Goal: Task Accomplishment & Management: Complete application form

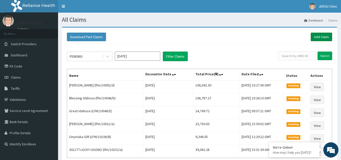
drag, startPoint x: 0, startPoint y: 0, endPoint x: 317, endPoint y: 35, distance: 319.0
click at [317, 35] on link "Add Claim" at bounding box center [321, 37] width 21 height 9
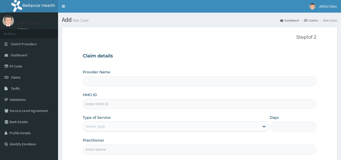
click at [104, 105] on input "HMO ID" at bounding box center [200, 104] width 234 height 10
paste input "LFM/10092/B"
type input "LFM/10092/B"
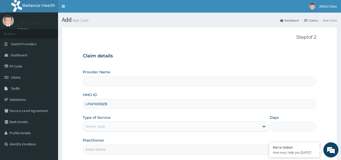
type input "JEROU CLINIC AND MATERNITY LTD."
type input "LFM/10092/B"
click at [247, 129] on div "Select type" at bounding box center [171, 126] width 177 height 8
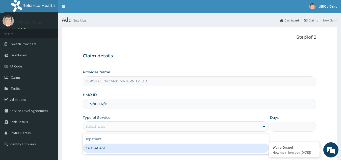
click at [201, 152] on div "Outpatient" at bounding box center [176, 148] width 186 height 9
type input "1"
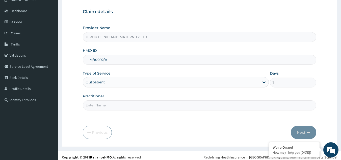
scroll to position [48, 0]
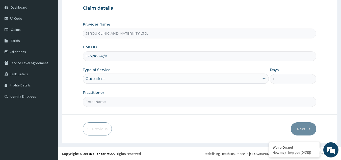
click at [146, 106] on input "Practitioner" at bounding box center [200, 102] width 234 height 10
type input "dr victor"
click at [304, 129] on button "Next" at bounding box center [304, 128] width 26 height 13
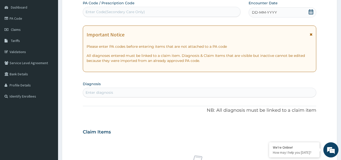
click at [263, 11] on span "DD-MM-YYYY" at bounding box center [264, 12] width 25 height 5
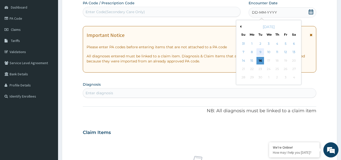
click at [262, 52] on div "9" at bounding box center [261, 53] width 8 height 8
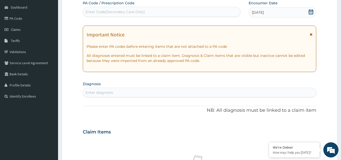
click at [115, 91] on div "Enter diagnosis" at bounding box center [199, 92] width 233 height 8
type input "r"
type input "falci"
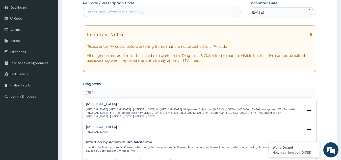
click at [110, 108] on p "Falciparum malaria , Malignant tertian malaria , Malaria by Plasmodium falcipar…" at bounding box center [195, 113] width 218 height 11
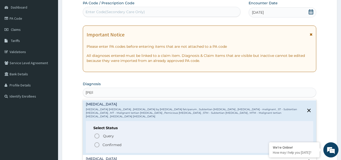
click at [96, 142] on icon "status option filled" at bounding box center [97, 145] width 6 height 6
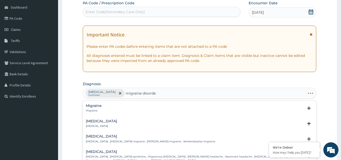
type input "migraine disorder"
click at [115, 108] on div "Migraine Migraine" at bounding box center [200, 108] width 228 height 9
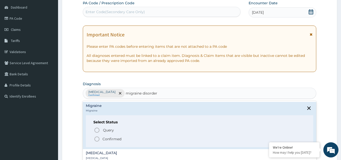
click at [102, 138] on span "Confirmed" at bounding box center [200, 139] width 212 height 6
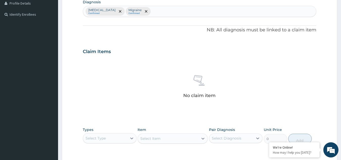
scroll to position [204, 0]
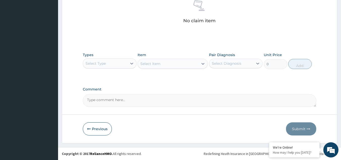
click at [122, 65] on div "Select Type" at bounding box center [105, 63] width 44 height 8
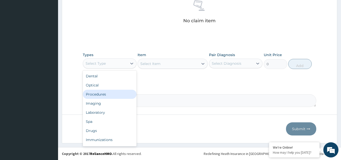
click at [108, 96] on div "Procedures" at bounding box center [110, 94] width 54 height 9
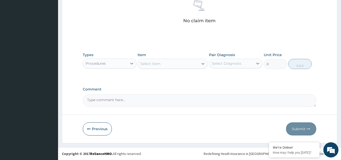
click at [182, 67] on div "Select Item" at bounding box center [168, 64] width 61 height 8
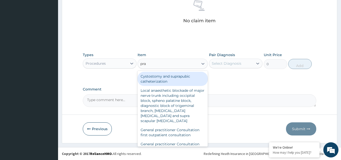
type input "prac"
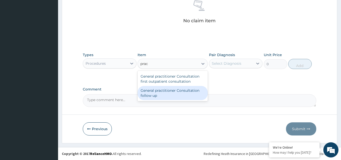
click at [176, 98] on div "General practitioner Consultation follow up" at bounding box center [173, 93] width 70 height 14
type input "2365"
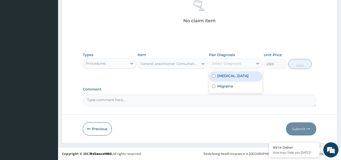
click at [249, 67] on div "Select Diagnosis" at bounding box center [231, 63] width 44 height 8
click at [247, 75] on label "Falciparum malaria" at bounding box center [233, 75] width 31 height 5
checkbox input "true"
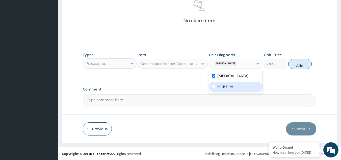
click at [239, 84] on div "Migraine" at bounding box center [236, 87] width 54 height 10
checkbox input "true"
click at [300, 64] on button "Add" at bounding box center [300, 64] width 23 height 10
type input "0"
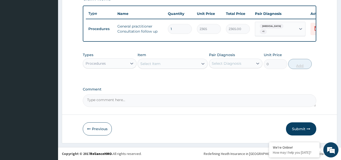
scroll to position [186, 0]
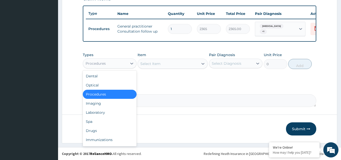
click at [105, 64] on div "Procedures" at bounding box center [96, 63] width 20 height 5
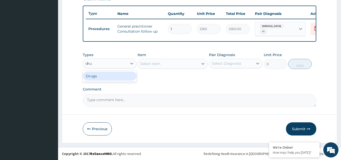
type input "drug"
click at [100, 62] on div "Procedures" at bounding box center [105, 63] width 44 height 8
click at [100, 62] on div "Procedures" at bounding box center [96, 63] width 20 height 5
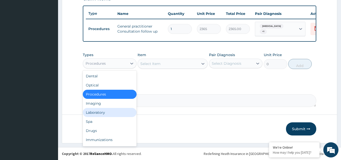
click at [102, 112] on div "Laboratory" at bounding box center [110, 112] width 54 height 9
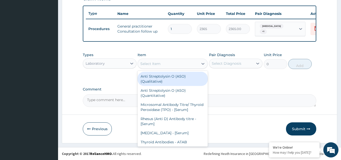
click at [183, 66] on div "Select Item" at bounding box center [168, 64] width 61 height 8
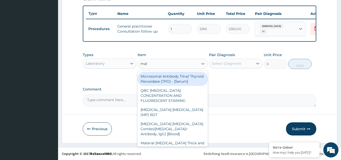
type input "mala"
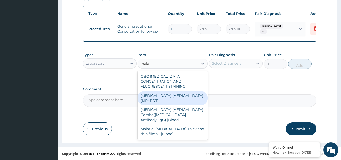
click at [178, 91] on div "MALARIA PARASITE (MP) RDT" at bounding box center [173, 98] width 70 height 14
type input "1612.5"
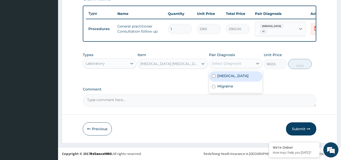
click at [252, 61] on div "Select Diagnosis" at bounding box center [231, 63] width 44 height 8
click at [237, 76] on label "Falciparum malaria" at bounding box center [233, 75] width 31 height 5
checkbox input "true"
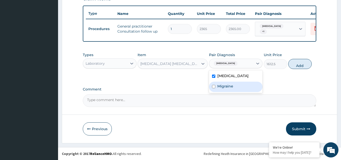
click at [250, 91] on div "Migraine" at bounding box center [236, 87] width 54 height 10
checkbox input "true"
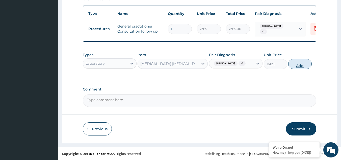
click at [302, 69] on button "Add" at bounding box center [300, 64] width 23 height 10
type input "0"
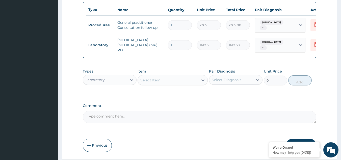
click at [112, 85] on div "Laboratory" at bounding box center [110, 80] width 54 height 10
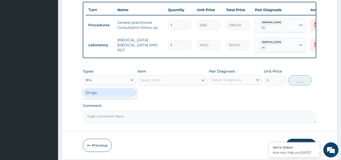
type input "drug"
click at [112, 98] on div "Drugs" at bounding box center [110, 92] width 54 height 11
click at [111, 97] on div "Drugs" at bounding box center [110, 92] width 54 height 9
click at [165, 85] on div "Select Item" at bounding box center [173, 80] width 70 height 10
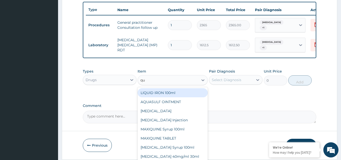
type input "qui"
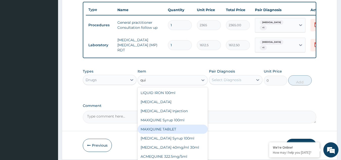
click at [164, 133] on div "MAXIQUINE TABLET" at bounding box center [173, 129] width 70 height 9
type input "94.6"
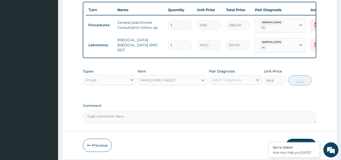
click at [179, 83] on div "MAXIQUINE TABLET" at bounding box center [168, 80] width 61 height 8
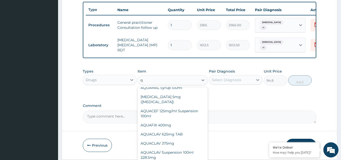
scroll to position [0, 0]
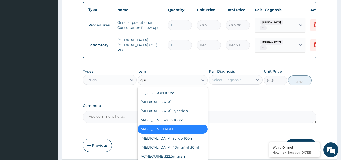
type input "quin"
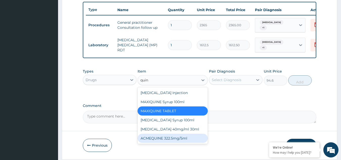
click at [168, 143] on div "ACMEQUINE 322.5mg/5ml" at bounding box center [173, 138] width 70 height 9
type input "1182.5"
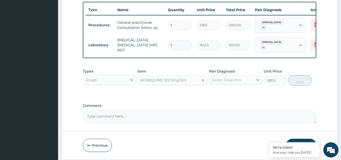
click at [183, 82] on div "ACMEQUINE 322.5mg/5ml" at bounding box center [163, 80] width 47 height 5
type input "quin"
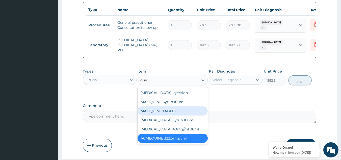
click at [169, 114] on div "MAXIQUINE TABLET" at bounding box center [173, 110] width 70 height 9
type input "94.6"
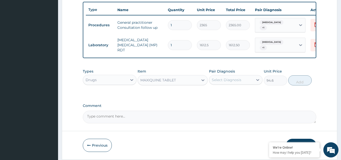
click at [246, 84] on div "Select Diagnosis" at bounding box center [231, 80] width 44 height 8
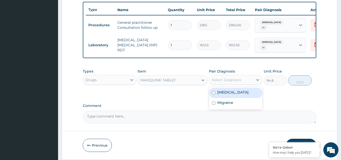
click at [236, 98] on div "Falciparum malaria" at bounding box center [236, 93] width 54 height 10
checkbox input "true"
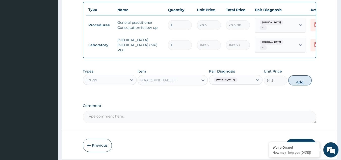
click at [299, 85] on button "Add" at bounding box center [300, 80] width 23 height 10
type input "0"
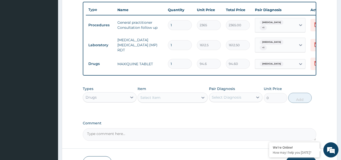
type input "10"
type input "946.00"
type input "10"
click at [163, 102] on div "Select Item" at bounding box center [168, 97] width 61 height 8
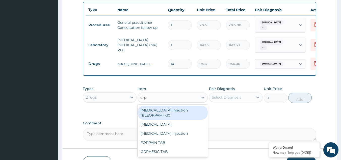
type input "orph"
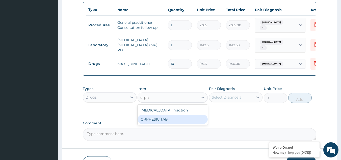
click at [159, 123] on div "ORPHESIC TAB" at bounding box center [173, 119] width 70 height 9
type input "106.425"
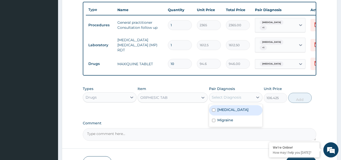
click at [242, 101] on div "Select Diagnosis" at bounding box center [231, 97] width 44 height 8
click at [230, 112] on label "Falciparum malaria" at bounding box center [233, 109] width 31 height 5
checkbox input "true"
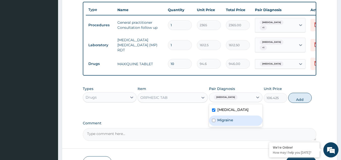
click at [225, 123] on label "Migraine" at bounding box center [226, 119] width 16 height 5
checkbox input "true"
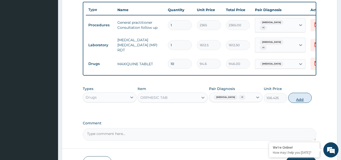
click at [299, 103] on button "Add" at bounding box center [300, 98] width 23 height 10
type input "0"
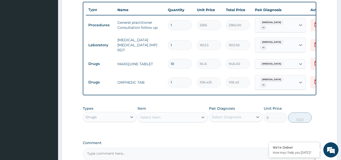
type input "18"
type input "1915.65"
type input "18"
click at [176, 117] on div "Select Item" at bounding box center [168, 117] width 61 height 8
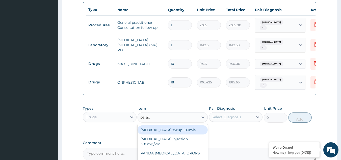
type input "parace"
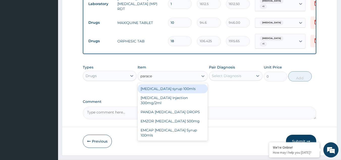
scroll to position [238, 0]
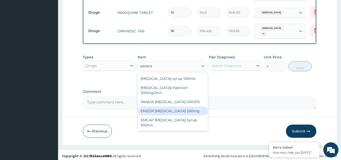
click at [168, 113] on div "EMZOR [MEDICAL_DATA] 500mg" at bounding box center [173, 110] width 70 height 9
type input "23.65"
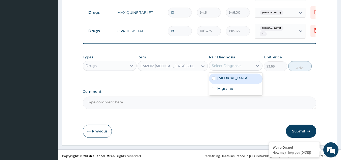
click at [253, 67] on div "Select Diagnosis" at bounding box center [231, 66] width 44 height 8
click at [235, 81] on label "Falciparum malaria" at bounding box center [233, 78] width 31 height 5
checkbox input "true"
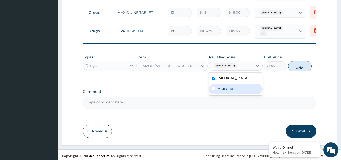
click at [232, 91] on label "Migraine" at bounding box center [226, 88] width 16 height 5
checkbox input "true"
click at [301, 70] on button "Add" at bounding box center [300, 66] width 23 height 10
type input "0"
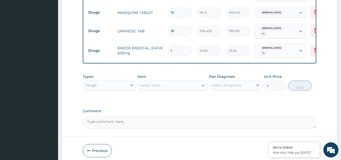
type input "18"
type input "425.70"
type input "18"
click at [180, 30] on input "18" at bounding box center [180, 31] width 24 height 10
type input "1"
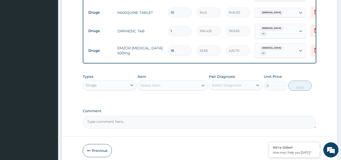
type input "106.42"
type input "15"
type input "1596.38"
type input "15"
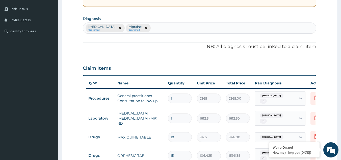
scroll to position [73, 0]
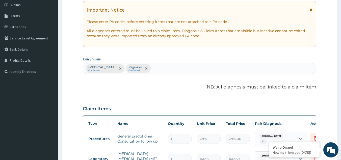
click at [161, 70] on div "Falciparum malaria Confirmed Migraine Confirmed" at bounding box center [199, 68] width 233 height 11
type input "worm"
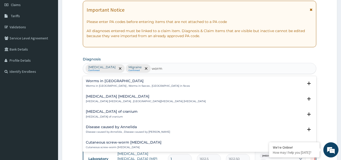
click at [118, 87] on p "Worms in stool , Worms in faeces , Worms in feces" at bounding box center [138, 86] width 104 height 4
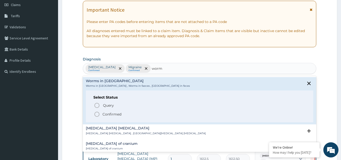
click at [96, 115] on icon "status option filled" at bounding box center [97, 114] width 6 height 6
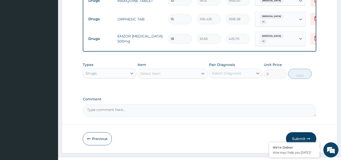
scroll to position [250, 0]
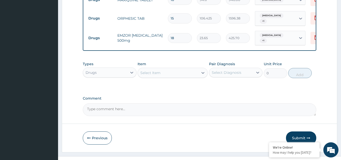
click at [157, 73] on div "Select Item" at bounding box center [168, 73] width 61 height 8
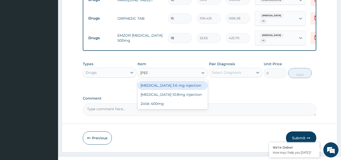
type input "zolat"
click at [158, 89] on div "Zolat 400mg" at bounding box center [173, 85] width 70 height 9
type input "413.875"
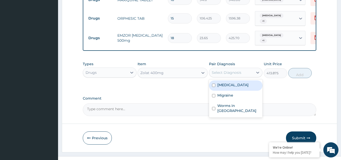
click at [251, 77] on div "Select Diagnosis" at bounding box center [231, 72] width 44 height 8
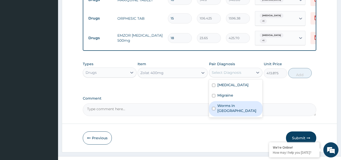
click at [227, 110] on label "Worms in stool" at bounding box center [239, 108] width 42 height 10
checkbox input "true"
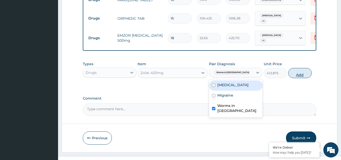
click at [298, 78] on button "Add" at bounding box center [300, 73] width 23 height 10
type input "0"
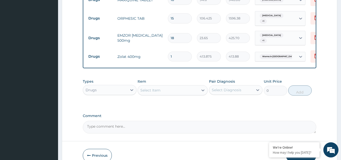
scroll to position [280, 0]
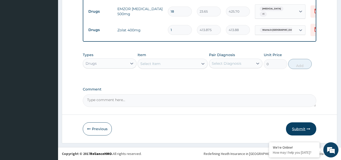
click at [298, 129] on button "Submit" at bounding box center [301, 128] width 30 height 13
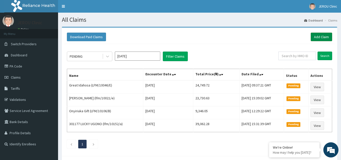
click at [317, 37] on link "Add Claim" at bounding box center [321, 37] width 21 height 9
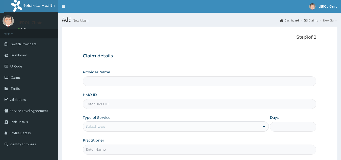
click at [105, 103] on input "HMO ID" at bounding box center [200, 104] width 234 height 10
paste input "LFM/10151/B"
type input "LFM/10151/B"
type input "JEROU CLINIC AND MATERNITY LTD."
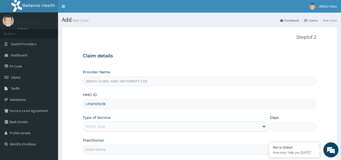
type input "LFM/10151/B"
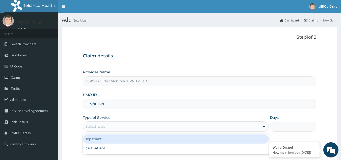
click at [147, 126] on div "Select type" at bounding box center [171, 126] width 177 height 8
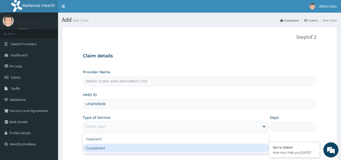
click at [138, 147] on div "Outpatient" at bounding box center [176, 148] width 186 height 9
type input "1"
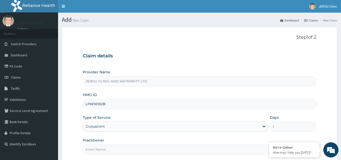
click at [119, 150] on input "Practitioner" at bounding box center [200, 150] width 234 height 10
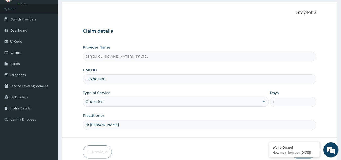
scroll to position [39, 0]
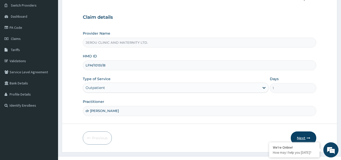
type input "dr [PERSON_NAME]"
click at [301, 135] on button "Next" at bounding box center [304, 137] width 26 height 13
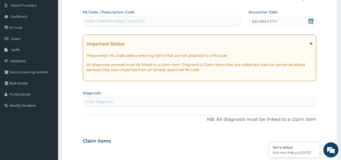
click at [271, 21] on span "DD-MM-YYYY" at bounding box center [264, 21] width 25 height 5
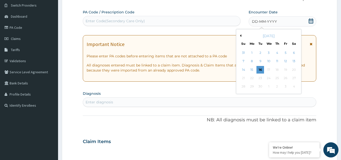
scroll to position [0, 0]
click at [260, 61] on div "9" at bounding box center [261, 62] width 8 height 8
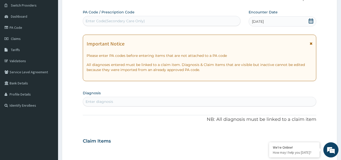
click at [112, 103] on div "Enter diagnosis" at bounding box center [100, 101] width 28 height 5
type input "f"
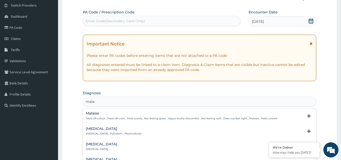
type input "mala"
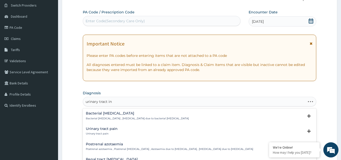
type input "urinary tract inf"
click at [108, 131] on h4 "Bacterial urinary infection" at bounding box center [124, 129] width 77 height 4
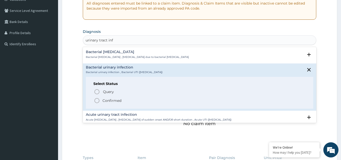
scroll to position [117, 0]
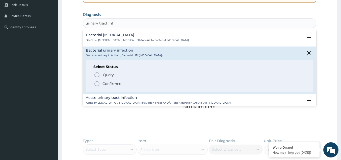
click at [97, 84] on icon "status option filled" at bounding box center [97, 84] width 6 height 6
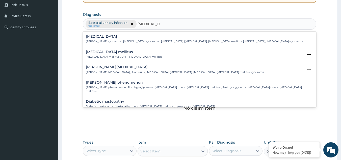
type input "diabetes mel"
click at [96, 51] on h4 "Diabetes mellitus" at bounding box center [124, 52] width 76 height 4
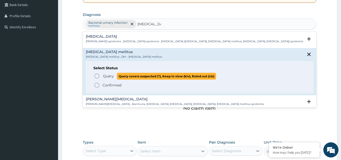
click at [101, 79] on span "Query Query covers suspected (?), Keep in view (kiv), Ruled out (r/o)" at bounding box center [200, 76] width 212 height 7
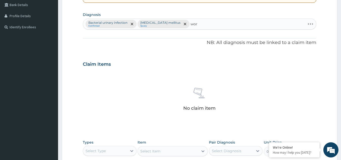
type input "worm"
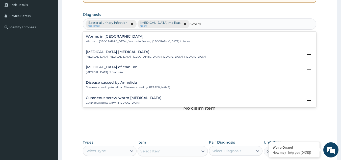
click at [137, 42] on p "Worms in stool , Worms in faeces , Worms in feces" at bounding box center [138, 42] width 104 height 4
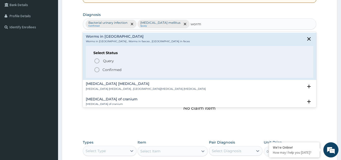
click at [118, 69] on p "Confirmed" at bounding box center [112, 69] width 19 height 5
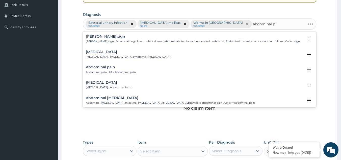
type input "abdominal pa"
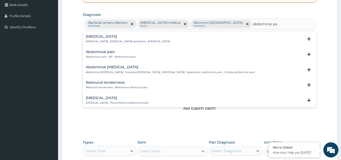
click at [107, 54] on div "Abdominal pain Abdominal pain , AP - Abdominal pain" at bounding box center [111, 54] width 50 height 9
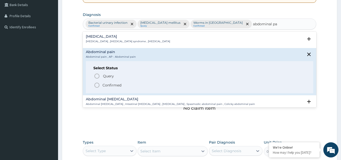
click at [99, 87] on icon "status option filled" at bounding box center [97, 85] width 6 height 6
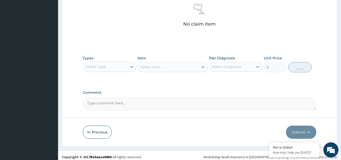
scroll to position [204, 0]
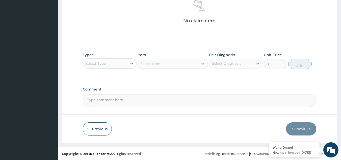
click at [121, 63] on div "Select Type" at bounding box center [105, 63] width 44 height 8
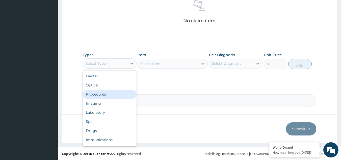
click at [107, 96] on div "Procedures" at bounding box center [110, 94] width 54 height 9
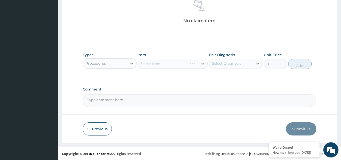
click at [183, 65] on div "Select Item" at bounding box center [173, 64] width 70 height 10
click at [183, 65] on div "Select Item" at bounding box center [168, 64] width 61 height 8
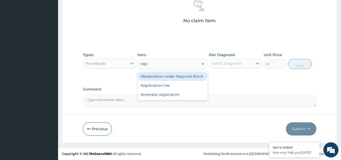
type input "regis"
click at [178, 75] on div "Registration Fee" at bounding box center [173, 76] width 70 height 9
type input "2150"
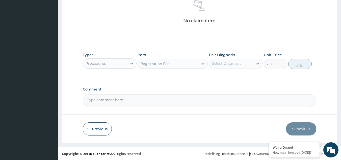
click at [246, 67] on div "Select Diagnosis" at bounding box center [231, 63] width 44 height 8
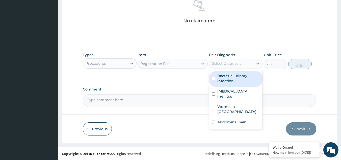
click at [233, 78] on label "Bacterial urinary infection" at bounding box center [239, 78] width 42 height 10
checkbox input "true"
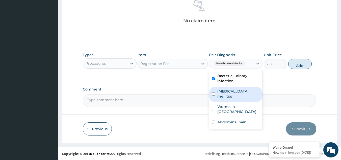
click at [231, 89] on label "Diabetes mellitus" at bounding box center [239, 94] width 42 height 10
checkbox input "true"
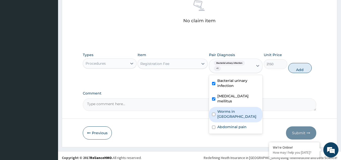
click at [228, 109] on label "Worms in stool" at bounding box center [239, 114] width 42 height 10
checkbox input "true"
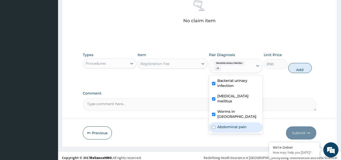
click at [227, 124] on label "Abdominal pain" at bounding box center [232, 126] width 29 height 5
checkbox input "true"
click at [297, 68] on button "Add" at bounding box center [300, 68] width 23 height 10
type input "0"
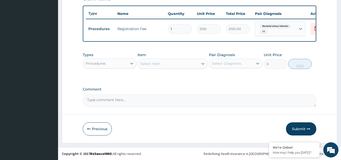
scroll to position [186, 0]
click at [169, 65] on div "Select Item" at bounding box center [168, 64] width 61 height 8
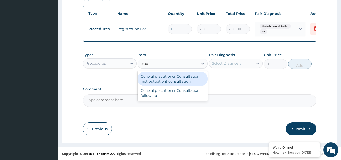
type input "pract"
click at [164, 80] on div "General practitioner Consultation first outpatient consultation" at bounding box center [173, 79] width 70 height 14
type input "3547.5"
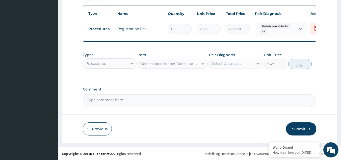
click at [245, 62] on div "Select Diagnosis" at bounding box center [231, 63] width 44 height 8
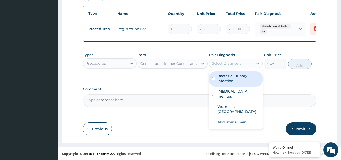
click at [233, 82] on label "Bacterial urinary infection" at bounding box center [239, 78] width 42 height 10
checkbox input "true"
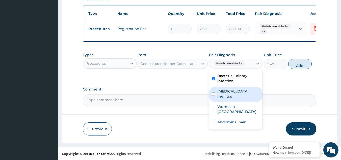
click at [231, 91] on label "Diabetes mellitus" at bounding box center [239, 94] width 42 height 10
checkbox input "true"
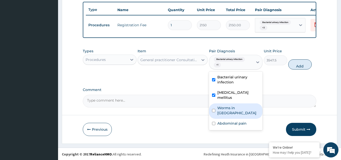
click at [230, 106] on label "Worms in stool" at bounding box center [239, 110] width 42 height 10
checkbox input "true"
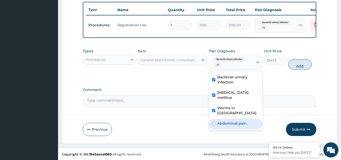
click at [229, 121] on label "Abdominal pain" at bounding box center [232, 123] width 29 height 5
checkbox input "true"
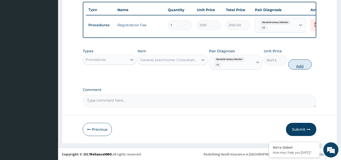
click at [299, 69] on button "Add" at bounding box center [300, 64] width 23 height 10
type input "0"
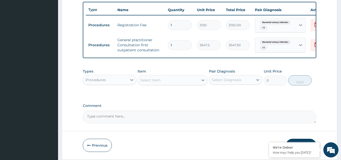
click at [120, 84] on div "Procedures" at bounding box center [105, 80] width 44 height 8
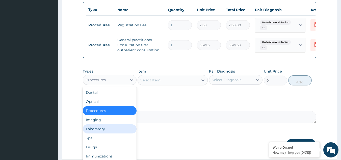
click at [99, 133] on div "Laboratory" at bounding box center [110, 128] width 54 height 9
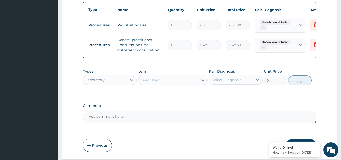
click at [147, 83] on div "Select Item" at bounding box center [150, 80] width 20 height 5
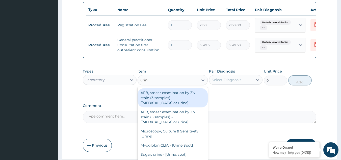
type input "urine"
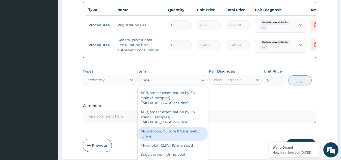
click at [149, 140] on div "Microscopy, Culture & Sensitivity [Urine]" at bounding box center [173, 134] width 70 height 14
type input "4837.5"
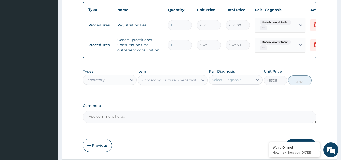
click at [234, 82] on div "Select Diagnosis" at bounding box center [227, 79] width 30 height 5
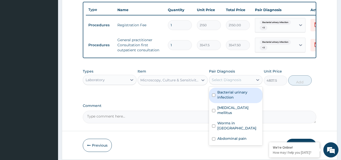
click at [227, 96] on label "Bacterial urinary infection" at bounding box center [239, 95] width 42 height 10
checkbox input "true"
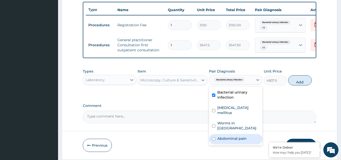
click at [225, 136] on label "Abdominal pain" at bounding box center [232, 138] width 29 height 5
checkbox input "true"
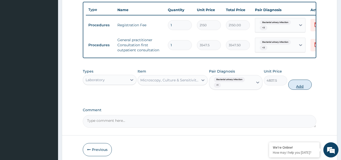
click at [297, 90] on button "Add" at bounding box center [300, 85] width 23 height 10
type input "0"
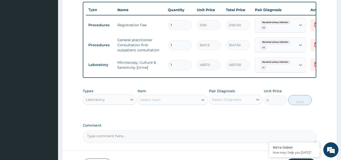
click at [175, 104] on div "Select Item" at bounding box center [168, 100] width 61 height 8
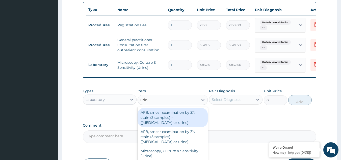
type input "urina"
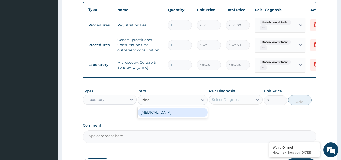
click at [176, 117] on div "URINALYSIS" at bounding box center [173, 112] width 70 height 9
type input "1612.5"
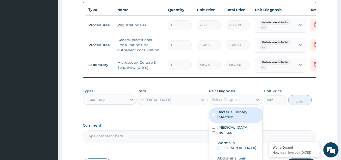
click at [236, 100] on div "Select Diagnosis" at bounding box center [231, 100] width 44 height 8
click at [230, 120] on label "Bacterial urinary infection" at bounding box center [239, 114] width 42 height 10
checkbox input "true"
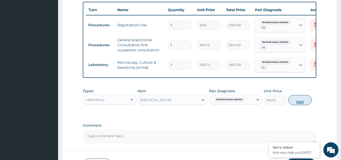
click at [302, 104] on button "Add" at bounding box center [300, 100] width 23 height 10
type input "0"
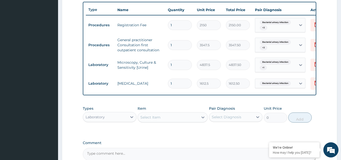
click at [157, 119] on div "Select Item" at bounding box center [150, 117] width 20 height 5
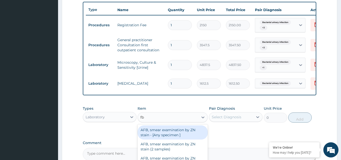
type input "fbc"
click at [164, 137] on div "FBC CBC-[MEDICAL_DATA] (Haemogram) - [Blood]" at bounding box center [173, 132] width 70 height 14
type input "4300"
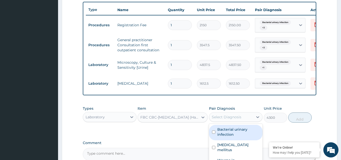
click at [225, 120] on div "Select Diagnosis" at bounding box center [227, 116] width 30 height 5
click at [229, 137] on label "Bacterial urinary infection" at bounding box center [239, 132] width 42 height 10
checkbox input "true"
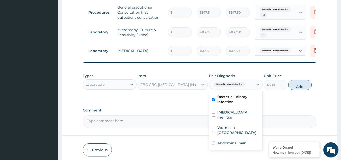
scroll to position [219, 0]
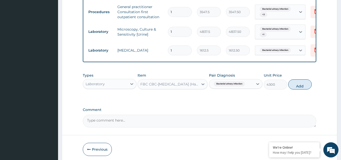
click at [190, 87] on div "FBC CBC-[MEDICAL_DATA] (Haemogram) - [Blood]" at bounding box center [169, 84] width 59 height 5
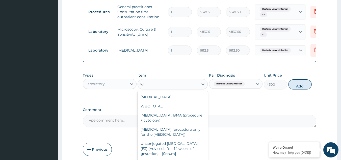
scroll to position [0, 0]
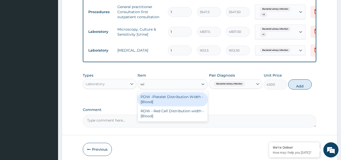
type input "w"
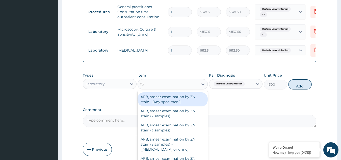
type input "fbc"
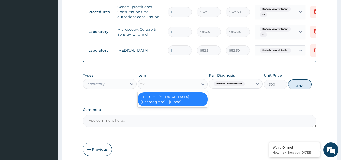
click at [184, 106] on div "FBC CBC-[MEDICAL_DATA] (Haemogram) - [Blood]" at bounding box center [173, 99] width 70 height 14
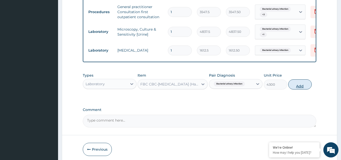
click at [302, 88] on button "Add" at bounding box center [300, 84] width 23 height 10
type input "0"
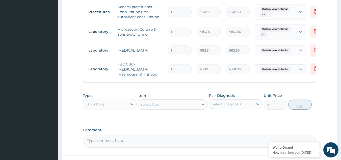
click at [114, 107] on div "Laboratory" at bounding box center [105, 104] width 44 height 8
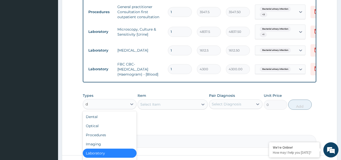
type input "dr"
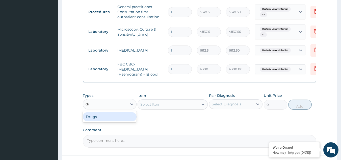
click at [99, 117] on div "Drugs" at bounding box center [110, 116] width 54 height 9
click at [185, 108] on div "Select Item" at bounding box center [168, 104] width 61 height 8
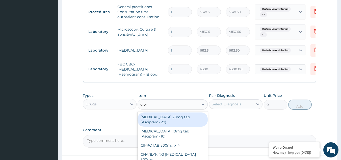
type input "cipro"
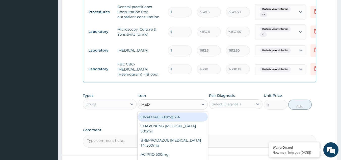
click at [181, 121] on div "CIPROTAB 500mg x14" at bounding box center [173, 116] width 70 height 9
type input "319.275"
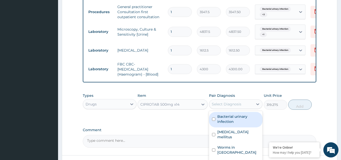
click at [249, 108] on div "Select Diagnosis" at bounding box center [231, 104] width 44 height 8
click at [235, 121] on label "Bacterial urinary infection" at bounding box center [239, 119] width 42 height 10
checkbox input "true"
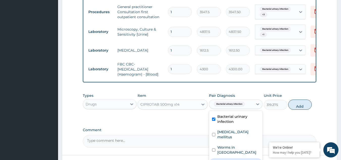
click at [230, 160] on label "Abdominal pain" at bounding box center [232, 162] width 29 height 5
checkbox input "true"
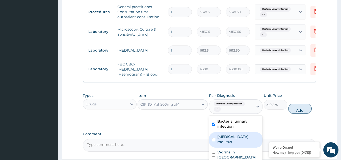
click at [300, 114] on button "Add" at bounding box center [300, 109] width 23 height 10
type input "0"
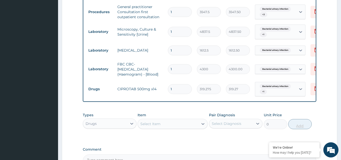
type input "14"
type input "4469.85"
type input "14"
click at [174, 128] on div "Select Item" at bounding box center [168, 124] width 61 height 8
click at [96, 129] on div "Drugs" at bounding box center [110, 123] width 54 height 10
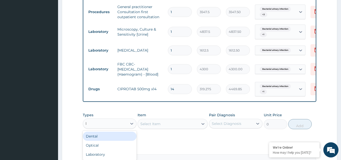
type input "la"
click at [96, 141] on div "Laboratory" at bounding box center [110, 136] width 54 height 9
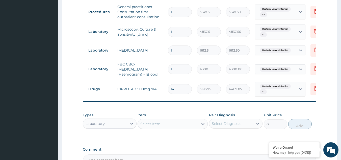
click at [182, 128] on div "Select Item" at bounding box center [168, 124] width 61 height 8
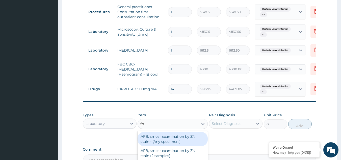
type input "fbs"
click at [179, 144] on div "Blood Sugar (FBS + 2HPP Glucose) - [Plasma]" at bounding box center [173, 139] width 70 height 14
type input "1290"
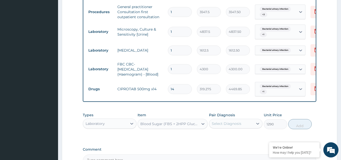
click at [238, 126] on div "Select Diagnosis" at bounding box center [227, 123] width 30 height 5
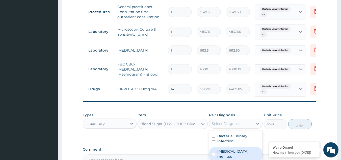
click at [229, 156] on label "Diabetes mellitus" at bounding box center [239, 154] width 42 height 10
checkbox input "true"
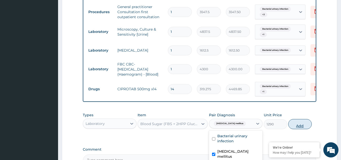
click at [305, 129] on button "Add" at bounding box center [300, 124] width 23 height 10
type input "0"
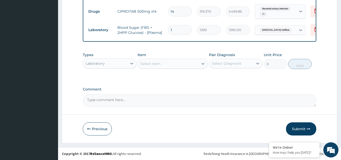
scroll to position [301, 0]
click at [99, 62] on div "Laboratory" at bounding box center [95, 63] width 19 height 5
type input "drug"
click at [101, 80] on div "Drugs" at bounding box center [110, 76] width 54 height 9
click at [159, 62] on div "Select Item" at bounding box center [173, 64] width 70 height 10
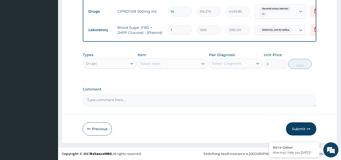
click at [170, 62] on div "Select Item" at bounding box center [168, 64] width 61 height 8
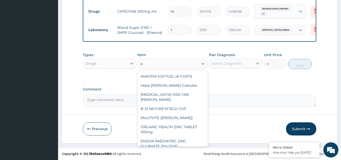
type input "a"
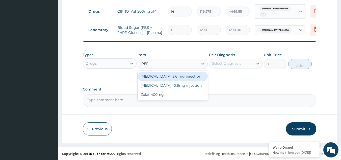
type input "zolat"
click at [155, 80] on div "Zolat 400mg" at bounding box center [173, 76] width 70 height 9
type input "413.875"
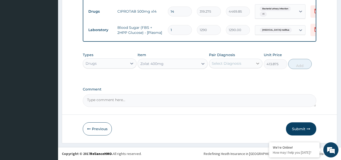
click at [261, 62] on div at bounding box center [257, 63] width 9 height 9
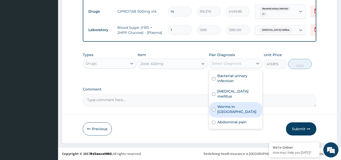
click at [220, 104] on label "Worms in stool" at bounding box center [239, 109] width 42 height 10
checkbox input "true"
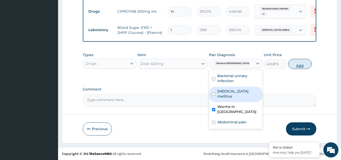
click at [304, 63] on button "Add" at bounding box center [300, 64] width 23 height 10
type input "0"
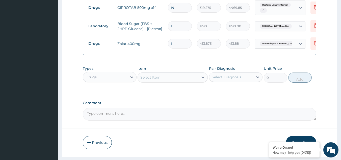
click at [161, 81] on div "Select Item" at bounding box center [168, 77] width 61 height 8
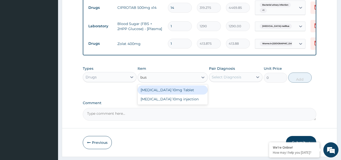
type input "busc"
click at [165, 94] on div "[MEDICAL_DATA] 10mg Tablet" at bounding box center [173, 89] width 70 height 9
type input "41.3875"
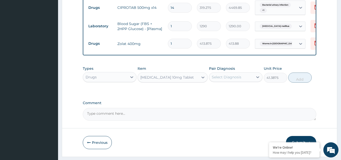
click at [232, 80] on div "Select Diagnosis" at bounding box center [227, 77] width 30 height 5
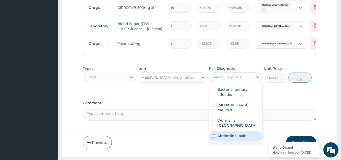
click at [221, 133] on label "Abdominal pain" at bounding box center [232, 135] width 29 height 5
checkbox input "true"
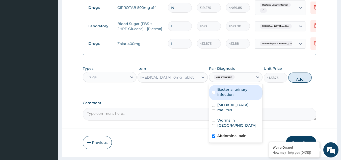
click at [297, 83] on button "Add" at bounding box center [300, 78] width 23 height 10
type input "0"
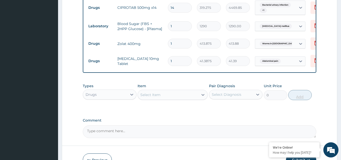
type input "10"
type input "413.88"
type input "10"
click at [154, 97] on div "Select Item" at bounding box center [150, 94] width 20 height 5
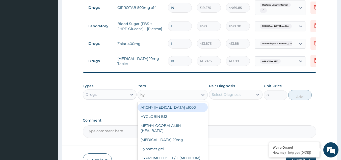
type input "h"
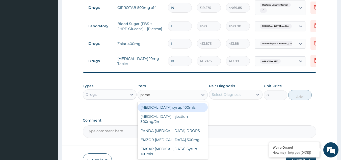
type input "parace"
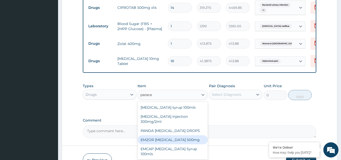
click at [171, 144] on div "EMZOR [MEDICAL_DATA] 500mg" at bounding box center [173, 139] width 70 height 9
type input "23.65"
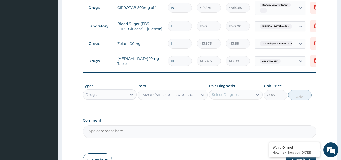
click at [236, 96] on div "Select Diagnosis" at bounding box center [231, 94] width 44 height 8
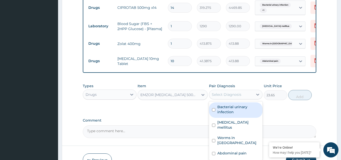
click at [226, 109] on label "Bacterial urinary infection" at bounding box center [239, 109] width 42 height 10
checkbox input "true"
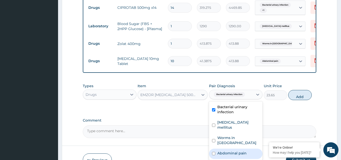
click at [221, 149] on div "Abdominal pain" at bounding box center [236, 154] width 54 height 10
checkbox input "true"
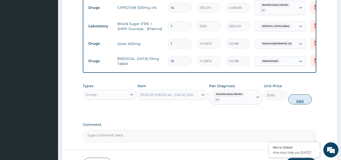
click at [302, 103] on button "Add" at bounding box center [300, 99] width 23 height 10
type input "0"
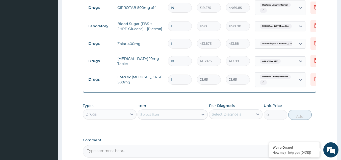
type input "18"
type input "425.70"
type input "18"
click at [177, 59] on input "10" at bounding box center [180, 61] width 24 height 10
type input "1"
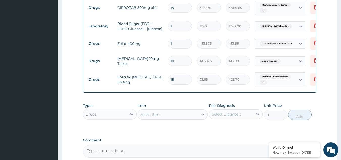
type input "41.39"
type input "12"
type input "496.65"
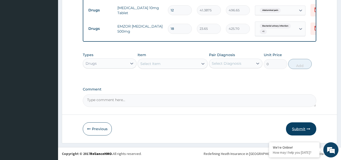
type input "12"
click at [294, 129] on button "Submit" at bounding box center [301, 128] width 30 height 13
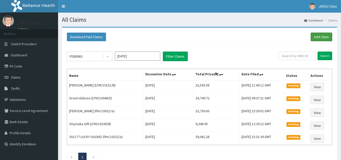
drag, startPoint x: 0, startPoint y: 0, endPoint x: 321, endPoint y: 34, distance: 322.5
click at [321, 34] on link "Add Claim" at bounding box center [321, 37] width 21 height 9
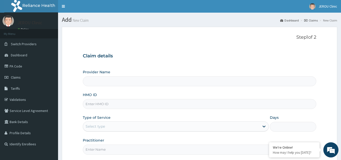
type input "JEROU CLINIC AND MATERNITY LTD."
type input "lfm/10016/b"
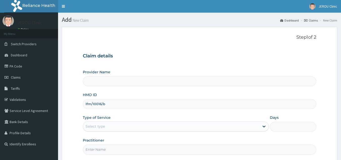
type input "JEROU CLINIC AND MATERNITY LTD."
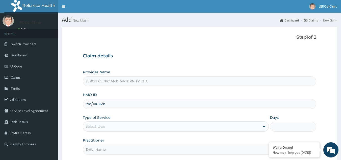
type input "lfm/10016/b"
click at [134, 128] on div "Select type" at bounding box center [171, 126] width 177 height 8
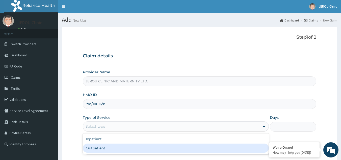
click at [130, 148] on div "Outpatient" at bounding box center [176, 148] width 186 height 9
type input "1"
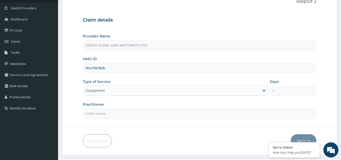
scroll to position [43, 0]
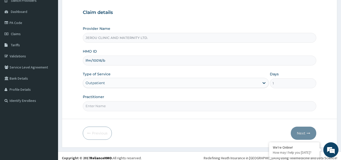
click at [155, 108] on input "Practitioner" at bounding box center [200, 106] width 234 height 10
type input "dr victor"
click at [303, 133] on button "Next" at bounding box center [304, 133] width 26 height 13
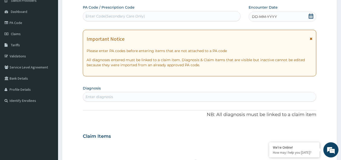
scroll to position [0, 0]
click at [127, 17] on div "Enter Code(Secondary Care Only)" at bounding box center [115, 16] width 59 height 5
paste input "PA/071F87"
type input "PA/071F87"
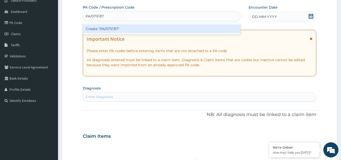
click at [127, 30] on div "Create "PA/071F87"" at bounding box center [162, 28] width 158 height 9
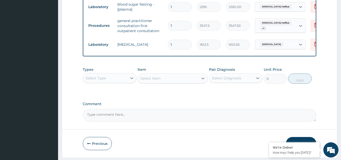
scroll to position [309, 0]
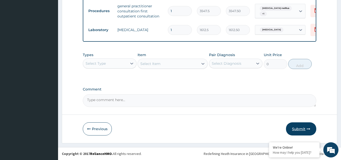
click at [296, 128] on button "Submit" at bounding box center [301, 128] width 30 height 13
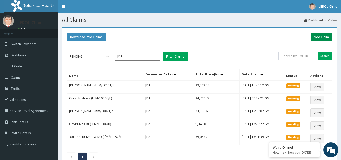
click at [321, 35] on link "Add Claim" at bounding box center [321, 37] width 21 height 9
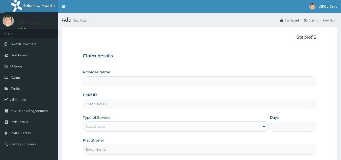
click at [113, 102] on input "HMO ID" at bounding box center [200, 104] width 234 height 10
type input "LFM/10119/A"
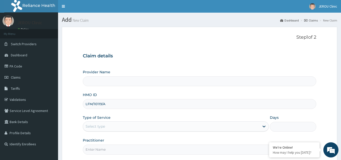
type input "JEROU CLINIC AND MATERNITY LTD."
type input "LFM/10119/A"
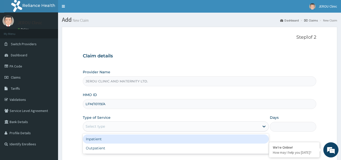
click at [107, 126] on div "Select type" at bounding box center [171, 126] width 177 height 8
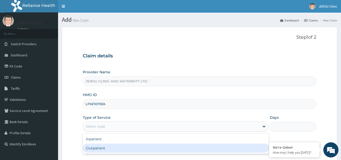
click at [107, 147] on div "Outpatient" at bounding box center [176, 148] width 186 height 9
type input "1"
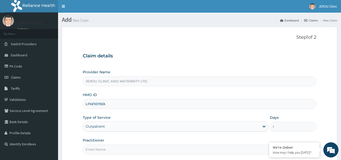
click at [115, 149] on input "Practitioner" at bounding box center [200, 150] width 234 height 10
type input "dr [PERSON_NAME]"
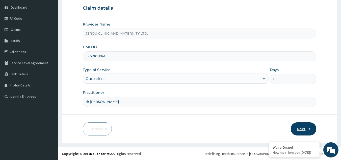
click at [304, 128] on button "Next" at bounding box center [304, 128] width 26 height 13
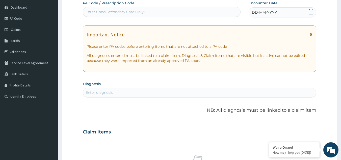
click at [278, 13] on div "DD-MM-YYYY" at bounding box center [283, 12] width 68 height 10
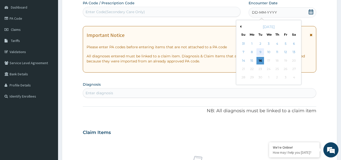
click at [258, 52] on div "9" at bounding box center [261, 53] width 8 height 8
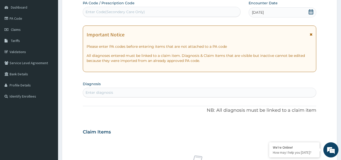
click at [99, 93] on div "Enter diagnosis" at bounding box center [100, 92] width 28 height 5
type input "u"
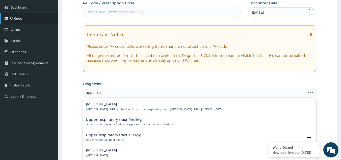
type input "upper resp"
click at [118, 125] on p "Upper respiratory tract finding , Upper respiratory tract observations" at bounding box center [130, 125] width 88 height 4
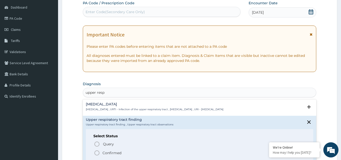
click at [98, 152] on icon "status option filled" at bounding box center [97, 153] width 6 height 6
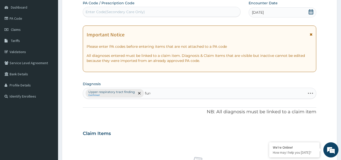
type input "furun"
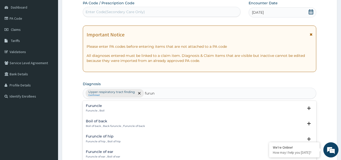
click at [95, 109] on div "Furuncle Furuncle , Boil" at bounding box center [95, 108] width 19 height 9
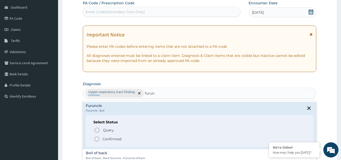
click at [97, 139] on icon "status option filled" at bounding box center [97, 139] width 6 height 6
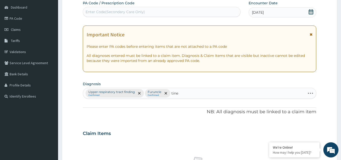
type input "tinea"
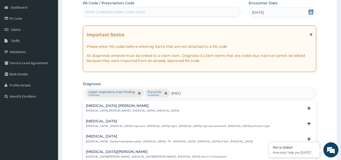
click at [111, 141] on p "Tinea pedis , Epidermophytosis pedis , Athlete's foot , TP - Tinea pedis , Ring…" at bounding box center [169, 142] width 167 height 4
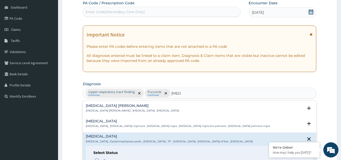
scroll to position [87, 0]
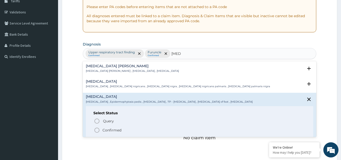
click at [98, 128] on circle "status option filled" at bounding box center [97, 130] width 5 height 5
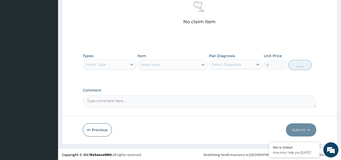
scroll to position [204, 0]
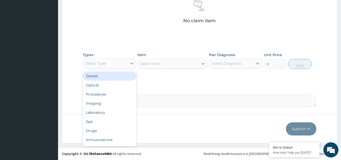
click at [115, 62] on div "Select Type" at bounding box center [105, 63] width 44 height 8
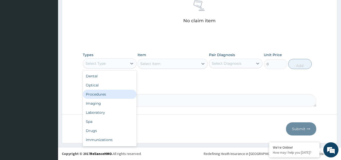
click at [111, 96] on div "Procedures" at bounding box center [110, 94] width 54 height 9
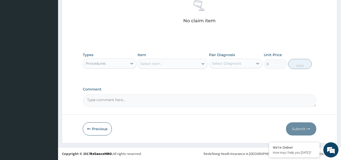
click at [179, 63] on div "Select Item" at bounding box center [168, 64] width 61 height 8
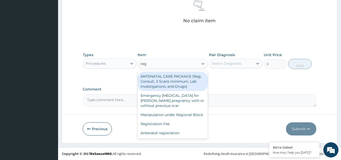
type input "regi"
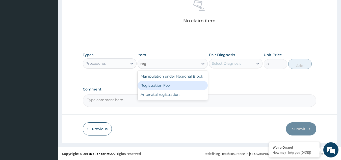
click at [166, 84] on div "Registration Fee" at bounding box center [173, 85] width 70 height 9
type input "2150"
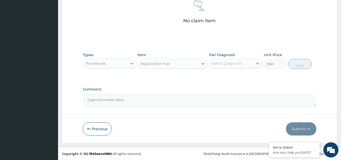
click at [220, 64] on div "Select Diagnosis" at bounding box center [227, 63] width 30 height 5
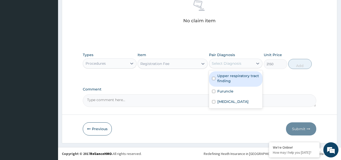
click at [222, 78] on label "Upper respiratory tract finding" at bounding box center [239, 78] width 42 height 10
checkbox input "true"
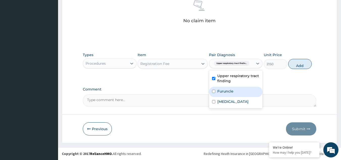
click at [221, 93] on label "Furuncle" at bounding box center [226, 91] width 16 height 5
checkbox input "true"
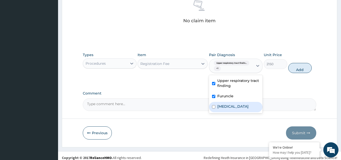
click at [222, 106] on label "Tinea pedis" at bounding box center [233, 106] width 31 height 5
checkbox input "true"
click at [301, 69] on button "Add" at bounding box center [300, 68] width 23 height 10
type input "0"
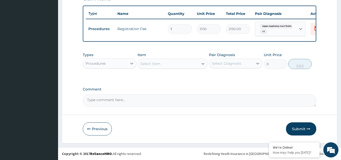
scroll to position [186, 0]
click at [171, 66] on div "Select Item" at bounding box center [168, 64] width 61 height 8
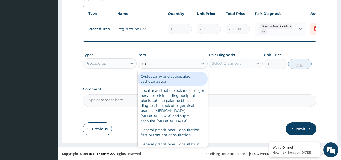
type input "prac"
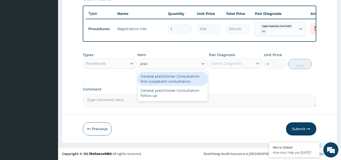
click at [170, 78] on div "General practitioner Consultation first outpatient consultation" at bounding box center [173, 79] width 70 height 14
type input "3547.5"
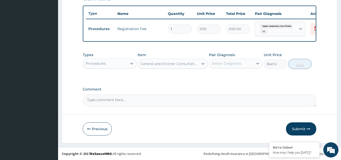
click at [230, 64] on div "Select Diagnosis" at bounding box center [227, 63] width 30 height 5
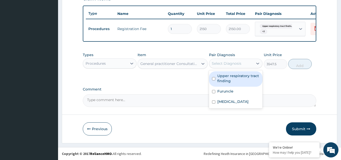
click at [226, 80] on label "Upper respiratory tract finding" at bounding box center [239, 78] width 42 height 10
checkbox input "true"
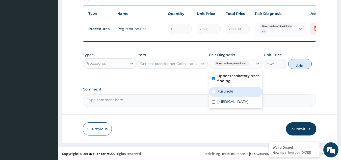
click at [223, 95] on div "Furuncle" at bounding box center [236, 92] width 54 height 10
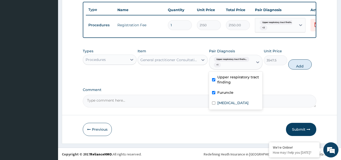
click at [223, 95] on label "Furuncle" at bounding box center [226, 92] width 16 height 5
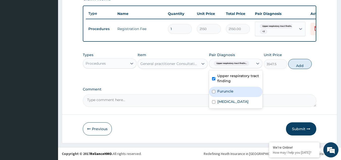
click at [223, 95] on div "Furuncle" at bounding box center [236, 92] width 54 height 10
checkbox input "true"
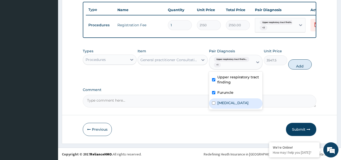
click at [224, 109] on div "[MEDICAL_DATA]" at bounding box center [236, 103] width 54 height 10
checkbox input "true"
click at [304, 69] on button "Add" at bounding box center [300, 64] width 23 height 10
type input "0"
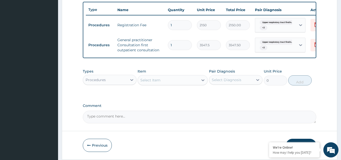
click at [125, 84] on div "Procedures" at bounding box center [105, 80] width 44 height 8
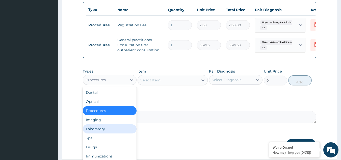
click at [100, 133] on div "Laboratory" at bounding box center [110, 128] width 54 height 9
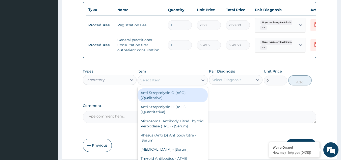
click at [191, 84] on div "Select Item" at bounding box center [168, 80] width 61 height 8
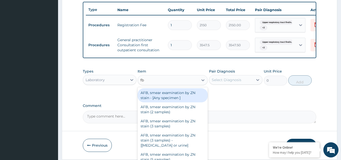
type input "fbc"
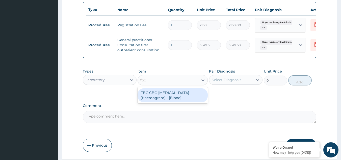
click at [189, 99] on div "FBC CBC-Complete Blood Count (Haemogram) - [Blood]" at bounding box center [173, 95] width 70 height 14
type input "4300"
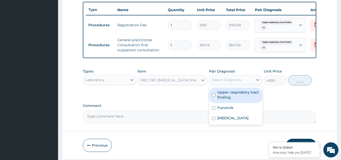
click at [235, 82] on div "Select Diagnosis" at bounding box center [227, 79] width 30 height 5
click at [233, 97] on label "Upper respiratory tract finding" at bounding box center [239, 95] width 42 height 10
checkbox input "true"
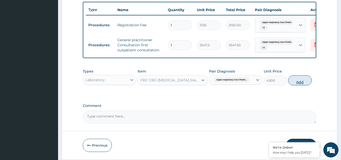
click at [298, 85] on button "Add" at bounding box center [300, 80] width 23 height 10
type input "0"
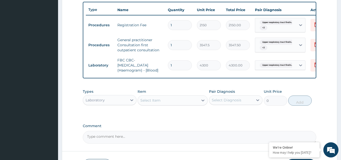
click at [119, 102] on div "Laboratory" at bounding box center [105, 100] width 44 height 8
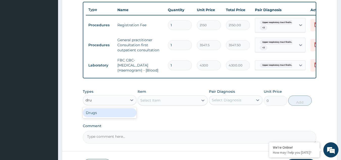
type input "drug"
click at [116, 115] on div "Drugs" at bounding box center [110, 112] width 54 height 9
click at [173, 104] on div "Select Item" at bounding box center [168, 100] width 61 height 8
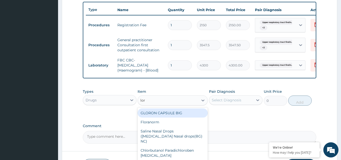
type input "lora"
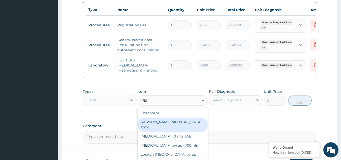
click at [160, 125] on div "[PERSON_NAME][MEDICAL_DATA] 10mg" at bounding box center [173, 124] width 70 height 14
type input "88.6875"
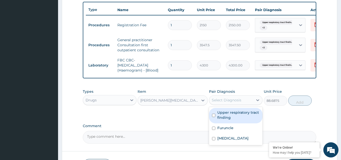
click at [253, 104] on div "Select Diagnosis" at bounding box center [231, 100] width 44 height 8
click at [245, 120] on label "Upper respiratory tract finding" at bounding box center [239, 115] width 42 height 10
checkbox input "true"
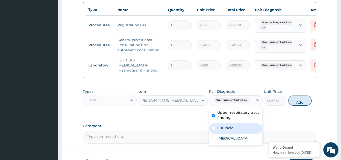
click at [235, 132] on div "Furuncle" at bounding box center [236, 128] width 54 height 10
checkbox input "true"
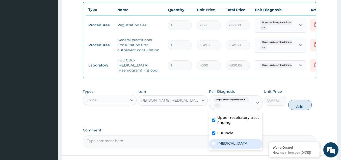
click at [236, 146] on label "Tinea pedis" at bounding box center [233, 143] width 31 height 5
checkbox input "true"
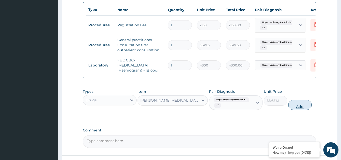
click at [302, 109] on button "Add" at bounding box center [300, 105] width 23 height 10
type input "0"
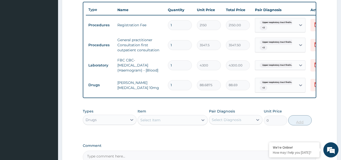
type input "10"
type input "886.88"
type input "10"
click at [176, 121] on div "Select Item" at bounding box center [168, 120] width 61 height 8
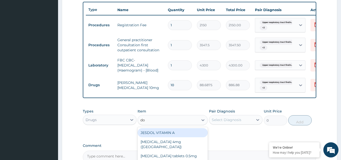
type input "dox"
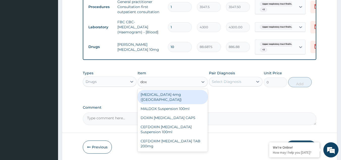
scroll to position [226, 0]
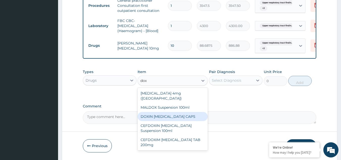
click at [189, 115] on div "DOXIN DOXYCYCLINE CAPS" at bounding box center [173, 116] width 70 height 9
type input "59.125"
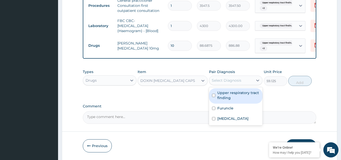
click at [247, 83] on div "Select Diagnosis" at bounding box center [231, 80] width 44 height 8
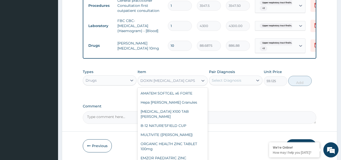
click at [188, 83] on div "DOXIN DOXYCYCLINE CAPS" at bounding box center [167, 80] width 55 height 5
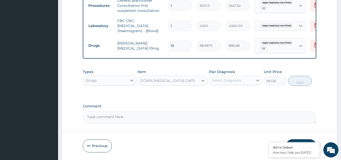
click at [175, 83] on div "DOXIN DOXYCYCLINE CAPS" at bounding box center [167, 80] width 55 height 5
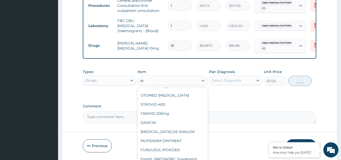
scroll to position [71, 0]
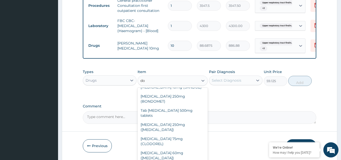
type input "dox"
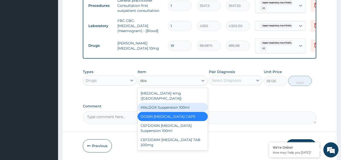
click at [184, 103] on div "MALDOX Suspension 100ml" at bounding box center [173, 107] width 70 height 9
type input "591.25"
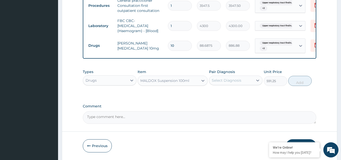
click at [177, 83] on div "MALDOX Suspension 100ml" at bounding box center [164, 80] width 49 height 5
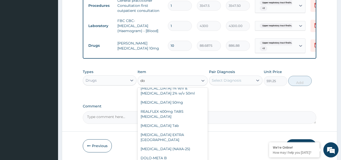
scroll to position [19, 0]
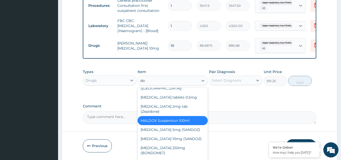
type input "dox"
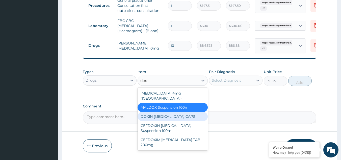
click at [159, 115] on div "DOXIN DOXYCYCLINE CAPS" at bounding box center [173, 116] width 70 height 9
type input "59.125"
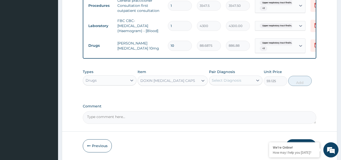
click at [244, 82] on div "Select Diagnosis" at bounding box center [231, 80] width 44 height 8
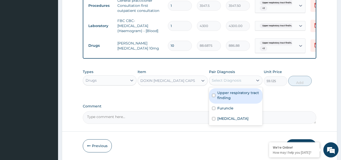
click at [233, 100] on label "Upper respiratory tract finding" at bounding box center [239, 95] width 42 height 10
checkbox input "true"
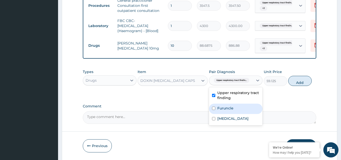
click at [231, 111] on label "Furuncle" at bounding box center [226, 108] width 16 height 5
checkbox input "true"
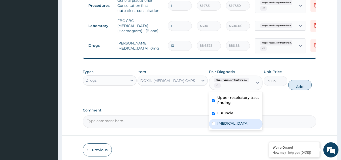
click at [232, 125] on label "Tinea pedis" at bounding box center [233, 123] width 31 height 5
checkbox input "true"
click at [299, 90] on button "Add" at bounding box center [300, 85] width 23 height 10
type input "0"
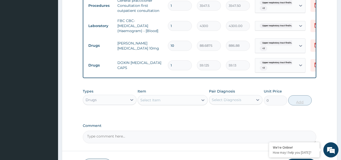
type input "15"
type input "886.88"
type input "1"
type input "59.13"
type input "0.00"
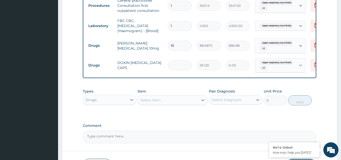
type input "2"
type input "118.25"
type input "21"
type input "1241.63"
type input "21"
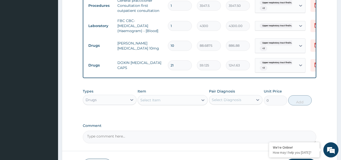
click at [157, 103] on div "Select Item" at bounding box center [150, 100] width 20 height 5
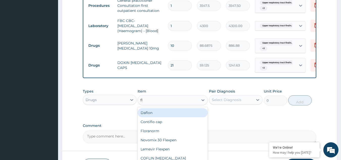
type input "flu"
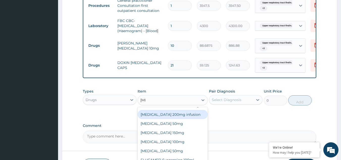
scroll to position [23, 0]
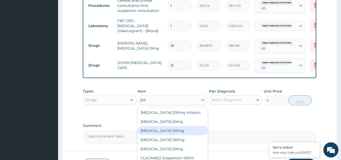
click at [154, 133] on div "Fluconazole 150mg" at bounding box center [173, 130] width 70 height 9
type input "1537.25"
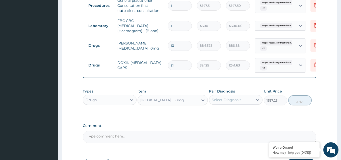
click at [164, 103] on div "Fluconazole 150mg" at bounding box center [162, 100] width 44 height 5
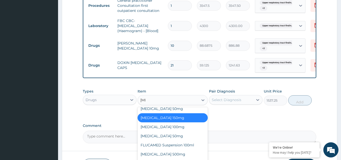
scroll to position [0, 0]
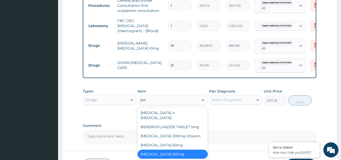
type input "fluc"
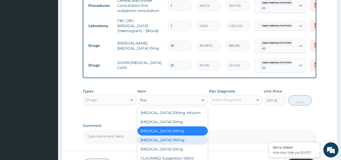
click at [163, 143] on div "Fluconazole 100mg" at bounding box center [173, 139] width 70 height 9
type input "124.1625"
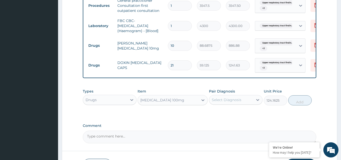
click at [197, 104] on div "Fluconazole 100mg" at bounding box center [168, 100] width 61 height 8
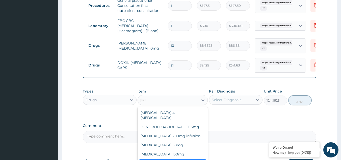
type input "fluc"
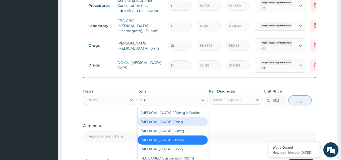
click at [170, 126] on div "Fluconazole 50mg" at bounding box center [173, 121] width 70 height 9
type input "118.25"
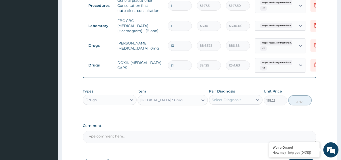
click at [174, 103] on div "Fluconazole 50mg" at bounding box center [168, 100] width 61 height 8
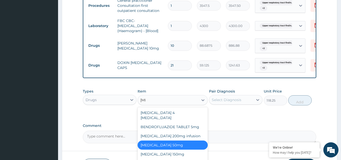
type input "fluc"
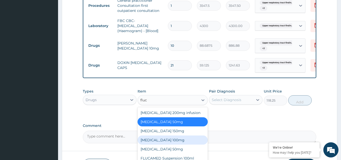
scroll to position [266, 0]
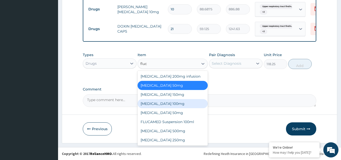
click at [160, 103] on div "Fluconazole 100mg" at bounding box center [173, 103] width 70 height 9
type input "124.1625"
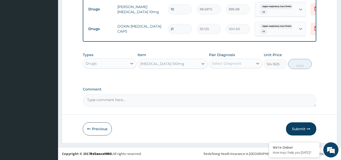
click at [245, 63] on div "Select Diagnosis" at bounding box center [231, 63] width 44 height 8
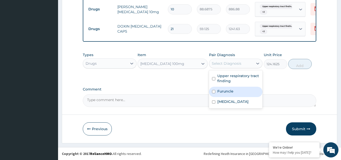
click at [228, 92] on label "Furuncle" at bounding box center [226, 91] width 16 height 5
checkbox input "true"
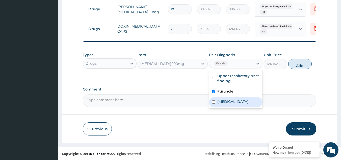
click at [228, 102] on label "Tinea pedis" at bounding box center [233, 101] width 31 height 5
checkbox input "true"
click at [300, 66] on button "Add" at bounding box center [300, 64] width 23 height 10
type input "0"
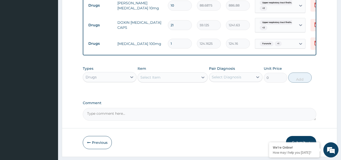
type input "14"
type input "1738.27"
type input "14"
click at [149, 80] on div "Select Item" at bounding box center [150, 77] width 20 height 5
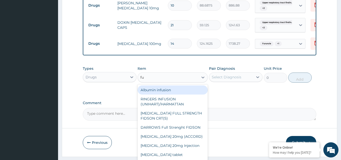
type input "fun"
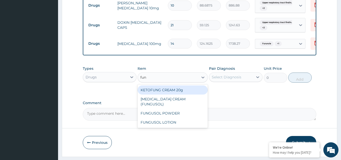
click at [154, 94] on div "KETOFUNG CREAM 20g" at bounding box center [173, 89] width 70 height 9
type input "1182.5"
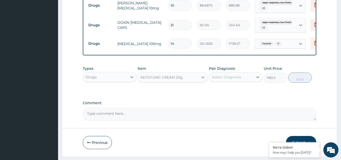
click at [243, 81] on div "Select Diagnosis" at bounding box center [231, 77] width 44 height 8
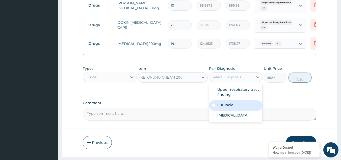
click at [232, 107] on label "Furuncle" at bounding box center [226, 104] width 16 height 5
checkbox input "true"
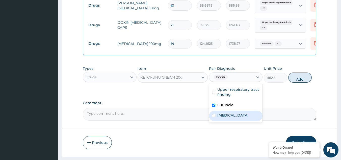
click at [232, 118] on label "Tinea pedis" at bounding box center [233, 115] width 31 height 5
checkbox input "true"
click at [299, 83] on button "Add" at bounding box center [300, 78] width 23 height 10
type input "0"
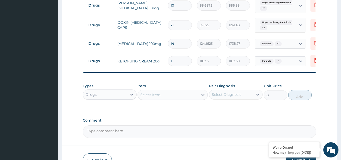
click at [164, 99] on div "Select Item" at bounding box center [168, 95] width 61 height 8
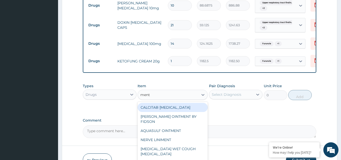
type input "menth"
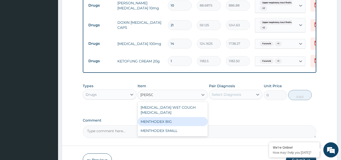
click at [160, 121] on div "MENTHODEX BIG" at bounding box center [173, 121] width 70 height 9
type input "4138.75"
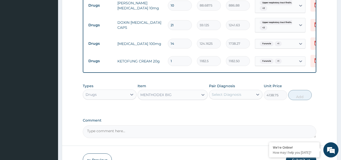
click at [242, 99] on div "Select Diagnosis" at bounding box center [231, 94] width 44 height 8
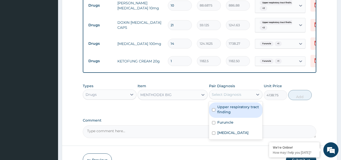
click at [235, 114] on label "Upper respiratory tract finding" at bounding box center [239, 109] width 42 height 10
checkbox input "true"
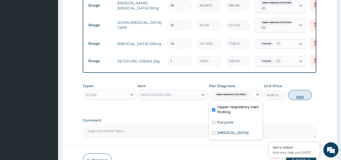
click at [299, 100] on button "Add" at bounding box center [300, 95] width 23 height 10
type input "0"
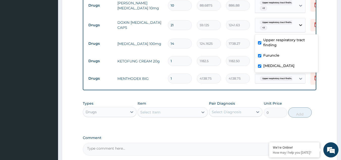
click at [301, 27] on icon at bounding box center [300, 24] width 5 height 5
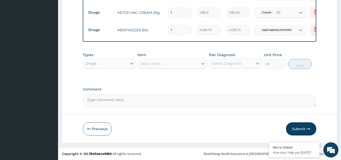
scroll to position [318, 0]
click at [299, 129] on button "Submit" at bounding box center [301, 128] width 30 height 13
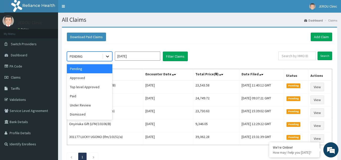
click at [109, 56] on icon at bounding box center [107, 56] width 5 height 5
click at [88, 80] on div "Approved" at bounding box center [89, 77] width 45 height 9
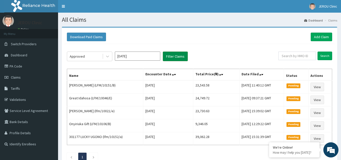
click at [176, 56] on button "Filter Claims" at bounding box center [175, 57] width 25 height 10
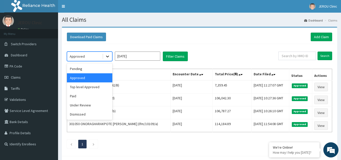
click at [107, 54] on icon at bounding box center [107, 56] width 5 height 5
click at [88, 106] on div "Under Review" at bounding box center [89, 105] width 45 height 9
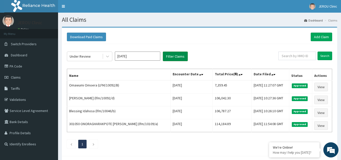
click at [172, 57] on button "Filter Claims" at bounding box center [175, 57] width 25 height 10
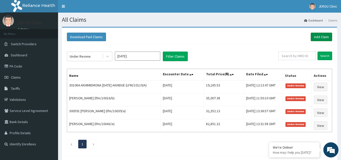
click at [323, 37] on link "Add Claim" at bounding box center [321, 37] width 21 height 9
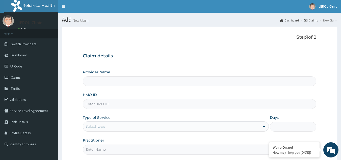
type input "JEROU CLINIC AND MATERNITY LTD."
click at [120, 104] on input "HMO ID" at bounding box center [200, 104] width 234 height 10
paste input "lfm/10092/c"
type input "lfm/10092/c"
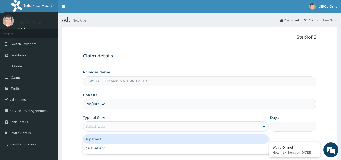
click at [170, 124] on div "Select type" at bounding box center [171, 126] width 177 height 8
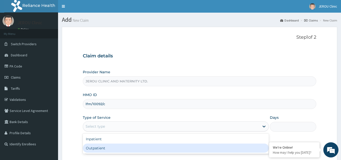
click at [158, 150] on div "Outpatient" at bounding box center [176, 148] width 186 height 9
type input "1"
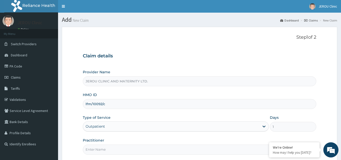
click at [147, 154] on input "Practitioner" at bounding box center [200, 150] width 234 height 10
type input "dr [PERSON_NAME]"
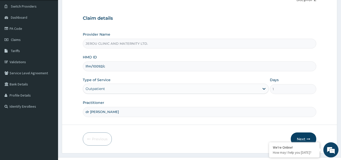
scroll to position [48, 0]
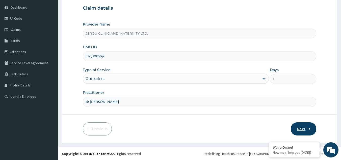
click at [299, 128] on button "Next" at bounding box center [304, 128] width 26 height 13
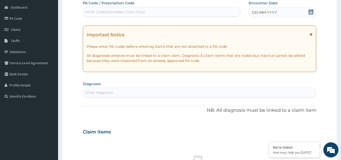
click at [265, 12] on span "DD-MM-YYYY" at bounding box center [264, 12] width 25 height 5
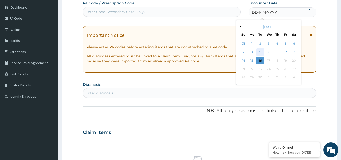
click at [259, 52] on div "9" at bounding box center [261, 53] width 8 height 8
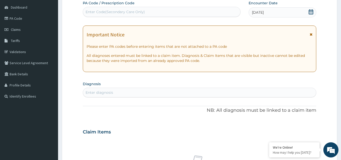
click at [139, 93] on div "Enter diagnosis" at bounding box center [199, 92] width 233 height 8
type input "upper resp"
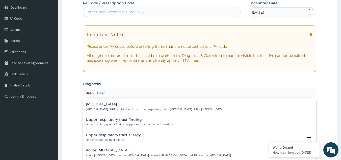
click at [132, 109] on p "[MEDICAL_DATA] , URTI - Infection of the upper respiratory tract , [MEDICAL_DAT…" at bounding box center [155, 110] width 138 height 4
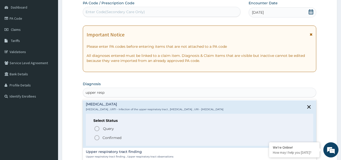
click at [116, 137] on p "Confirmed" at bounding box center [112, 137] width 19 height 5
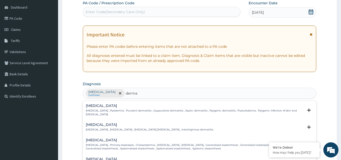
type input "dermat"
click at [115, 124] on div "[MEDICAL_DATA] [MEDICAL_DATA] , [MEDICAL_DATA] , [MEDICAL_DATA] [MEDICAL_DATA] …" at bounding box center [150, 127] width 128 height 9
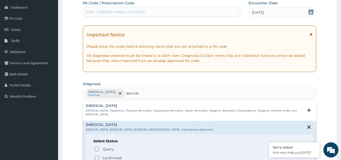
click at [96, 155] on icon "status option filled" at bounding box center [97, 158] width 6 height 6
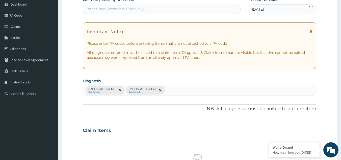
scroll to position [39, 0]
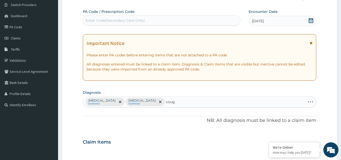
type input "cough"
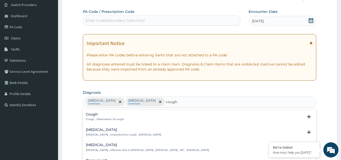
click at [120, 132] on div "Dry cough Dry cough , Unproductive cough , Non-productive cough" at bounding box center [123, 132] width 75 height 9
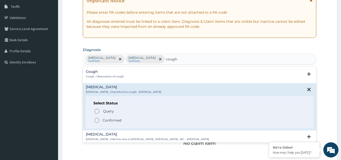
scroll to position [83, 0]
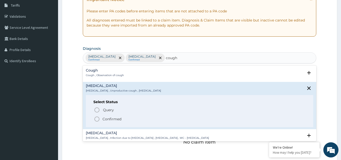
click at [110, 119] on p "Confirmed" at bounding box center [112, 118] width 19 height 5
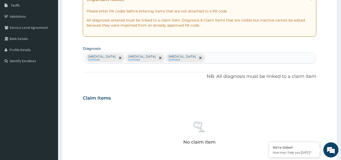
scroll to position [162, 0]
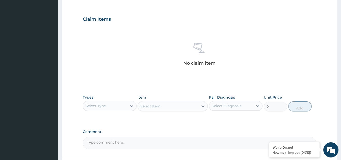
click at [120, 104] on div "Select Type" at bounding box center [105, 106] width 44 height 8
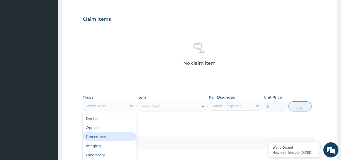
click at [101, 134] on div "Procedures" at bounding box center [110, 136] width 54 height 9
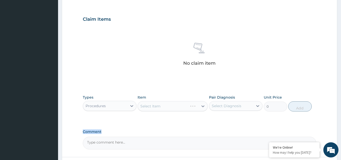
click at [101, 134] on div "Comment" at bounding box center [200, 140] width 234 height 20
click at [180, 106] on div "Select Item" at bounding box center [168, 106] width 61 height 8
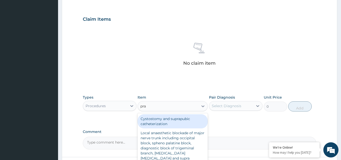
type input "prac"
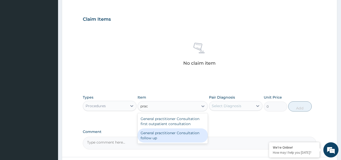
click at [174, 132] on div "General practitioner Consultation follow up" at bounding box center [173, 135] width 70 height 14
type input "2365"
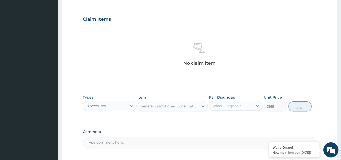
click at [245, 105] on div "Select Diagnosis" at bounding box center [231, 106] width 44 height 8
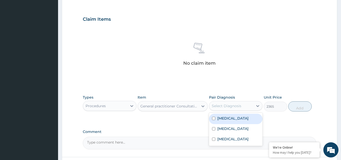
click at [239, 118] on label "Upper respiratory infection" at bounding box center [233, 118] width 31 height 5
checkbox input "true"
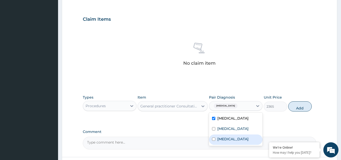
click at [231, 139] on div "Dry cough" at bounding box center [236, 139] width 54 height 10
checkbox input "true"
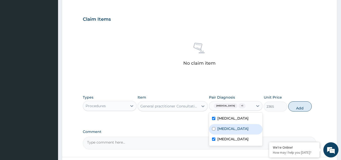
click at [230, 131] on label "Intertrigo" at bounding box center [233, 128] width 31 height 5
checkbox input "true"
click at [301, 111] on button "Add" at bounding box center [300, 106] width 23 height 10
type input "0"
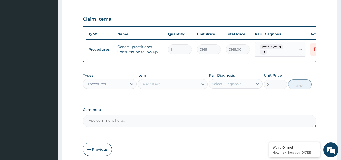
click at [101, 86] on div "Procedures" at bounding box center [96, 83] width 20 height 5
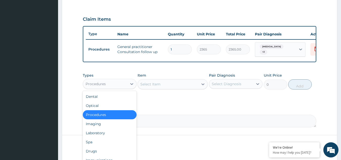
click at [101, 86] on div "Procedures" at bounding box center [96, 83] width 20 height 5
click at [98, 154] on div "Drugs" at bounding box center [110, 151] width 54 height 9
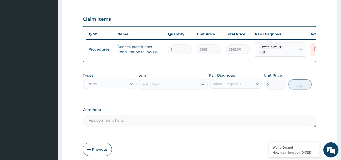
click at [183, 88] on div "Select Item" at bounding box center [168, 84] width 61 height 8
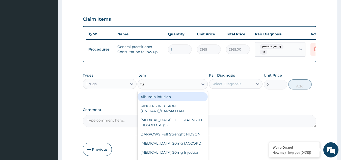
type input "fun"
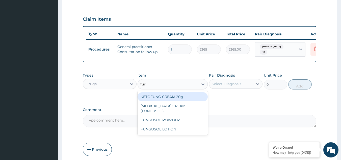
click at [176, 101] on div "KETOFUNG CREAM 20g" at bounding box center [173, 96] width 70 height 9
type input "1182.5"
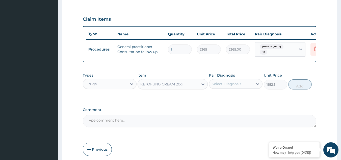
click at [237, 86] on div "Select Diagnosis" at bounding box center [227, 83] width 30 height 5
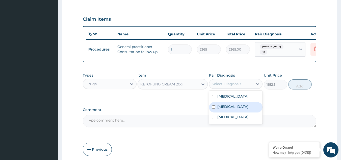
click at [225, 112] on div "Intertrigo" at bounding box center [236, 107] width 54 height 10
checkbox input "true"
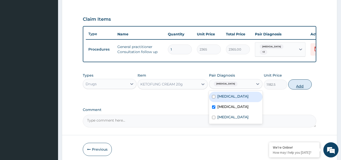
click at [300, 87] on button "Add" at bounding box center [300, 84] width 23 height 10
type input "0"
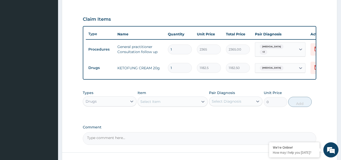
click at [170, 106] on div "Select Item" at bounding box center [168, 102] width 61 height 8
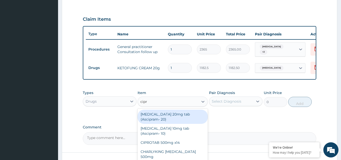
type input "cipro"
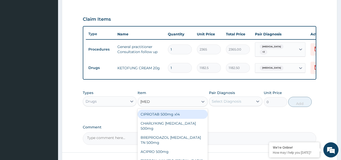
click at [169, 119] on div "CIPROTAB 500mg x14" at bounding box center [173, 114] width 70 height 9
type input "319.275"
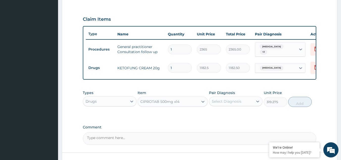
click at [233, 104] on div "Select Diagnosis" at bounding box center [227, 101] width 30 height 5
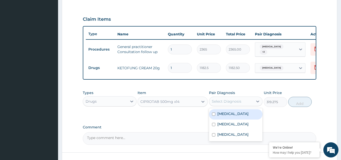
click at [229, 116] on label "Upper respiratory infection" at bounding box center [233, 113] width 31 height 5
checkbox input "true"
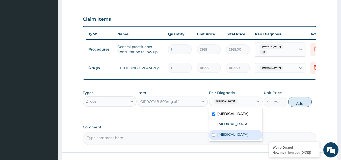
click at [216, 140] on div "Dry cough" at bounding box center [236, 135] width 54 height 10
checkbox input "true"
click at [300, 107] on button "Add" at bounding box center [300, 102] width 23 height 10
type input "0"
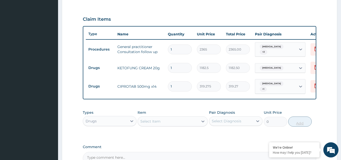
type input "10"
type input "3192.75"
type input "10"
click at [168, 125] on div "Select Item" at bounding box center [168, 121] width 61 height 8
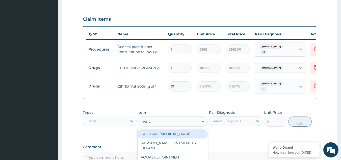
type input "menth"
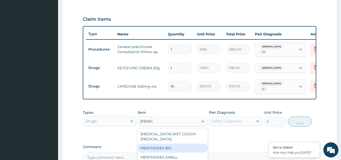
click at [166, 146] on div "MENTHODEX BIG" at bounding box center [173, 148] width 70 height 9
type input "4138.75"
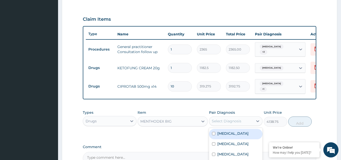
click at [237, 124] on div "Select Diagnosis" at bounding box center [227, 120] width 30 height 5
click at [227, 139] on div "Upper respiratory infection" at bounding box center [236, 134] width 54 height 10
checkbox input "true"
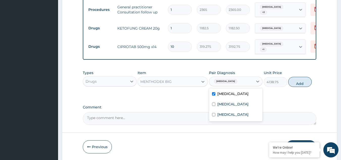
scroll to position [202, 0]
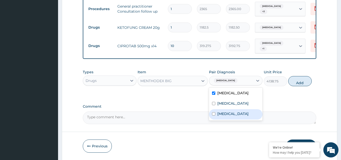
click at [224, 116] on label "Dry cough" at bounding box center [233, 113] width 31 height 5
checkbox input "true"
click at [300, 86] on button "Add" at bounding box center [300, 81] width 23 height 10
type input "0"
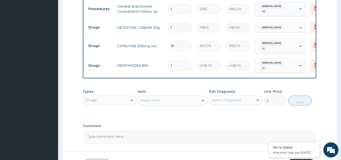
click at [161, 104] on div "Select Item" at bounding box center [168, 100] width 61 height 8
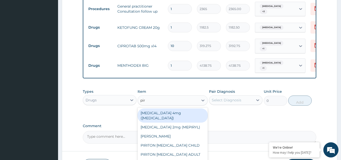
type input "piri"
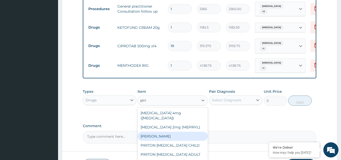
click at [164, 133] on div "PIRITON TAB EVANS" at bounding box center [173, 136] width 70 height 9
type input "23.65"
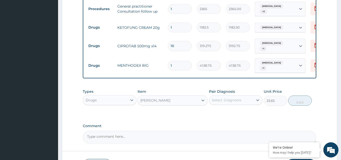
click at [246, 103] on div "Select Diagnosis" at bounding box center [231, 100] width 44 height 8
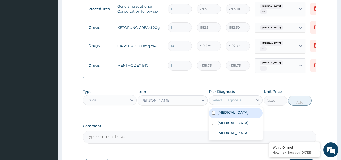
click at [229, 115] on label "Upper respiratory infection" at bounding box center [233, 112] width 31 height 5
checkbox input "true"
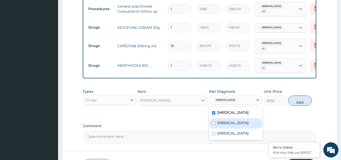
click at [228, 125] on label "Intertrigo" at bounding box center [233, 122] width 31 height 5
checkbox input "true"
click at [297, 106] on button "Add" at bounding box center [300, 101] width 23 height 10
type input "0"
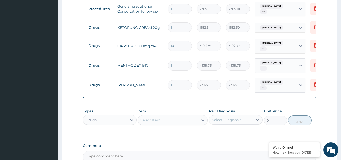
type input "10"
type input "236.50"
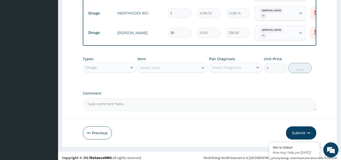
scroll to position [263, 0]
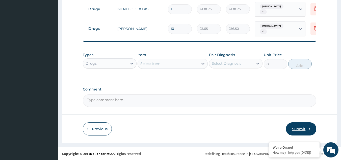
type input "10"
click at [298, 128] on button "Submit" at bounding box center [301, 128] width 30 height 13
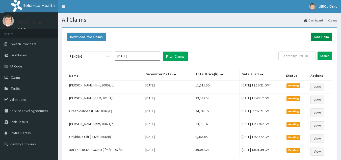
click at [322, 37] on link "Add Claim" at bounding box center [321, 37] width 21 height 9
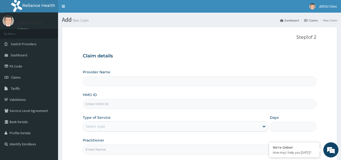
type input "JEROU CLINIC AND MATERNITY LTD."
click at [103, 103] on input "HMO ID" at bounding box center [200, 104] width 234 height 10
click at [19, 78] on span "Claims" at bounding box center [16, 77] width 10 height 5
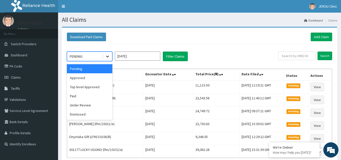
click at [106, 57] on icon at bounding box center [107, 56] width 5 height 5
click at [93, 81] on div "Approved" at bounding box center [89, 77] width 45 height 9
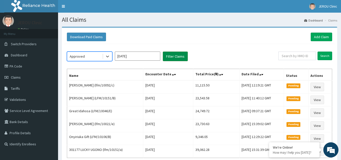
click at [171, 58] on button "Filter Claims" at bounding box center [175, 57] width 25 height 10
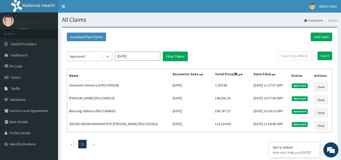
click at [107, 56] on icon at bounding box center [107, 56] width 5 height 5
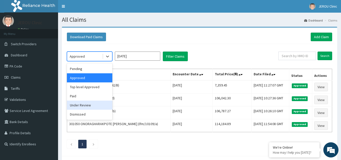
click at [85, 106] on div "Under Review" at bounding box center [89, 105] width 45 height 9
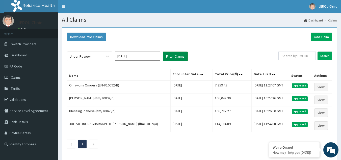
click at [169, 59] on button "Filter Claims" at bounding box center [175, 57] width 25 height 10
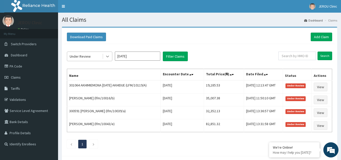
click at [107, 56] on icon at bounding box center [107, 56] width 5 height 5
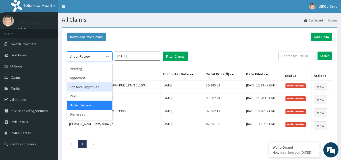
click at [83, 85] on div "Top level Approved" at bounding box center [89, 86] width 45 height 9
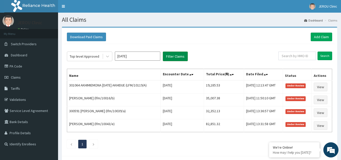
click at [167, 57] on button "Filter Claims" at bounding box center [175, 57] width 25 height 10
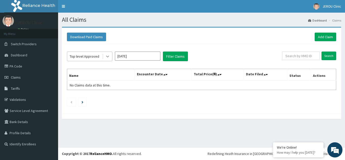
click at [106, 57] on icon at bounding box center [107, 56] width 5 height 5
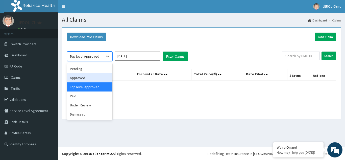
click at [87, 79] on div "Approved" at bounding box center [89, 77] width 45 height 9
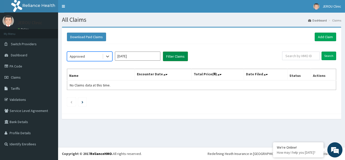
click at [178, 60] on button "Filter Claims" at bounding box center [175, 57] width 25 height 10
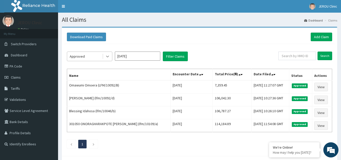
click at [108, 57] on icon at bounding box center [107, 57] width 3 height 2
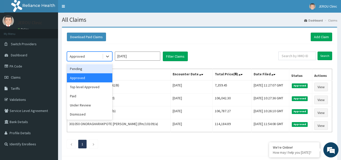
click at [96, 70] on div "Pending" at bounding box center [89, 68] width 45 height 9
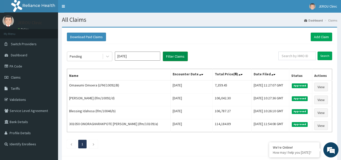
click at [177, 56] on button "Filter Claims" at bounding box center [175, 57] width 25 height 10
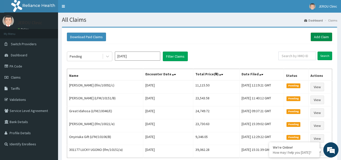
click at [319, 36] on link "Add Claim" at bounding box center [321, 37] width 21 height 9
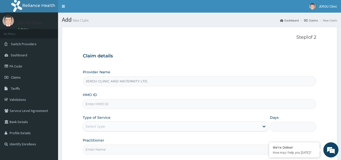
click at [108, 103] on input "HMO ID" at bounding box center [200, 104] width 234 height 10
paste input "lfm/10029/b"
type input "lfm/10029/b"
click at [184, 125] on div "Select type" at bounding box center [171, 126] width 177 height 8
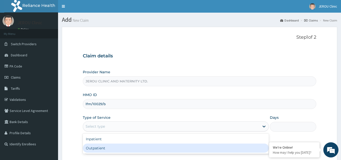
click at [169, 146] on div "Outpatient" at bounding box center [176, 148] width 186 height 9
type input "1"
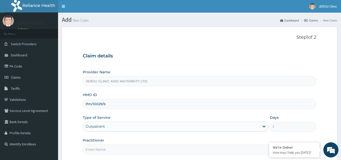
click at [155, 149] on input "Practitioner" at bounding box center [200, 150] width 234 height 10
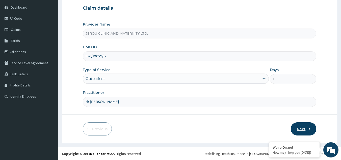
type input "dr [PERSON_NAME]"
click at [303, 125] on button "Next" at bounding box center [304, 128] width 26 height 13
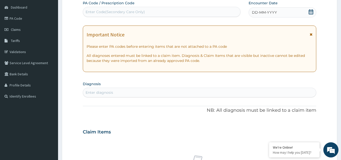
scroll to position [27, 0]
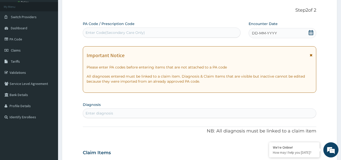
click at [137, 31] on div "Enter Code(Secondary Care Only)" at bounding box center [115, 32] width 59 height 5
paste input "PA/02B416"
type input "PA/02B416"
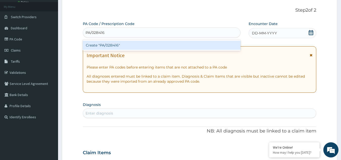
click at [136, 45] on div "Create "PA/02B416"" at bounding box center [162, 45] width 158 height 9
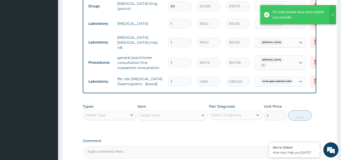
scroll to position [382, 0]
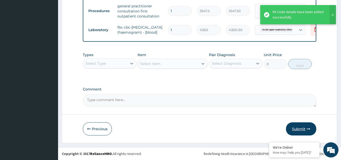
click at [300, 129] on button "Submit" at bounding box center [301, 128] width 30 height 13
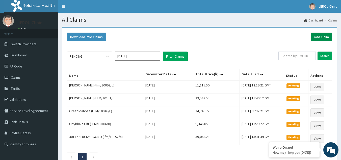
click at [321, 39] on link "Add Claim" at bounding box center [321, 37] width 21 height 9
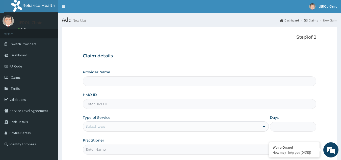
type input "JEROU CLINIC AND MATERNITY LTD."
click at [116, 105] on input "HMO ID" at bounding box center [200, 104] width 234 height 10
paste input "lfm/10021/b"
type input "lfm/10021/b"
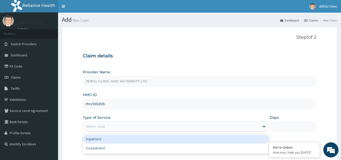
click at [151, 126] on div "Select type" at bounding box center [171, 126] width 177 height 8
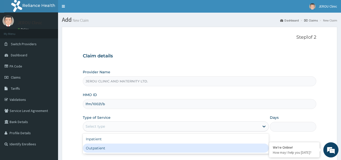
click at [144, 151] on div "Outpatient" at bounding box center [176, 148] width 186 height 9
type input "1"
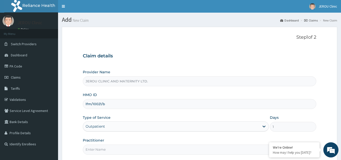
click at [121, 153] on input "Practitioner" at bounding box center [200, 150] width 234 height 10
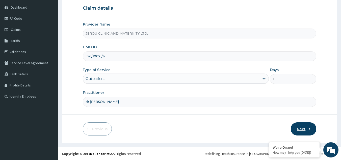
type input "dr [PERSON_NAME]"
click at [305, 132] on button "Next" at bounding box center [304, 128] width 26 height 13
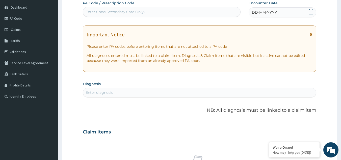
click at [154, 12] on div "Enter Code(Secondary Care Only)" at bounding box center [162, 12] width 158 height 8
paste input "PA/7094EE"
type input "PA/7094EE"
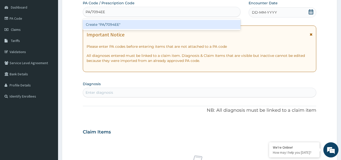
click at [154, 22] on div "Create "PA/7094EE"" at bounding box center [162, 24] width 158 height 9
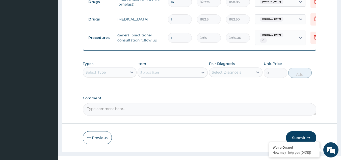
scroll to position [236, 0]
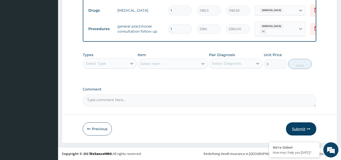
click at [299, 127] on button "Submit" at bounding box center [301, 128] width 30 height 13
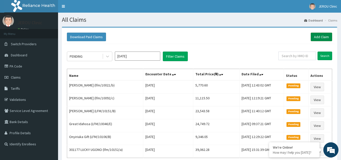
click at [322, 37] on link "Add Claim" at bounding box center [321, 37] width 21 height 9
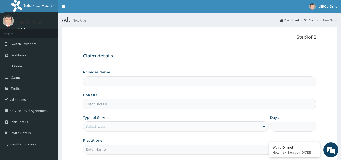
type input "JEROU CLINIC AND MATERNITY LTD."
click at [104, 105] on input "HMO ID" at bounding box center [200, 104] width 234 height 10
paste input "lfm/10133/a"
type input "lfm/10133/a"
click at [172, 127] on div "Select type" at bounding box center [171, 126] width 177 height 8
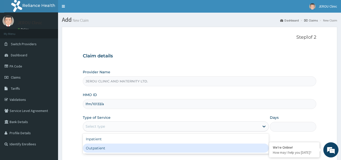
click at [162, 152] on div "Outpatient" at bounding box center [176, 148] width 186 height 9
type input "1"
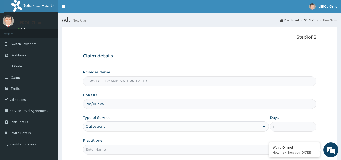
click at [123, 152] on input "Practitioner" at bounding box center [200, 150] width 234 height 10
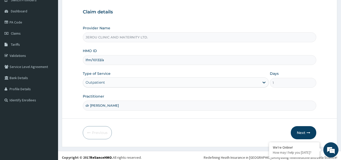
scroll to position [46, 0]
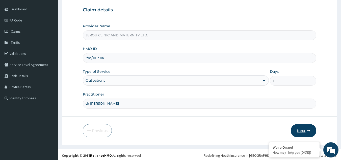
type input "dr [PERSON_NAME]"
click at [301, 132] on button "Next" at bounding box center [304, 130] width 26 height 13
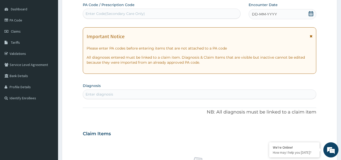
click at [126, 12] on div "Enter Code(Secondary Care Only)" at bounding box center [115, 13] width 59 height 5
paste input "PA/E62377"
type input "PA/E62377"
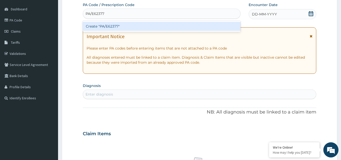
click at [127, 28] on div "Create "PA/E62377"" at bounding box center [162, 26] width 158 height 9
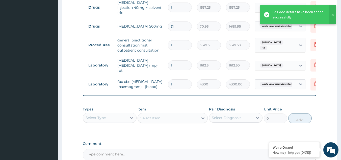
scroll to position [434, 0]
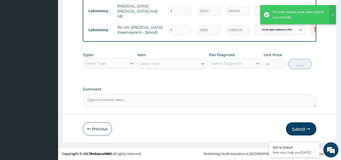
click at [301, 129] on button "Submit" at bounding box center [301, 128] width 30 height 13
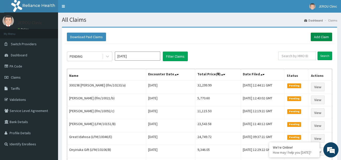
click at [316, 36] on link "Add Claim" at bounding box center [321, 37] width 21 height 9
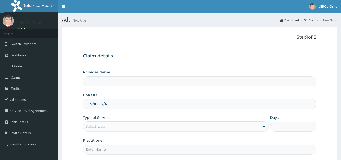
type input "JEROU CLINIC AND MATERNITY LTD."
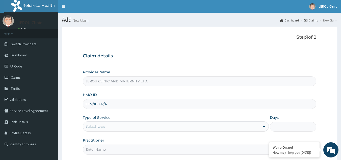
type input "LFM/10097/A"
click at [122, 128] on div "Select type" at bounding box center [171, 126] width 177 height 8
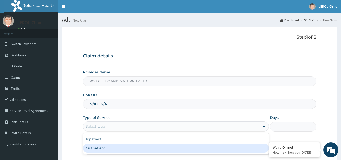
click at [111, 150] on div "Outpatient" at bounding box center [176, 148] width 186 height 9
type input "1"
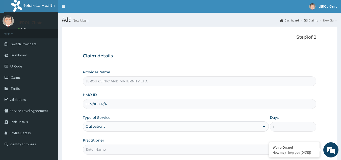
click at [104, 155] on form "Step 1 of 2 Claim details Provider Name JEROU CLINIC AND MATERNITY LTD. HMO ID …" at bounding box center [200, 109] width 276 height 164
click at [103, 151] on input "Practitioner" at bounding box center [200, 150] width 234 height 10
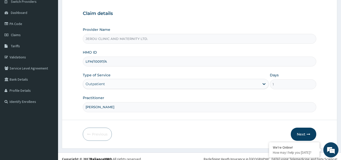
scroll to position [48, 0]
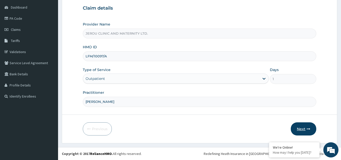
type input "dr victor"
click at [305, 128] on button "Next" at bounding box center [304, 128] width 26 height 13
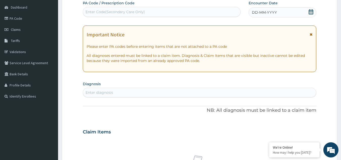
click at [137, 93] on div "Enter diagnosis" at bounding box center [199, 92] width 233 height 8
type input "falci"
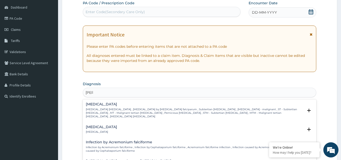
click at [115, 111] on p "Falciparum malaria , Malignant tertian malaria , Malaria by Plasmodium falcipar…" at bounding box center [195, 113] width 218 height 11
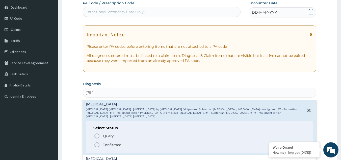
click at [97, 142] on icon "status option filled" at bounding box center [97, 145] width 6 height 6
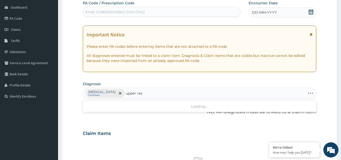
type input "upper resp"
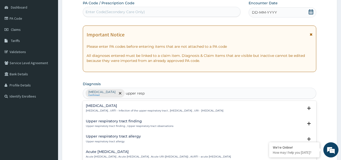
click at [106, 109] on div "Upper respiratory infection Upper respiratory infection , URTI - Infection of t…" at bounding box center [155, 108] width 138 height 9
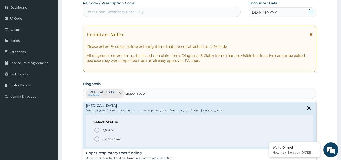
click at [98, 140] on icon "status option filled" at bounding box center [97, 139] width 6 height 6
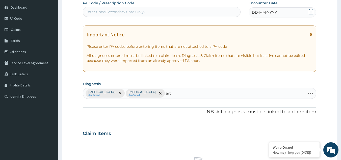
type input "arth"
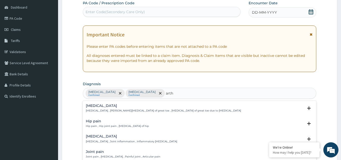
click at [101, 140] on p "Arthritis , Joint inflammation , Inflammatory arthritis" at bounding box center [131, 142] width 91 height 4
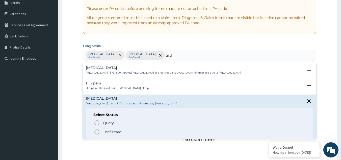
scroll to position [87, 0]
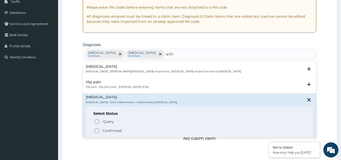
click at [98, 129] on circle "status option filled" at bounding box center [97, 130] width 5 height 5
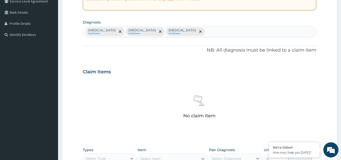
scroll to position [156, 0]
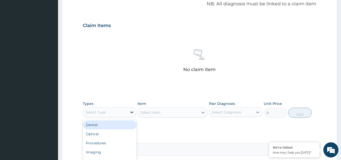
click at [127, 112] on div at bounding box center [131, 112] width 9 height 9
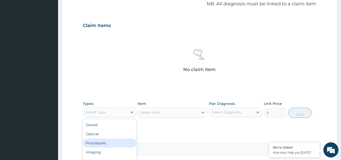
click at [113, 139] on div "Procedures" at bounding box center [110, 142] width 54 height 9
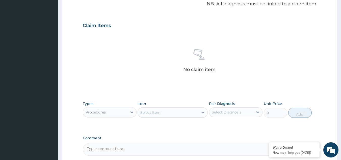
click at [175, 114] on div "Select Item" at bounding box center [168, 112] width 61 height 8
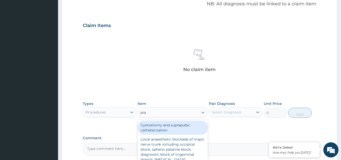
type input "prac"
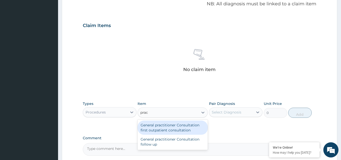
click at [172, 128] on div "General practitioner Consultation first outpatient consultation" at bounding box center [173, 128] width 70 height 14
type input "3547.5"
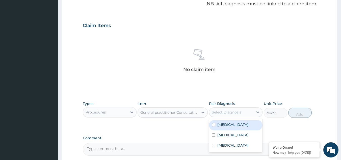
click at [244, 112] on div "Select Diagnosis" at bounding box center [231, 112] width 44 height 8
click at [235, 127] on label "[MEDICAL_DATA]" at bounding box center [233, 124] width 31 height 5
checkbox input "true"
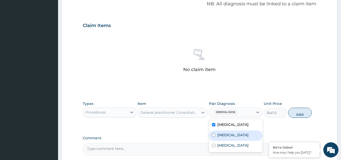
click at [235, 134] on label "[MEDICAL_DATA]" at bounding box center [233, 134] width 31 height 5
checkbox input "true"
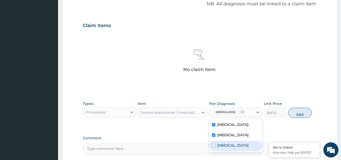
click at [234, 148] on div "Arthritis" at bounding box center [236, 146] width 54 height 10
checkbox input "true"
click at [299, 114] on button "Add" at bounding box center [300, 113] width 23 height 10
type input "0"
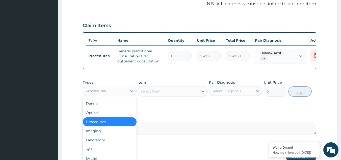
click at [117, 94] on div "Procedures" at bounding box center [105, 91] width 44 height 8
click at [99, 145] on div "Laboratory" at bounding box center [110, 139] width 54 height 9
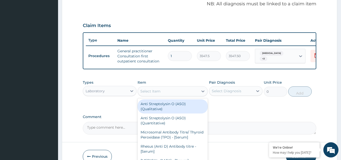
click at [185, 94] on div "Select Item" at bounding box center [168, 91] width 61 height 8
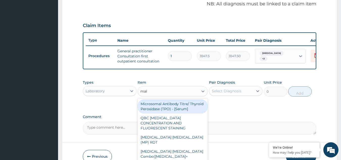
type input "mala"
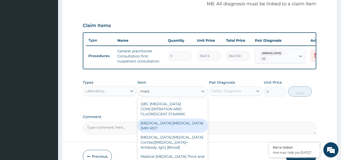
click at [179, 123] on div "[MEDICAL_DATA] [MEDICAL_DATA] (MP) RDT" at bounding box center [173, 125] width 70 height 14
type input "1612.5"
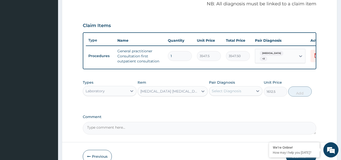
click at [242, 93] on div "Select Diagnosis" at bounding box center [231, 91] width 44 height 8
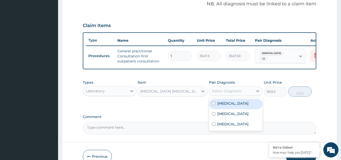
click at [228, 106] on label "[MEDICAL_DATA]" at bounding box center [233, 103] width 31 height 5
checkbox input "true"
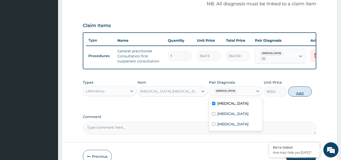
click at [302, 97] on button "Add" at bounding box center [300, 91] width 23 height 10
type input "0"
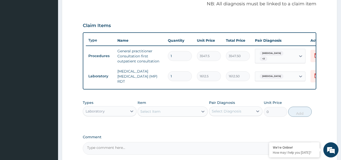
click at [157, 115] on div "Select Item" at bounding box center [168, 111] width 61 height 8
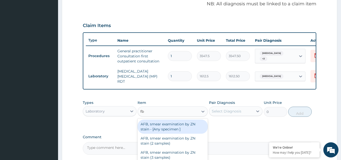
type input "fbc"
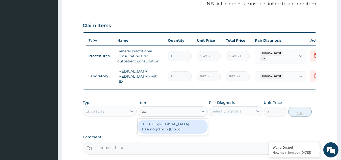
click at [160, 126] on div "FBC CBC-[MEDICAL_DATA] (Haemogram) - [Blood]" at bounding box center [173, 127] width 70 height 14
type input "4300"
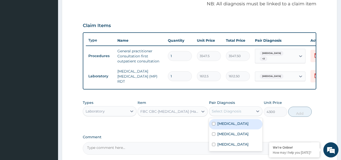
click at [248, 111] on div "Select Diagnosis" at bounding box center [231, 111] width 44 height 8
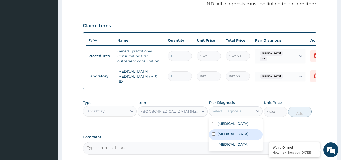
click at [234, 136] on label "[MEDICAL_DATA]" at bounding box center [233, 133] width 31 height 5
checkbox input "true"
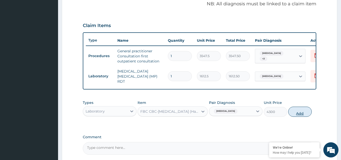
click at [300, 114] on button "Add" at bounding box center [300, 112] width 23 height 10
type input "0"
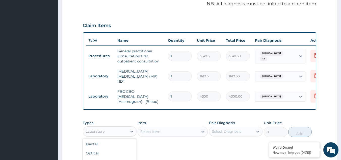
click at [112, 130] on div "Laboratory" at bounding box center [105, 131] width 44 height 8
type input "drug"
click at [112, 141] on div "Drugs" at bounding box center [110, 143] width 54 height 9
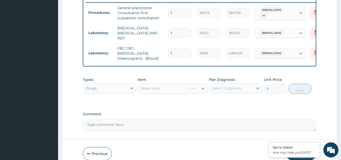
scroll to position [203, 0]
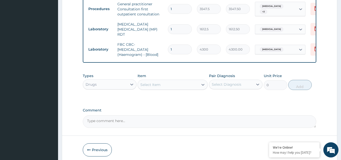
click at [167, 87] on div "Select Item" at bounding box center [168, 85] width 61 height 8
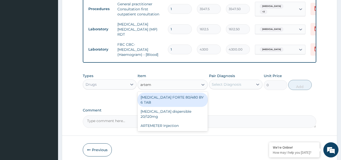
type input "arteme"
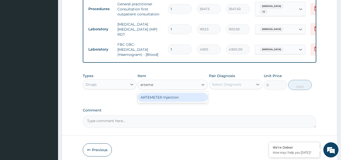
click at [168, 98] on div "ARTEMETER Injection" at bounding box center [173, 97] width 70 height 9
type input "946"
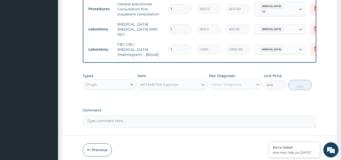
click at [257, 83] on icon at bounding box center [257, 84] width 5 height 5
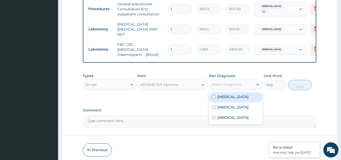
click at [234, 101] on div "[MEDICAL_DATA]" at bounding box center [236, 97] width 54 height 10
checkbox input "true"
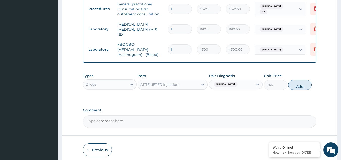
click at [298, 89] on button "Add" at bounding box center [300, 85] width 23 height 10
type input "0"
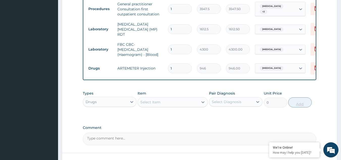
type input "0.00"
type input "6"
type input "5676.00"
type input "6"
click at [178, 102] on div "Select Item" at bounding box center [168, 102] width 61 height 8
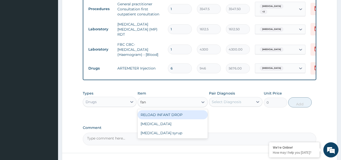
type input "fans"
click at [175, 116] on div "[MEDICAL_DATA]" at bounding box center [173, 114] width 70 height 9
type input "212.85"
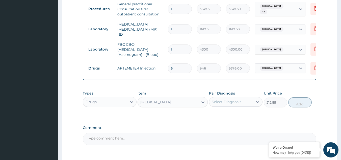
click at [248, 102] on div "Select Diagnosis" at bounding box center [231, 102] width 44 height 8
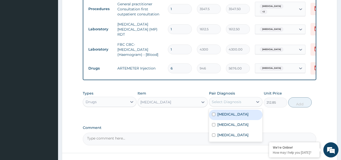
click at [232, 120] on div "[MEDICAL_DATA]" at bounding box center [236, 115] width 54 height 10
checkbox input "true"
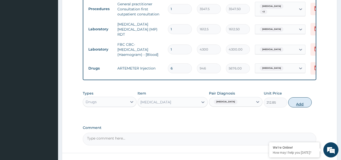
click at [297, 107] on button "Add" at bounding box center [300, 102] width 23 height 10
type input "0"
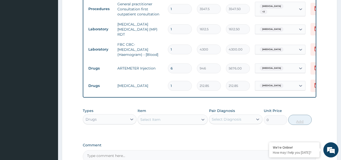
type input "0.00"
type input "3"
type input "638.55"
type input "3"
click at [173, 122] on div "Select Item" at bounding box center [168, 119] width 61 height 8
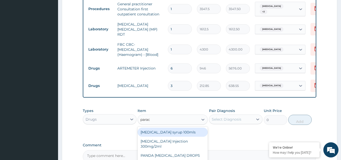
type input "parace"
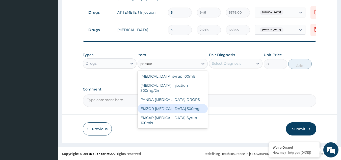
click at [185, 106] on div "EMZOR [MEDICAL_DATA] 500mg" at bounding box center [173, 108] width 70 height 9
type input "23.65"
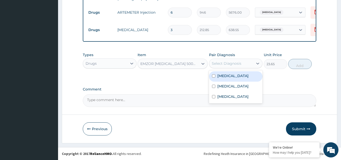
click at [253, 61] on div "Select Diagnosis" at bounding box center [231, 63] width 44 height 8
click at [238, 81] on div "[MEDICAL_DATA]" at bounding box center [236, 76] width 54 height 10
checkbox input "true"
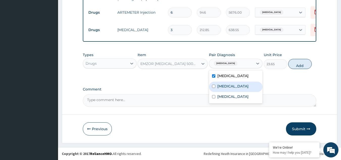
click at [237, 86] on label "[MEDICAL_DATA]" at bounding box center [233, 86] width 31 height 5
checkbox input "true"
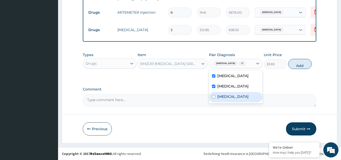
click at [234, 100] on div "Arthritis" at bounding box center [236, 97] width 54 height 10
checkbox input "true"
click at [298, 64] on button "Add" at bounding box center [300, 64] width 23 height 10
type input "0"
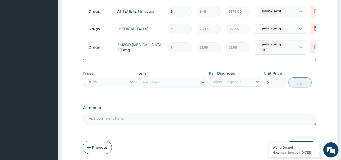
type input "18"
type input "425.70"
type input "18"
click at [198, 82] on div "Select Item" at bounding box center [168, 82] width 61 height 8
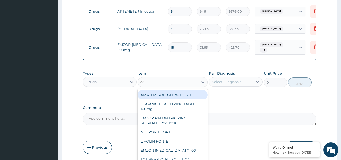
type input "orp"
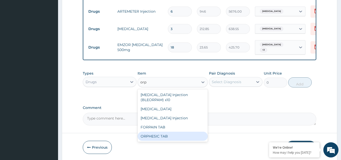
click at [159, 139] on div "ORPHESIC TAB" at bounding box center [173, 136] width 70 height 9
type input "106.425"
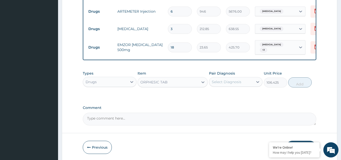
click at [237, 79] on div "Select Diagnosis" at bounding box center [236, 82] width 54 height 10
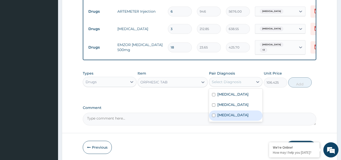
click at [226, 117] on div "Arthritis" at bounding box center [236, 115] width 54 height 10
checkbox input "true"
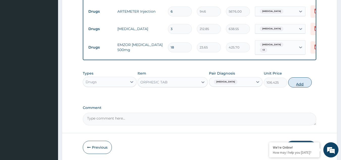
click at [302, 86] on button "Add" at bounding box center [300, 82] width 23 height 10
type input "0"
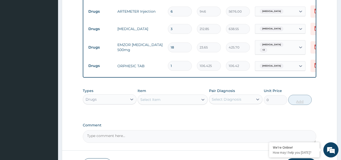
type input "15"
type input "1596.38"
type input "15"
click at [160, 99] on div "Select Item" at bounding box center [150, 99] width 20 height 5
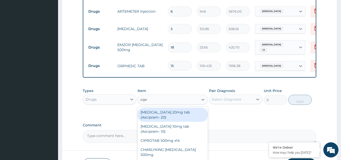
type input "[MEDICAL_DATA]"
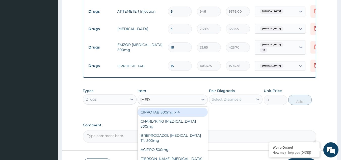
click at [161, 113] on div "CIPROTAB 500mg x14" at bounding box center [173, 112] width 70 height 9
type input "319.275"
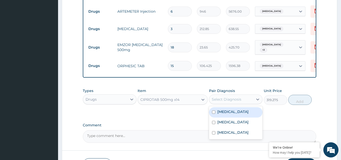
click at [244, 100] on div "Select Diagnosis" at bounding box center [231, 99] width 44 height 8
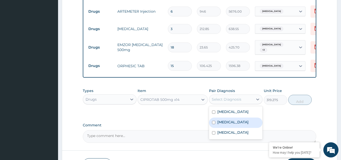
click at [235, 124] on label "[MEDICAL_DATA]" at bounding box center [233, 122] width 31 height 5
checkbox input "true"
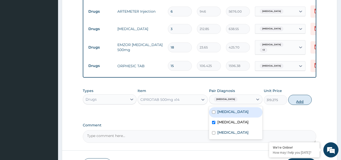
click at [302, 101] on button "Add" at bounding box center [300, 100] width 23 height 10
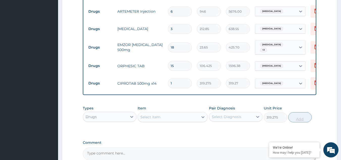
type input "0"
type input "14"
type input "4469.85"
type input "14"
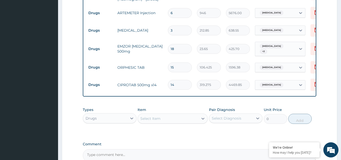
scroll to position [260, 0]
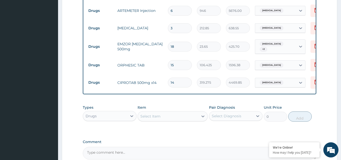
click at [154, 116] on div "Select Item" at bounding box center [150, 116] width 20 height 5
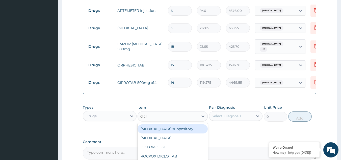
type input "diclo"
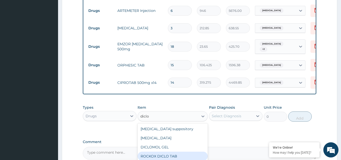
click at [161, 155] on div "ROCKOX DICLO TAB" at bounding box center [173, 156] width 70 height 9
type input "82.775"
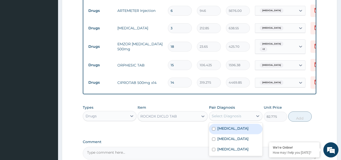
click at [244, 114] on div "Select Diagnosis" at bounding box center [231, 116] width 44 height 8
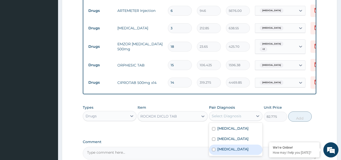
click at [229, 152] on label "Arthritis" at bounding box center [233, 149] width 31 height 5
checkbox input "true"
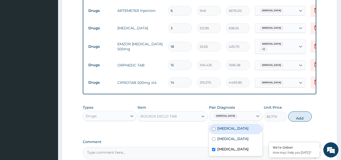
click at [229, 131] on label "[MEDICAL_DATA]" at bounding box center [233, 128] width 31 height 5
checkbox input "true"
click at [301, 118] on button "Add" at bounding box center [300, 116] width 23 height 10
type input "0"
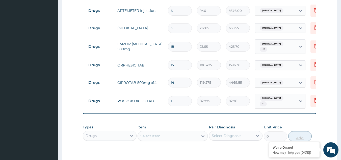
type input "15"
type input "1241.63"
type input "15"
click at [314, 44] on icon at bounding box center [316, 46] width 6 height 6
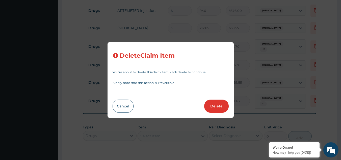
click at [219, 106] on button "Delete" at bounding box center [216, 106] width 25 height 13
type input "15"
type input "106.425"
type input "1596.38"
type input "14"
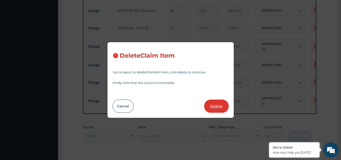
type input "319.275"
type input "4469.85"
type input "15"
type input "82.775"
type input "1241.63"
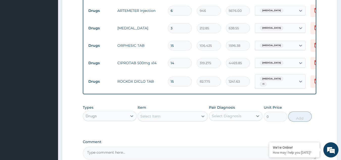
click at [164, 118] on div "Select Item" at bounding box center [168, 116] width 61 height 8
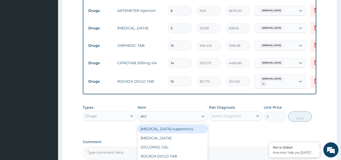
type input "diclo"
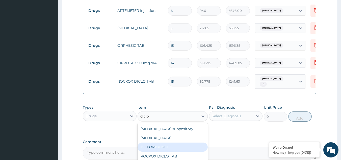
click at [162, 147] on div "DICLOMOL GEL" at bounding box center [173, 147] width 70 height 9
type input "827.75"
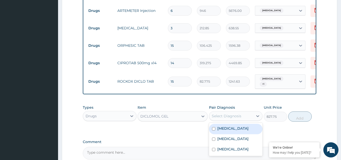
click at [231, 113] on div "Select Diagnosis" at bounding box center [227, 115] width 30 height 5
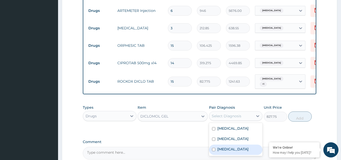
click at [221, 151] on label "Arthritis" at bounding box center [233, 149] width 31 height 5
checkbox input "true"
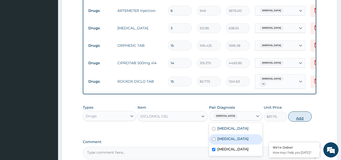
click at [300, 116] on button "Add" at bounding box center [300, 116] width 23 height 10
type input "0"
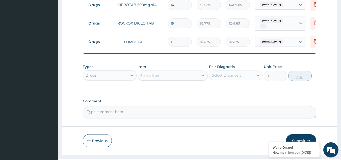
scroll to position [329, 0]
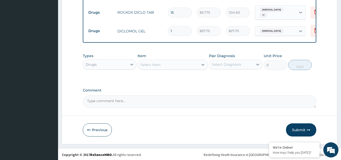
click at [170, 65] on div "Select Item" at bounding box center [168, 65] width 61 height 8
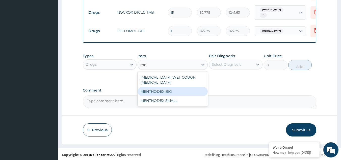
type input "m"
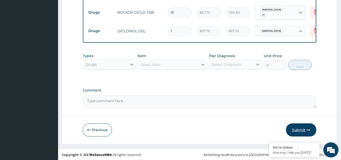
click at [299, 127] on button "Submit" at bounding box center [301, 129] width 30 height 13
click at [301, 130] on button "Submit" at bounding box center [301, 129] width 30 height 13
click at [302, 127] on button "Submit" at bounding box center [301, 129] width 30 height 13
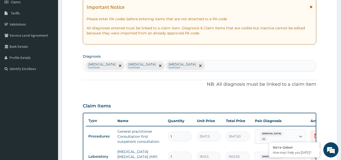
scroll to position [48, 0]
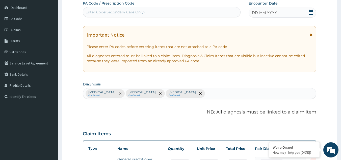
click at [288, 12] on div "DD-MM-YYYY" at bounding box center [283, 13] width 68 height 10
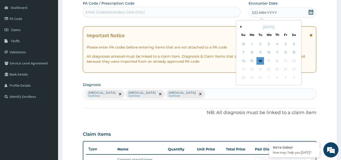
click at [277, 53] on div "11" at bounding box center [278, 53] width 8 height 8
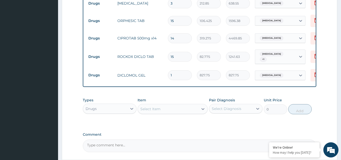
scroll to position [329, 0]
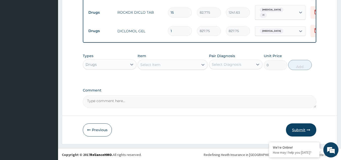
click at [301, 129] on button "Submit" at bounding box center [301, 129] width 30 height 13
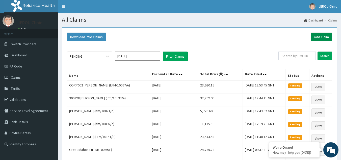
click at [320, 37] on link "Add Claim" at bounding box center [321, 37] width 21 height 9
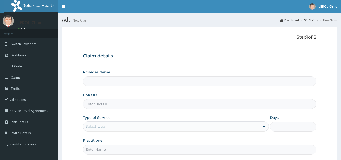
click at [129, 105] on input "HMO ID" at bounding box center [200, 104] width 234 height 10
paste input "LFM10166A"
type input "LFM10166A"
type input "JEROU CLINIC AND MATERNITY LTD."
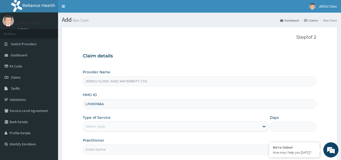
type input "LFM10166A"
click at [126, 125] on div "Select type" at bounding box center [171, 126] width 177 height 8
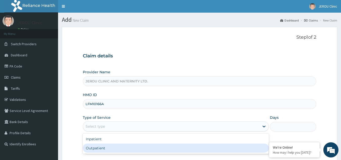
click at [113, 149] on div "Outpatient" at bounding box center [176, 148] width 186 height 9
type input "1"
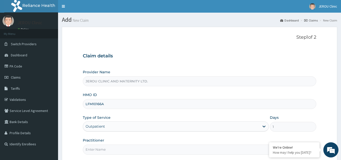
click at [100, 149] on input "Practitioner" at bounding box center [200, 150] width 234 height 10
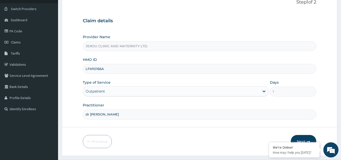
scroll to position [37, 0]
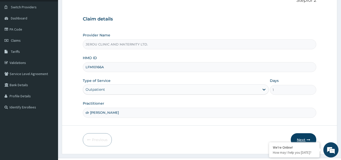
type input "dr [PERSON_NAME]"
click at [300, 139] on button "Next" at bounding box center [304, 139] width 26 height 13
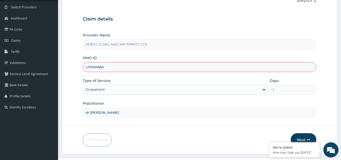
click at [102, 66] on input "LFM10166A" at bounding box center [200, 67] width 234 height 10
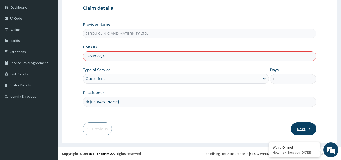
click at [299, 127] on button "Next" at bounding box center [304, 128] width 26 height 13
click at [94, 57] on input "LFM10166/A" at bounding box center [200, 56] width 234 height 10
type input "LFM/10166/A"
click at [300, 129] on button "Next" at bounding box center [304, 128] width 26 height 13
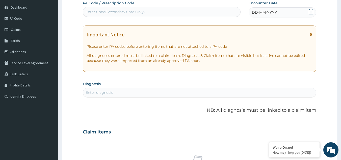
click at [273, 7] on div "Encounter Date DD-MM-YYYY" at bounding box center [283, 9] width 68 height 17
click at [273, 10] on span "DD-MM-YYYY" at bounding box center [264, 12] width 25 height 5
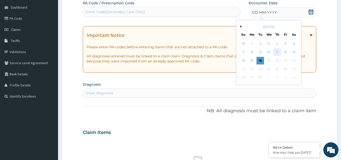
click at [277, 51] on div "11" at bounding box center [278, 53] width 8 height 8
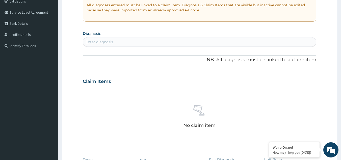
scroll to position [101, 0]
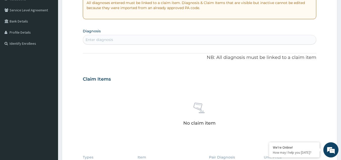
click at [175, 42] on div "Enter diagnosis" at bounding box center [199, 40] width 233 height 8
type input "[PERSON_NAME]"
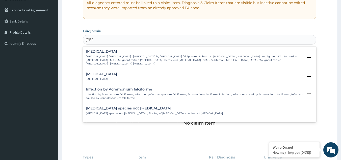
click at [141, 56] on p "[MEDICAL_DATA] [MEDICAL_DATA] , [MEDICAL_DATA] by [MEDICAL_DATA] falciparum , S…" at bounding box center [195, 60] width 218 height 11
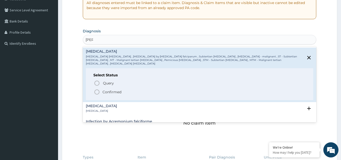
click at [127, 85] on div "Query Query covers suspected (?), Keep in view (kiv), Ruled out (r/o) Confirmed" at bounding box center [199, 87] width 213 height 15
click at [124, 89] on span "Confirmed" at bounding box center [200, 92] width 212 height 6
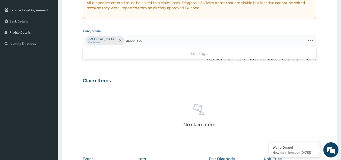
type input "upper resp"
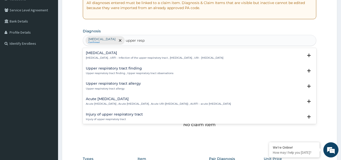
click at [124, 56] on p "[MEDICAL_DATA] , URTI - Infection of the upper respiratory tract , [MEDICAL_DAT…" at bounding box center [155, 58] width 138 height 4
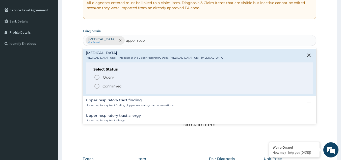
click at [111, 85] on p "Confirmed" at bounding box center [112, 86] width 19 height 5
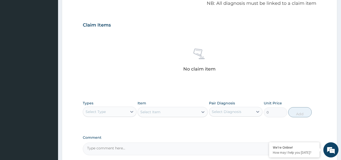
scroll to position [204, 0]
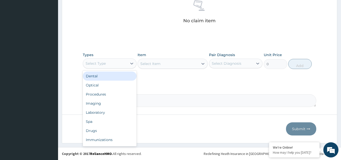
click at [110, 62] on div "Select Type" at bounding box center [105, 63] width 44 height 8
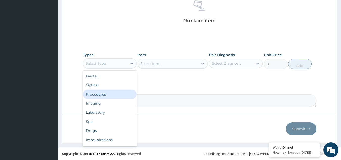
click at [103, 96] on div "Procedures" at bounding box center [110, 94] width 54 height 9
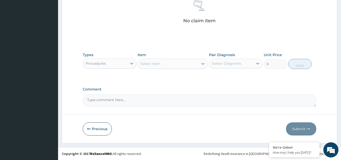
click at [178, 63] on div "Select Item" at bounding box center [168, 64] width 61 height 8
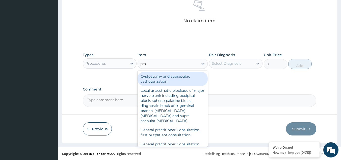
type input "prac"
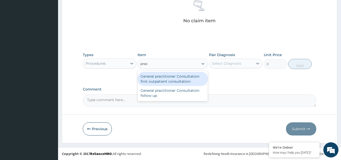
click at [176, 81] on div "General practitioner Consultation first outpatient consultation" at bounding box center [173, 79] width 70 height 14
type input "3547.5"
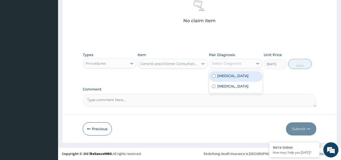
click at [235, 61] on div "Select Diagnosis" at bounding box center [227, 63] width 30 height 5
click at [230, 76] on label "[MEDICAL_DATA]" at bounding box center [233, 75] width 31 height 5
checkbox input "true"
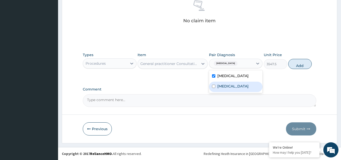
click at [232, 88] on label "[MEDICAL_DATA]" at bounding box center [233, 86] width 31 height 5
checkbox input "true"
click at [299, 64] on button "Add" at bounding box center [300, 64] width 23 height 10
type input "0"
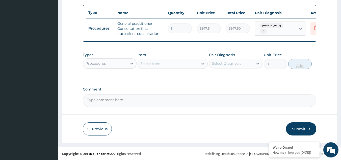
scroll to position [187, 0]
click at [160, 64] on div "Select Item" at bounding box center [150, 63] width 20 height 5
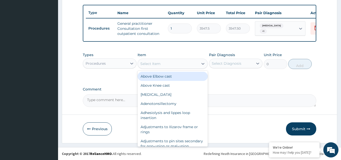
click at [96, 66] on div "Procedures" at bounding box center [96, 63] width 20 height 5
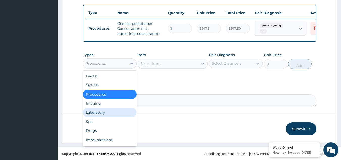
click at [96, 112] on div "Laboratory" at bounding box center [110, 112] width 54 height 9
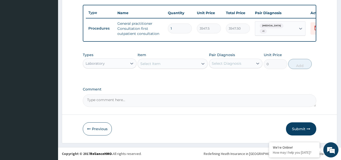
click at [198, 66] on div "Select Item" at bounding box center [168, 64] width 61 height 8
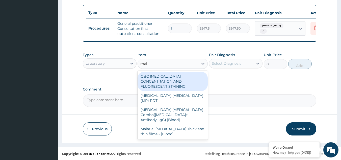
type input "mala"
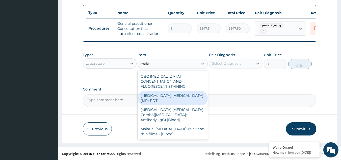
click at [193, 91] on div "[MEDICAL_DATA] [MEDICAL_DATA] (MP) RDT" at bounding box center [173, 98] width 70 height 14
type input "1612.5"
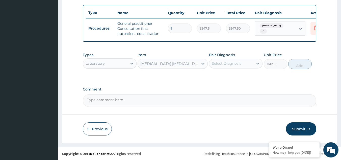
click at [240, 61] on div "Select Diagnosis" at bounding box center [227, 63] width 30 height 5
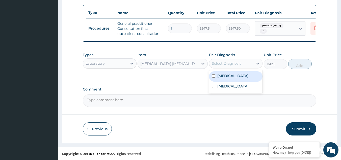
click at [233, 75] on label "Falciparum malaria" at bounding box center [233, 75] width 31 height 5
checkbox input "true"
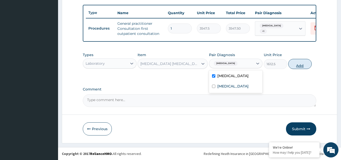
click at [302, 62] on button "Add" at bounding box center [300, 64] width 23 height 10
type input "0"
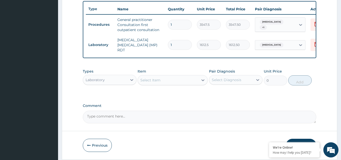
click at [176, 83] on div "Select Item" at bounding box center [168, 80] width 61 height 8
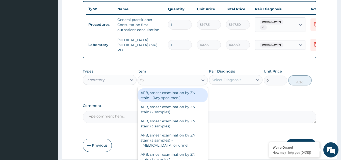
type input "fbc"
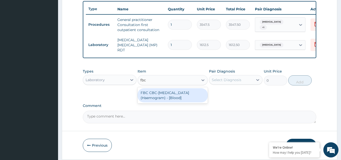
click at [178, 102] on div "FBC CBC-Complete Blood Count (Haemogram) - [Blood]" at bounding box center [173, 95] width 70 height 14
type input "4300"
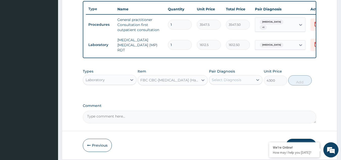
click at [243, 82] on div "Select Diagnosis" at bounding box center [231, 80] width 44 height 8
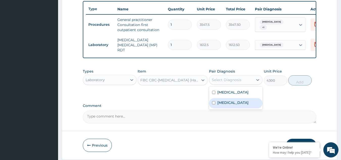
click at [237, 105] on label "Upper respiratory infection" at bounding box center [233, 102] width 31 height 5
checkbox input "true"
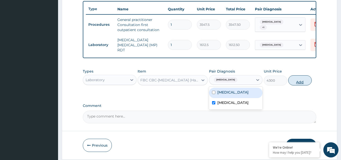
click at [300, 83] on button "Add" at bounding box center [300, 80] width 23 height 10
type input "0"
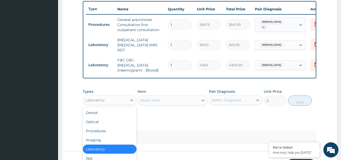
click at [123, 101] on div "Laboratory" at bounding box center [105, 100] width 44 height 8
type input "dr"
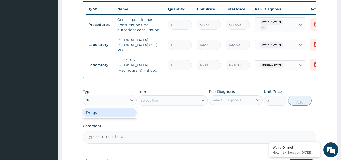
click at [113, 113] on div "Drugs" at bounding box center [110, 112] width 54 height 9
click at [186, 102] on div "Select Item" at bounding box center [173, 100] width 70 height 10
click at [183, 103] on div "Select Item" at bounding box center [168, 100] width 61 height 8
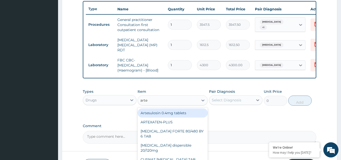
type input "artem"
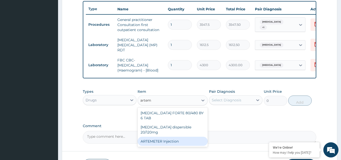
click at [183, 137] on div "ARTEMETER Injection" at bounding box center [173, 141] width 70 height 9
type input "946"
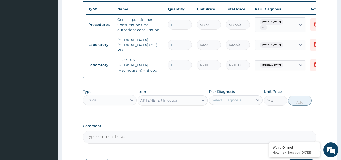
click at [235, 98] on div "Select Diagnosis" at bounding box center [231, 100] width 44 height 8
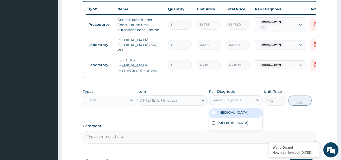
click at [230, 116] on div "Falciparum malaria" at bounding box center [236, 113] width 54 height 10
checkbox input "true"
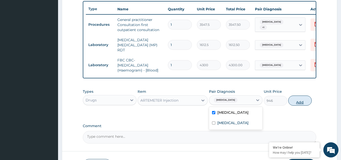
click at [297, 102] on button "Add" at bounding box center [300, 101] width 23 height 10
type input "0"
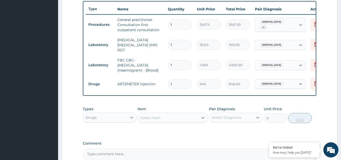
type input "0.00"
type input "6"
type input "5676.00"
type input "6"
click at [193, 118] on div "Select Item" at bounding box center [168, 118] width 61 height 8
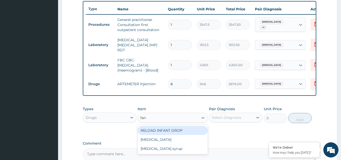
type input "fans"
click at [189, 131] on div "Fansidar" at bounding box center [173, 130] width 70 height 9
type input "212.85"
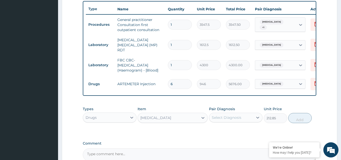
click at [248, 118] on div "Select Diagnosis" at bounding box center [231, 117] width 44 height 8
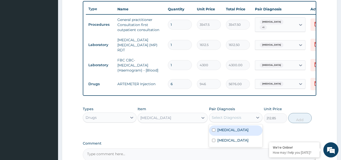
click at [236, 132] on label "[MEDICAL_DATA]" at bounding box center [233, 129] width 31 height 5
checkbox input "true"
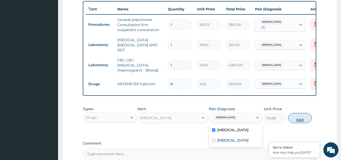
click at [301, 119] on button "Add" at bounding box center [300, 118] width 23 height 10
type input "0"
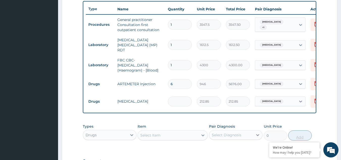
type input "0.00"
type input "3"
type input "638.55"
type input "3"
click at [183, 139] on div "Select Item" at bounding box center [168, 135] width 61 height 8
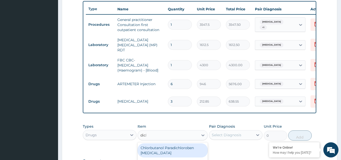
type input "diclo"
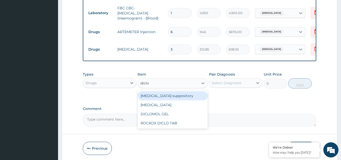
scroll to position [240, 0]
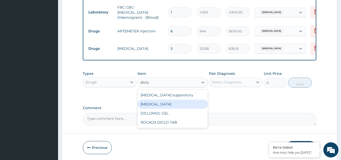
click at [155, 107] on div "[MEDICAL_DATA]" at bounding box center [173, 104] width 70 height 9
type input "591.25"
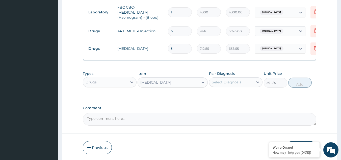
click at [246, 80] on div "Select Diagnosis" at bounding box center [231, 82] width 44 height 8
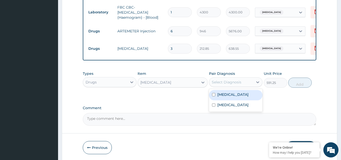
click at [228, 97] on label "[MEDICAL_DATA]" at bounding box center [233, 94] width 31 height 5
checkbox input "true"
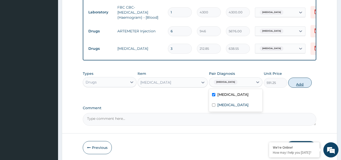
click at [301, 84] on button "Add" at bounding box center [300, 83] width 23 height 10
type input "0"
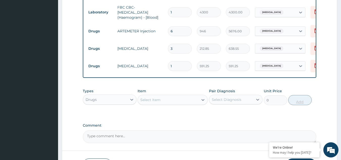
type input "0.00"
type input "3"
type input "1773.75"
type input "3"
click at [160, 99] on div "Select Item" at bounding box center [150, 99] width 20 height 5
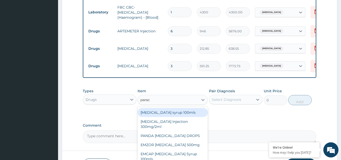
type input "parace"
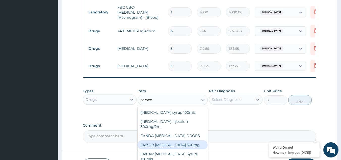
click at [167, 146] on div "EMZOR PARACETAMOL 500mg" at bounding box center [173, 144] width 70 height 9
type input "23.65"
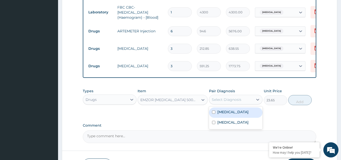
click at [253, 101] on div "Select Diagnosis" at bounding box center [231, 100] width 44 height 8
click at [239, 116] on div "Falciparum malaria" at bounding box center [236, 112] width 54 height 10
checkbox input "true"
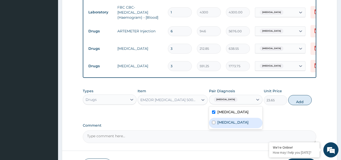
click at [228, 124] on label "[MEDICAL_DATA]" at bounding box center [233, 122] width 31 height 5
checkbox input "true"
click at [301, 101] on button "Add" at bounding box center [300, 100] width 23 height 10
type input "0"
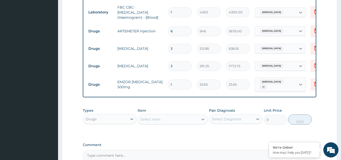
type input "18"
type input "425.70"
type input "18"
click at [156, 120] on div "Select Item" at bounding box center [150, 119] width 20 height 5
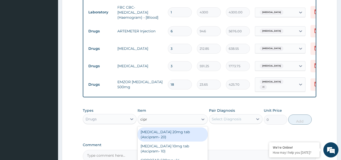
type input "[MEDICAL_DATA]"
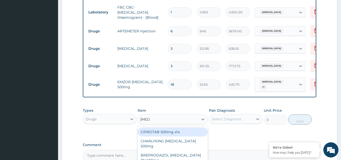
click at [159, 133] on div "CIPROTAB 500mg x14" at bounding box center [173, 131] width 70 height 9
type input "319.275"
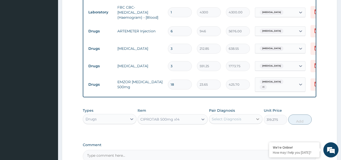
click at [255, 120] on div at bounding box center [257, 118] width 9 height 9
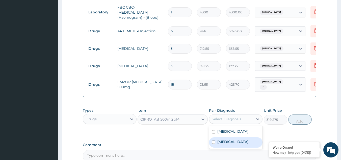
click at [232, 142] on label "[MEDICAL_DATA]" at bounding box center [233, 141] width 31 height 5
checkbox input "true"
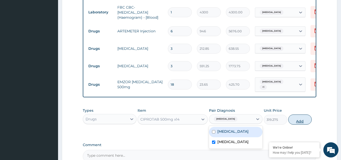
click at [299, 122] on button "Add" at bounding box center [300, 119] width 23 height 10
type input "0"
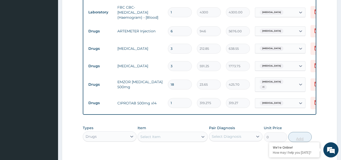
type input "14"
type input "4469.85"
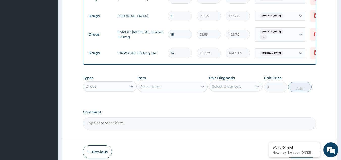
scroll to position [314, 0]
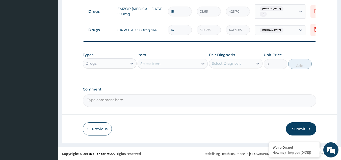
type input "14"
click at [158, 66] on div "Select Item" at bounding box center [150, 63] width 20 height 5
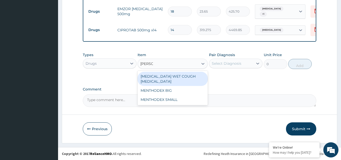
type input "mentho"
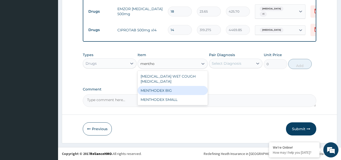
click at [160, 87] on div "MENTHODEX BIG" at bounding box center [173, 90] width 70 height 9
type input "4138.75"
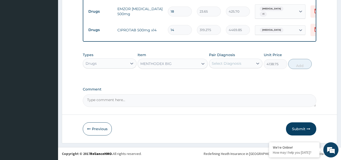
click at [249, 62] on div "Select Diagnosis" at bounding box center [231, 63] width 44 height 8
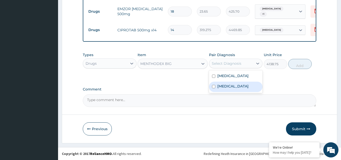
click at [237, 87] on label "[MEDICAL_DATA]" at bounding box center [233, 86] width 31 height 5
checkbox input "true"
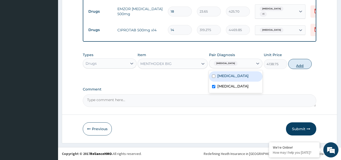
click at [299, 65] on button "Add" at bounding box center [300, 64] width 23 height 10
type input "0"
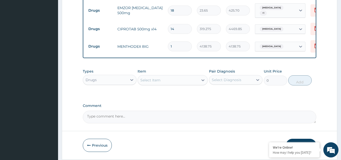
scroll to position [331, 0]
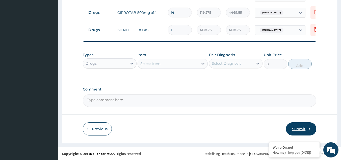
click at [300, 128] on button "Submit" at bounding box center [301, 128] width 30 height 13
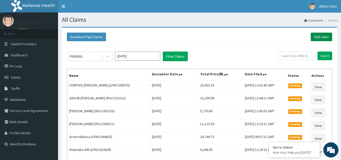
click at [318, 38] on link "Add Claim" at bounding box center [321, 37] width 21 height 9
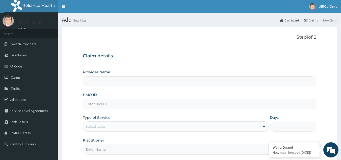
type input "JEROU CLINIC AND MATERNITY LTD."
click at [100, 104] on input "HMO ID" at bounding box center [200, 104] width 234 height 10
paste input "SVS/10046/A"
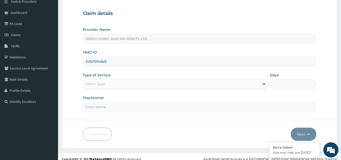
scroll to position [48, 0]
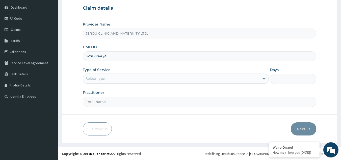
type input "SVS/10046/A"
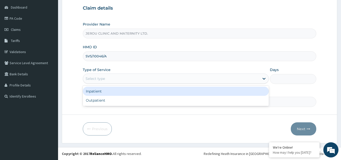
click at [207, 77] on div "Select type" at bounding box center [171, 79] width 177 height 8
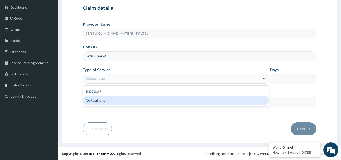
click at [196, 98] on div "Outpatient" at bounding box center [176, 100] width 186 height 9
type input "1"
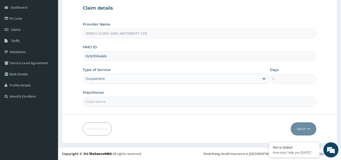
click at [157, 107] on input "Practitioner" at bounding box center [200, 102] width 234 height 10
type input "dr [PERSON_NAME]"
click at [300, 127] on button "Next" at bounding box center [304, 128] width 26 height 13
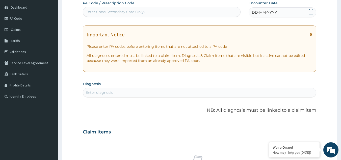
click at [259, 13] on span "DD-MM-YYYY" at bounding box center [264, 12] width 25 height 5
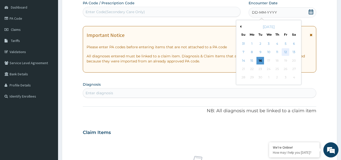
click at [284, 53] on div "12" at bounding box center [286, 53] width 8 height 8
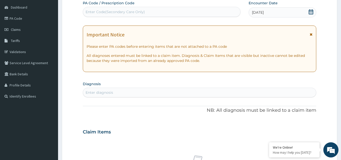
click at [164, 94] on div "Enter diagnosis" at bounding box center [199, 92] width 233 height 8
type input "falc"
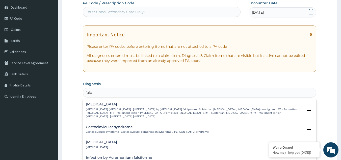
click at [132, 108] on p "Falciparum malaria , Malignant tertian malaria , Malaria by Plasmodium falcipar…" at bounding box center [195, 113] width 218 height 11
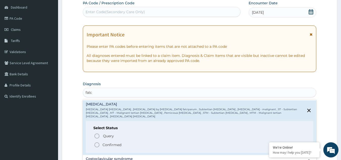
click at [97, 142] on icon "status option filled" at bounding box center [97, 145] width 6 height 6
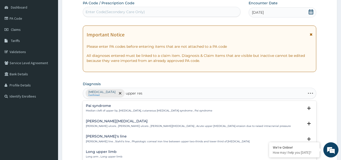
type input "upper resp"
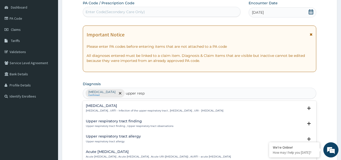
click at [124, 106] on h4 "Upper respiratory infection" at bounding box center [155, 106] width 138 height 4
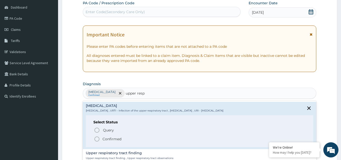
click at [112, 138] on p "Confirmed" at bounding box center [112, 138] width 19 height 5
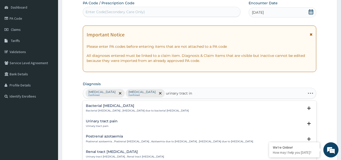
type input "urinary tract inf"
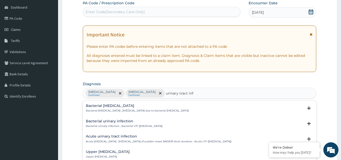
click at [110, 122] on h4 "Bacterial urinary infection" at bounding box center [124, 121] width 77 height 4
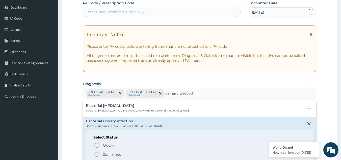
click at [104, 153] on p "Confirmed" at bounding box center [112, 154] width 19 height 5
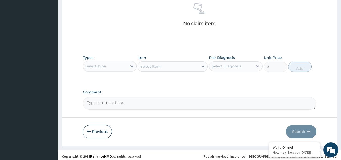
scroll to position [202, 0]
click at [115, 70] on div "Select Type" at bounding box center [110, 66] width 54 height 10
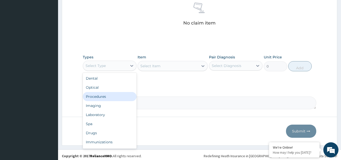
click at [100, 97] on div "Procedures" at bounding box center [110, 96] width 54 height 9
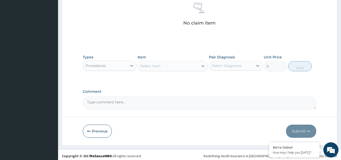
click at [177, 66] on div "Select Item" at bounding box center [168, 66] width 61 height 8
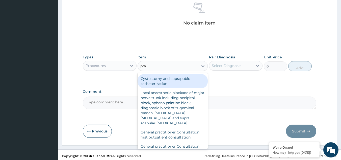
type input "prac"
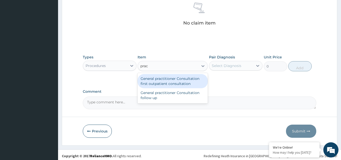
click at [175, 79] on div "General practitioner Consultation first outpatient consultation" at bounding box center [173, 81] width 70 height 14
type input "3547.5"
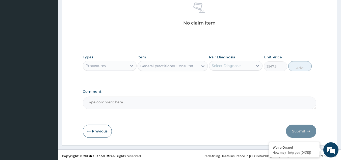
click at [248, 62] on div "Select Diagnosis" at bounding box center [231, 66] width 44 height 8
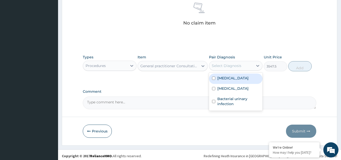
click at [235, 83] on div "[MEDICAL_DATA]" at bounding box center [236, 79] width 54 height 10
checkbox input "true"
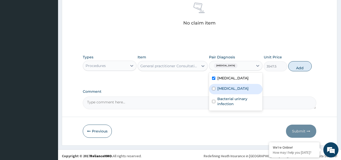
click at [234, 90] on label "[MEDICAL_DATA]" at bounding box center [233, 88] width 31 height 5
checkbox input "true"
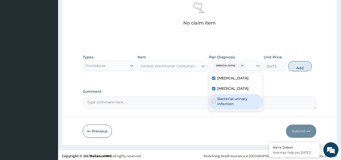
click at [232, 104] on label "Bacterial urinary infection" at bounding box center [239, 101] width 42 height 10
checkbox input "true"
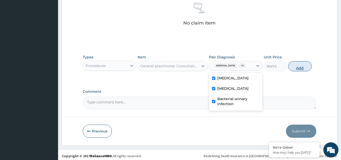
click at [300, 67] on button "Add" at bounding box center [300, 66] width 23 height 10
type input "0"
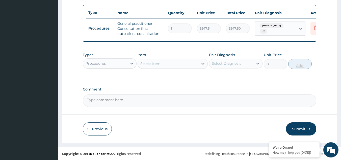
scroll to position [187, 0]
click at [120, 68] on div "Procedures" at bounding box center [110, 63] width 54 height 10
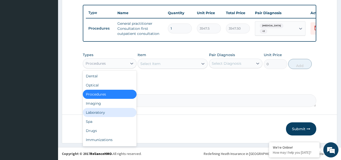
click at [101, 113] on div "Laboratory" at bounding box center [110, 112] width 54 height 9
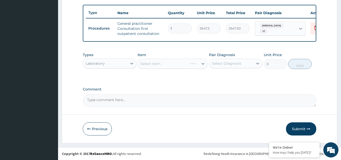
click at [188, 65] on div "Select Item" at bounding box center [173, 64] width 70 height 10
click at [192, 65] on div "Select Item" at bounding box center [168, 64] width 61 height 8
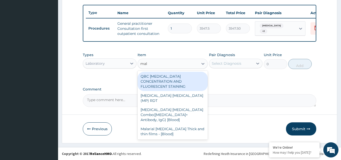
type input "mala"
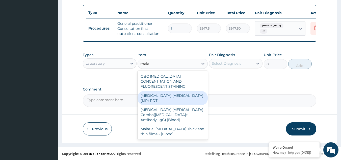
click at [189, 91] on div "[MEDICAL_DATA] [MEDICAL_DATA] (MP) RDT" at bounding box center [173, 98] width 70 height 14
type input "1612.5"
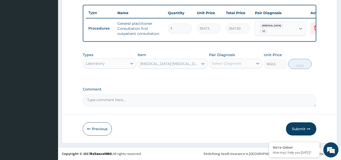
click at [237, 62] on div "Select Diagnosis" at bounding box center [227, 63] width 30 height 5
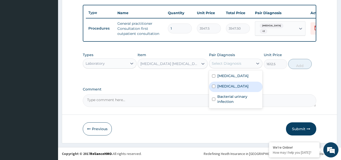
click at [231, 83] on div "[MEDICAL_DATA]" at bounding box center [236, 87] width 54 height 10
checkbox input "true"
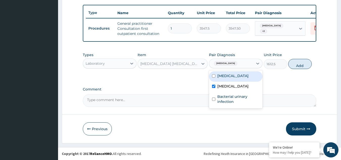
click at [230, 76] on label "[MEDICAL_DATA]" at bounding box center [233, 75] width 31 height 5
checkbox input "true"
click at [229, 89] on label "[MEDICAL_DATA]" at bounding box center [233, 86] width 31 height 5
checkbox input "false"
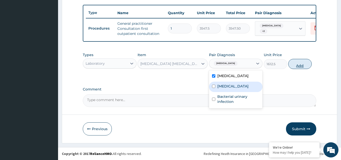
click at [302, 65] on button "Add" at bounding box center [300, 64] width 23 height 10
type input "0"
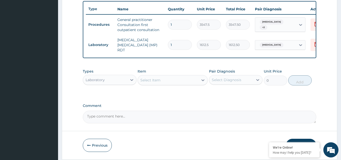
click at [180, 79] on div "Select Item" at bounding box center [168, 80] width 61 height 8
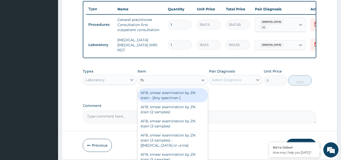
type input "fbc"
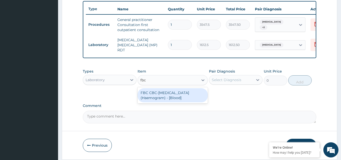
click at [178, 95] on div "FBC CBC-[MEDICAL_DATA] (Haemogram) - [Blood]" at bounding box center [173, 95] width 70 height 14
type input "4300"
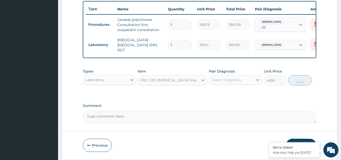
click at [230, 78] on div "Select Diagnosis" at bounding box center [227, 79] width 30 height 5
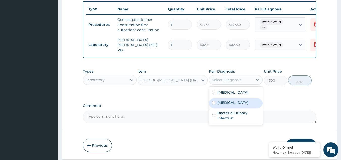
click at [229, 105] on label "[MEDICAL_DATA]" at bounding box center [233, 102] width 31 height 5
checkbox input "true"
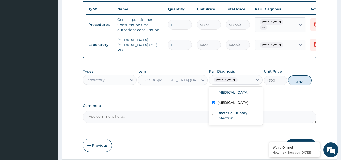
click at [298, 81] on button "Add" at bounding box center [300, 80] width 23 height 10
type input "0"
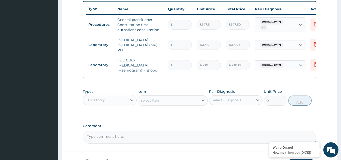
click at [183, 100] on div "Select Item" at bounding box center [168, 100] width 61 height 8
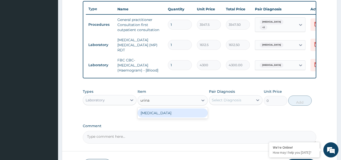
type input "urinal"
click at [179, 117] on div "URINALYSIS" at bounding box center [173, 112] width 70 height 9
type input "1612.5"
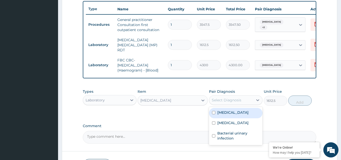
click at [227, 100] on div "Select Diagnosis" at bounding box center [227, 100] width 30 height 5
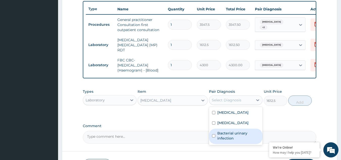
click at [225, 141] on label "Bacterial urinary infection" at bounding box center [239, 136] width 42 height 10
checkbox input "true"
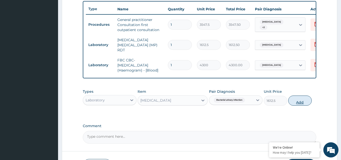
click at [303, 101] on button "Add" at bounding box center [300, 101] width 23 height 10
type input "0"
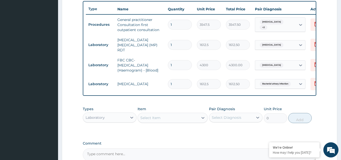
click at [114, 122] on div "Laboratory" at bounding box center [105, 117] width 44 height 8
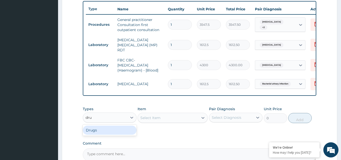
type input "drug"
click at [114, 132] on div "Drugs" at bounding box center [110, 130] width 54 height 9
click at [186, 120] on div "Select Item" at bounding box center [168, 118] width 61 height 8
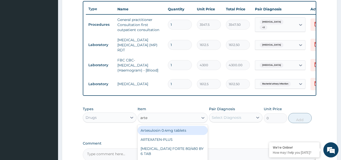
type input "artem"
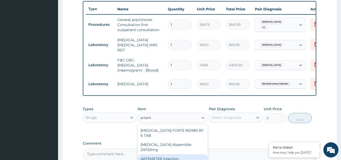
click at [181, 154] on div "ARTEMETER Injection" at bounding box center [173, 158] width 70 height 9
type input "946"
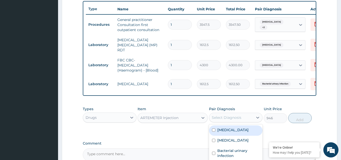
click at [245, 118] on div "Select Diagnosis" at bounding box center [231, 117] width 44 height 8
click at [230, 132] on label "Falciparum malaria" at bounding box center [233, 129] width 31 height 5
checkbox input "true"
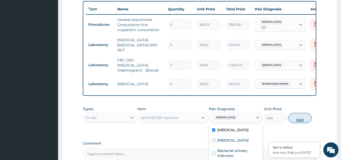
click at [295, 119] on button "Add" at bounding box center [300, 118] width 23 height 10
type input "0"
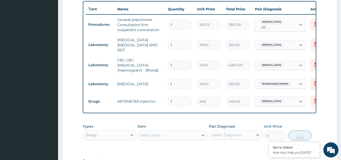
type input "0.00"
type input "6"
type input "5676.00"
type input "6"
click at [175, 135] on div "Select Item" at bounding box center [168, 135] width 61 height 8
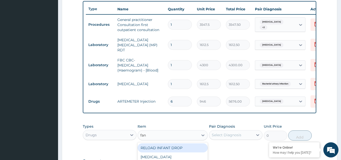
type input "fans"
click at [166, 147] on div "Fansidar" at bounding box center [173, 147] width 70 height 9
type input "212.85"
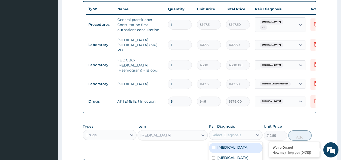
click at [245, 132] on div "Select Diagnosis" at bounding box center [231, 135] width 44 height 8
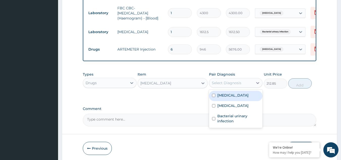
scroll to position [259, 0]
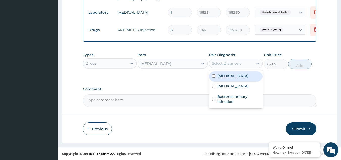
click at [233, 74] on label "Falciparum malaria" at bounding box center [233, 75] width 31 height 5
checkbox input "true"
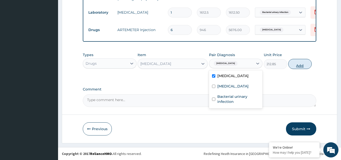
click at [302, 65] on button "Add" at bounding box center [300, 64] width 23 height 10
type input "0"
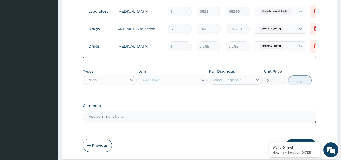
type input "0.00"
type input "3"
type input "638.55"
type input "3"
click at [176, 81] on div "Select Item" at bounding box center [168, 80] width 61 height 8
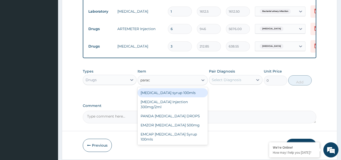
type input "parace"
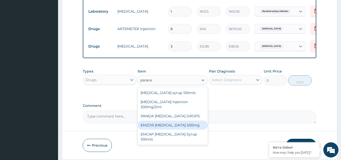
click at [175, 125] on div "EMZOR [MEDICAL_DATA] 500mg" at bounding box center [173, 125] width 70 height 9
type input "23.65"
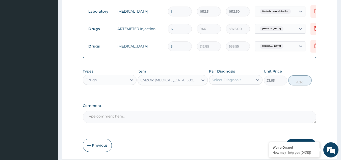
click at [245, 81] on div "Select Diagnosis" at bounding box center [231, 80] width 44 height 8
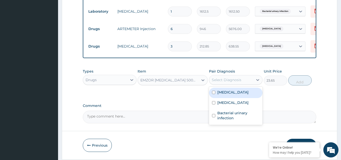
click at [231, 98] on div "[MEDICAL_DATA]" at bounding box center [236, 93] width 54 height 10
checkbox input "true"
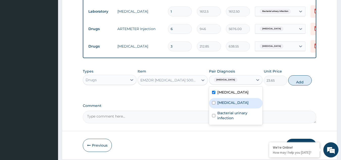
click at [231, 105] on label "[MEDICAL_DATA]" at bounding box center [233, 102] width 31 height 5
checkbox input "true"
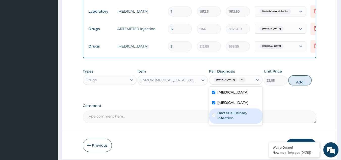
click at [237, 121] on label "Bacterial urinary infection" at bounding box center [239, 115] width 42 height 10
checkbox input "true"
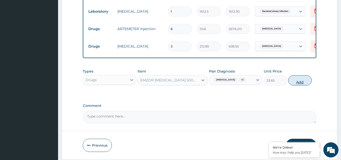
click at [298, 82] on button "Add" at bounding box center [300, 80] width 23 height 10
type input "0"
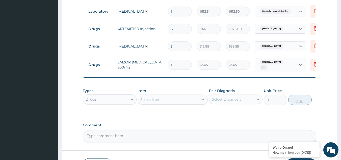
type input "18"
type input "425.70"
type input "18"
click at [195, 99] on div "Select Item" at bounding box center [168, 100] width 61 height 8
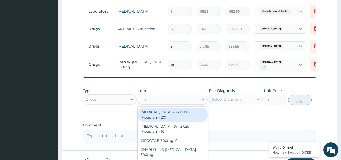
type input "[MEDICAL_DATA]"
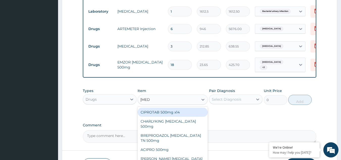
click at [189, 113] on div "CIPROTAB 500mg x14" at bounding box center [173, 112] width 70 height 9
type input "319.275"
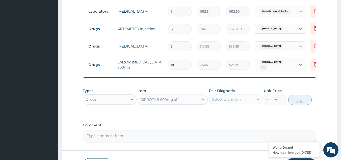
click at [255, 99] on icon at bounding box center [257, 99] width 5 height 5
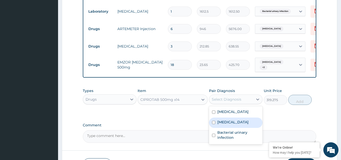
click at [234, 125] on label "[MEDICAL_DATA]" at bounding box center [233, 122] width 31 height 5
checkbox input "true"
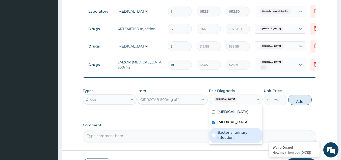
click at [231, 139] on label "Bacterial urinary infection" at bounding box center [239, 135] width 42 height 10
checkbox input "true"
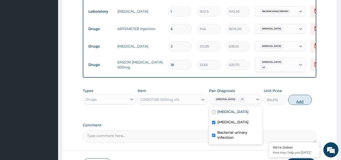
click at [298, 105] on button "Add" at bounding box center [300, 100] width 23 height 10
type input "0"
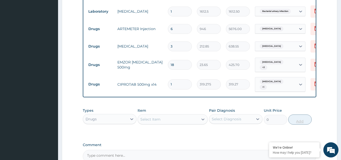
type input "14"
type input "4469.85"
type input "14"
click at [174, 120] on div "Select Item" at bounding box center [168, 119] width 61 height 8
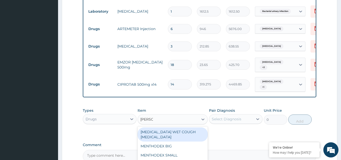
type input "mentho"
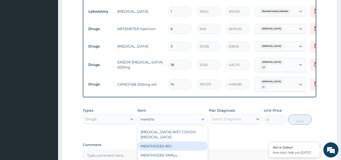
click at [171, 142] on div "MENTHODEX BIG" at bounding box center [173, 145] width 70 height 9
type input "4138.75"
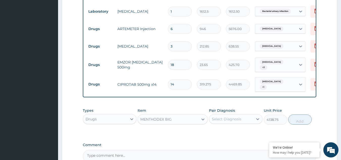
click at [236, 122] on div "Select Diagnosis" at bounding box center [227, 118] width 30 height 5
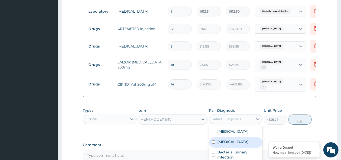
click at [229, 144] on label "[MEDICAL_DATA]" at bounding box center [233, 141] width 31 height 5
checkbox input "true"
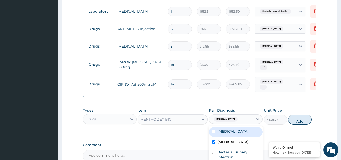
click at [300, 122] on button "Add" at bounding box center [300, 119] width 23 height 10
type input "0"
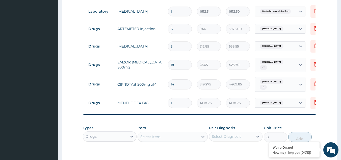
scroll to position [334, 0]
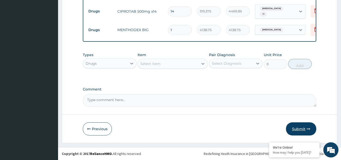
click at [303, 128] on button "Submit" at bounding box center [301, 128] width 30 height 13
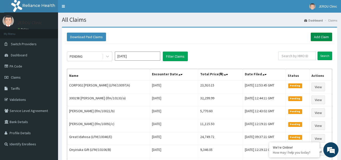
click at [318, 38] on link "Add Claim" at bounding box center [321, 37] width 21 height 9
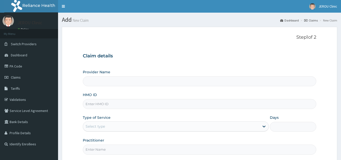
click at [112, 106] on input "HMO ID" at bounding box center [200, 104] width 234 height 10
type input "JEROU CLINIC AND MATERNITY LTD."
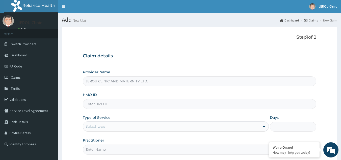
paste input "DDA/10171/B"
type input "DDA/10171/B"
click at [154, 124] on div "Select type" at bounding box center [171, 126] width 177 height 8
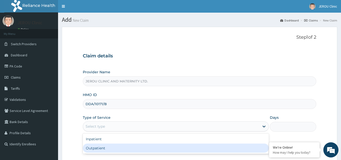
click at [144, 151] on div "Outpatient" at bounding box center [176, 148] width 186 height 9
type input "1"
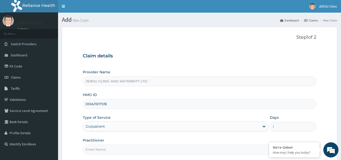
click at [102, 150] on input "Practitioner" at bounding box center [200, 150] width 234 height 10
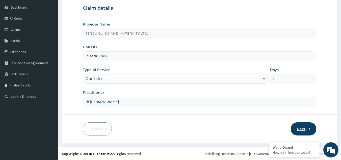
type input "dr [PERSON_NAME]"
click at [300, 128] on button "Next" at bounding box center [304, 128] width 26 height 13
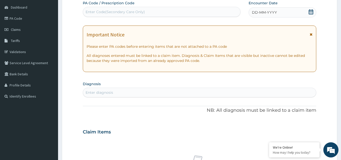
click at [264, 10] on span "DD-MM-YYYY" at bounding box center [264, 12] width 25 height 5
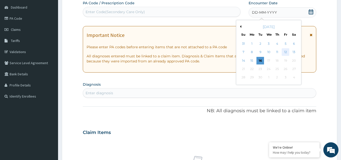
click at [284, 53] on div "12" at bounding box center [286, 53] width 8 height 8
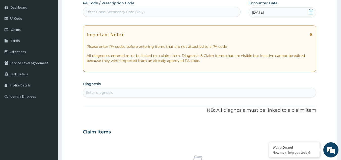
click at [113, 91] on div "Enter diagnosis" at bounding box center [199, 92] width 233 height 8
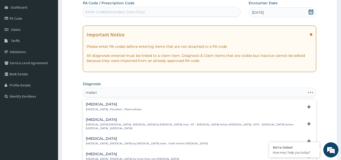
type input "[MEDICAL_DATA]"
click at [108, 108] on p "Malaria , Paludism , Plasmodiosis" at bounding box center [114, 110] width 56 height 4
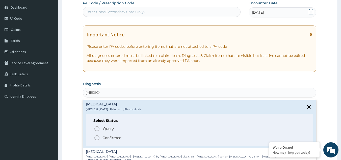
click at [97, 139] on icon "status option filled" at bounding box center [97, 138] width 6 height 6
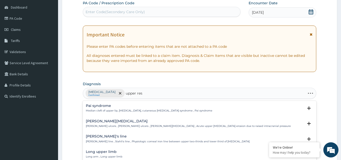
type input "upper resp"
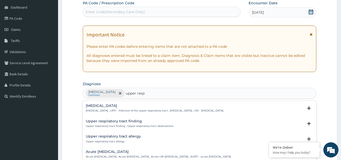
click at [109, 118] on div "Upper respiratory tract finding Upper respiratory tract finding , Upper respira…" at bounding box center [200, 124] width 234 height 15
click at [109, 121] on h4 "Upper respiratory tract finding" at bounding box center [130, 121] width 88 height 4
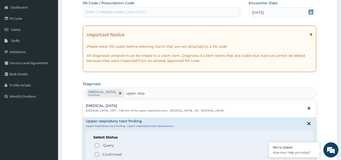
click at [96, 153] on icon "status option filled" at bounding box center [97, 154] width 6 height 6
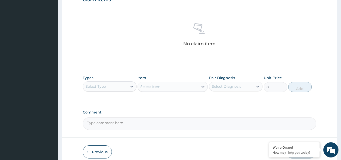
scroll to position [204, 0]
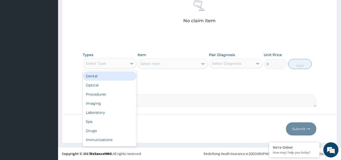
click at [116, 62] on div "Select Type" at bounding box center [105, 63] width 44 height 8
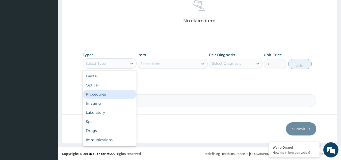
click at [105, 97] on div "Procedures" at bounding box center [110, 94] width 54 height 9
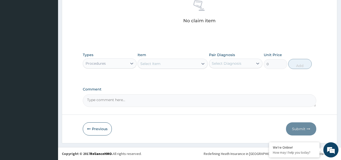
click at [186, 65] on div "Select Item" at bounding box center [168, 64] width 61 height 8
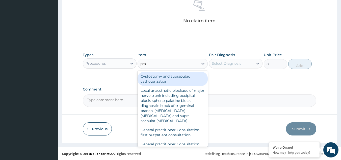
type input "prac"
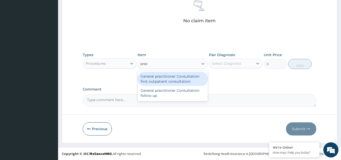
click at [181, 82] on div "General practitioner Consultation first outpatient consultation" at bounding box center [173, 79] width 70 height 14
type input "3547.5"
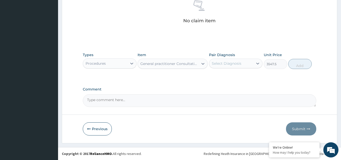
click at [233, 59] on div "Select Diagnosis" at bounding box center [231, 63] width 44 height 8
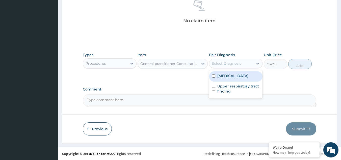
click at [228, 80] on div "Malaria" at bounding box center [236, 76] width 54 height 10
checkbox input "true"
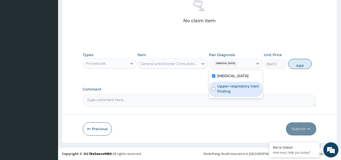
click at [230, 87] on label "Upper respiratory tract finding" at bounding box center [239, 89] width 42 height 10
checkbox input "true"
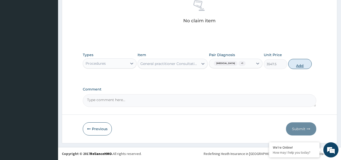
click at [299, 63] on button "Add" at bounding box center [300, 64] width 23 height 10
type input "0"
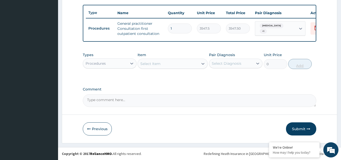
scroll to position [187, 0]
click at [119, 61] on div "Procedures" at bounding box center [105, 63] width 44 height 8
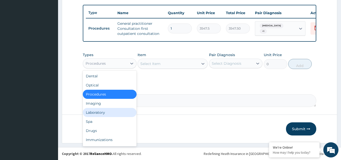
click at [106, 113] on div "Laboratory" at bounding box center [110, 112] width 54 height 9
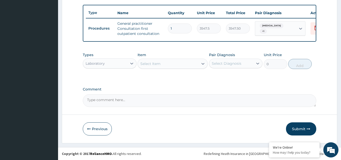
click at [193, 66] on div "Select Item" at bounding box center [168, 64] width 61 height 8
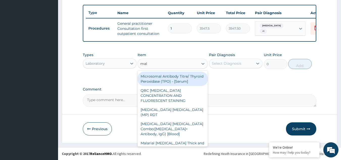
type input "mala"
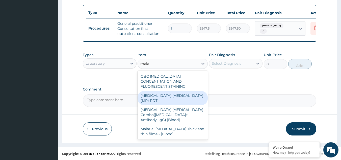
click at [186, 91] on div "MALARIA PARASITE (MP) RDT" at bounding box center [173, 98] width 70 height 14
type input "1612.5"
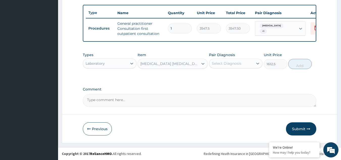
click at [244, 61] on div "Select Diagnosis" at bounding box center [231, 63] width 44 height 8
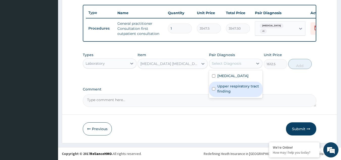
click at [229, 81] on div "Malaria" at bounding box center [236, 76] width 54 height 10
checkbox input "true"
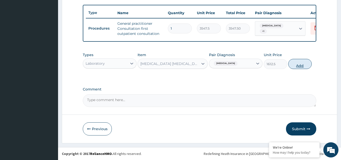
click at [299, 65] on button "Add" at bounding box center [300, 64] width 23 height 10
type input "0"
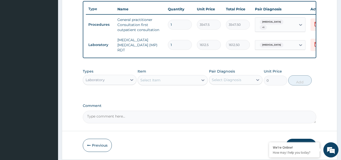
click at [174, 77] on div "Select Item" at bounding box center [168, 80] width 61 height 8
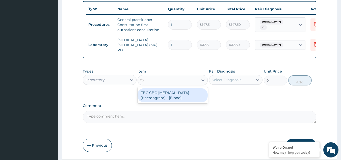
type input "fbc"
click at [175, 97] on div "FBC CBC-Complete Blood Count (Haemogram) - [Blood]" at bounding box center [173, 95] width 70 height 14
type input "4300"
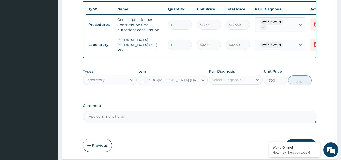
click at [241, 81] on div "Select Diagnosis" at bounding box center [227, 79] width 30 height 5
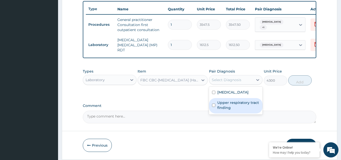
click at [226, 110] on label "Upper respiratory tract finding" at bounding box center [239, 105] width 42 height 10
checkbox input "true"
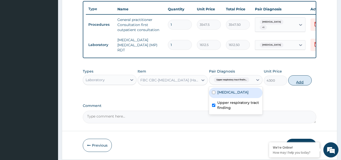
click at [294, 83] on button "Add" at bounding box center [300, 80] width 23 height 10
type input "0"
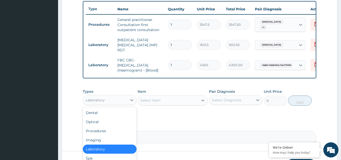
click at [120, 100] on div "Laboratory" at bounding box center [105, 100] width 44 height 8
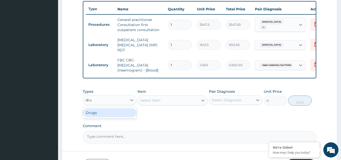
type input "drug"
click at [120, 112] on div "Drugs" at bounding box center [110, 112] width 54 height 9
click at [177, 103] on div "Select Item" at bounding box center [168, 100] width 61 height 8
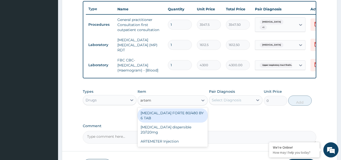
type input "arteme"
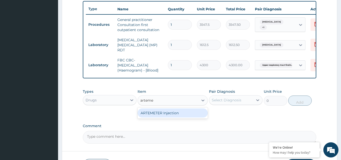
click at [177, 114] on div "ARTEMETER Injection" at bounding box center [173, 112] width 70 height 9
type input "946"
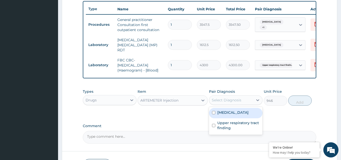
click at [244, 102] on div "Select Diagnosis" at bounding box center [231, 100] width 44 height 8
click at [236, 111] on div "Malaria" at bounding box center [236, 113] width 54 height 10
checkbox input "true"
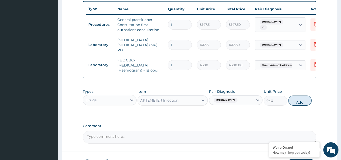
click at [300, 103] on button "Add" at bounding box center [300, 101] width 23 height 10
type input "0"
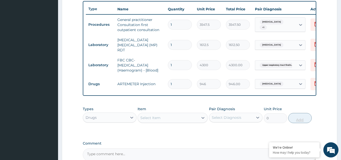
type input "0.00"
type input "6"
type input "5676.00"
type input "6"
click at [177, 121] on div "Select Item" at bounding box center [168, 118] width 61 height 8
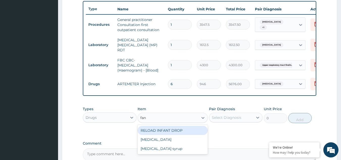
type input "fans"
click at [178, 133] on div "Fansidar" at bounding box center [173, 130] width 70 height 9
type input "212.85"
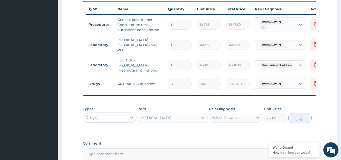
click at [231, 117] on div "Select Diagnosis" at bounding box center [227, 117] width 30 height 5
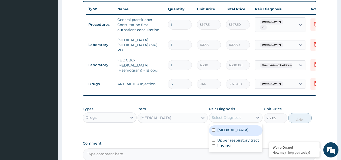
click at [224, 134] on div "Malaria" at bounding box center [236, 130] width 54 height 10
checkbox input "true"
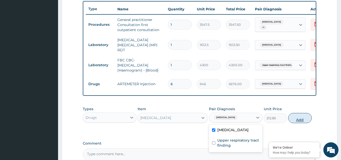
click at [301, 120] on button "Add" at bounding box center [300, 118] width 23 height 10
type input "0"
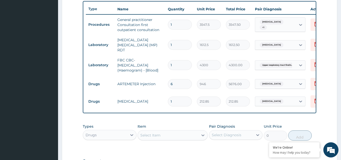
type input "0.00"
type input "3"
type input "638.55"
type input "3"
click at [158, 135] on div "Select Item" at bounding box center [150, 135] width 20 height 5
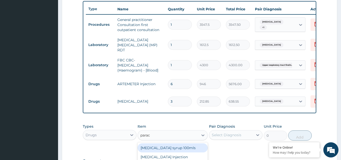
type input "parace"
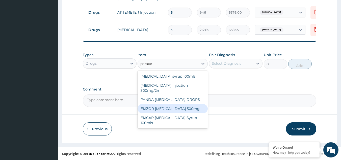
click at [176, 109] on div "EMZOR [MEDICAL_DATA] 500mg" at bounding box center [173, 108] width 70 height 9
type input "23.65"
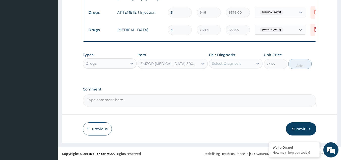
click at [251, 62] on div "Select Diagnosis" at bounding box center [231, 63] width 44 height 8
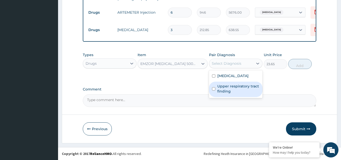
click at [235, 87] on label "Upper respiratory tract finding" at bounding box center [239, 89] width 42 height 10
checkbox input "true"
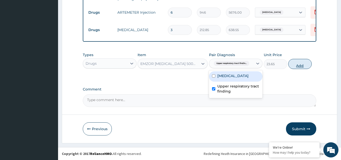
click at [301, 66] on button "Add" at bounding box center [300, 64] width 23 height 10
type input "0"
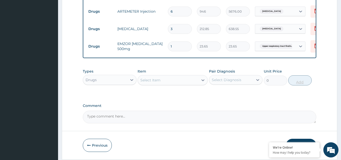
type input "18"
type input "425.70"
type input "18"
click at [171, 79] on div "Select Item" at bounding box center [168, 80] width 61 height 8
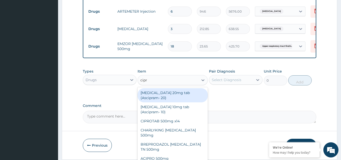
type input "[MEDICAL_DATA]"
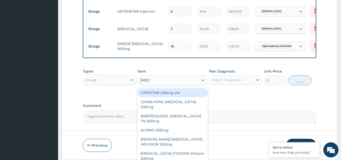
click at [168, 95] on div "CIPROTAB 500mg x14" at bounding box center [173, 92] width 70 height 9
type input "319.275"
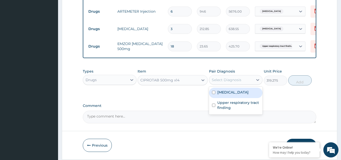
click at [252, 83] on div "Select Diagnosis" at bounding box center [231, 80] width 44 height 8
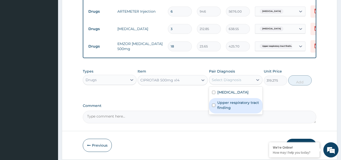
click at [237, 106] on label "Upper respiratory tract finding" at bounding box center [239, 105] width 42 height 10
checkbox input "true"
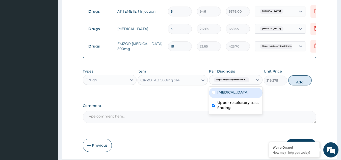
click at [301, 80] on button "Add" at bounding box center [300, 80] width 23 height 10
type input "0"
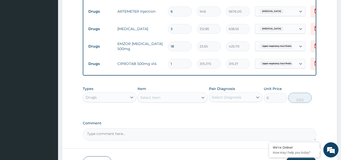
type input "14"
type input "4469.85"
type input "14"
click at [174, 95] on div "Select Item" at bounding box center [168, 97] width 61 height 8
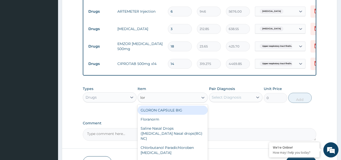
type input "lora"
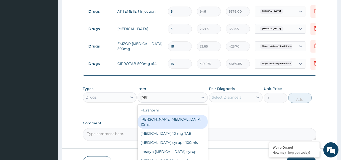
click at [162, 121] on div "[PERSON_NAME][MEDICAL_DATA] 10mg" at bounding box center [173, 122] width 70 height 14
type input "88.6875"
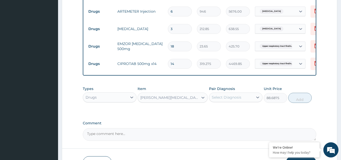
click at [238, 99] on div "Select Diagnosis" at bounding box center [227, 97] width 30 height 5
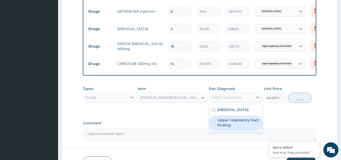
click at [226, 123] on label "Upper respiratory tract finding" at bounding box center [239, 122] width 42 height 10
checkbox input "true"
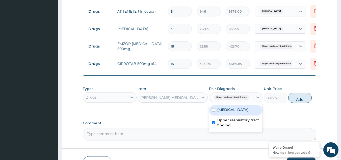
click at [300, 99] on button "Add" at bounding box center [300, 98] width 23 height 10
type input "0"
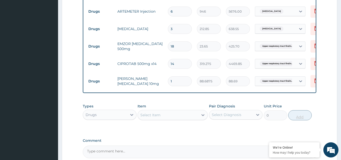
type input "10"
type input "886.88"
type input "10"
click at [165, 114] on div "Select Item" at bounding box center [168, 115] width 61 height 8
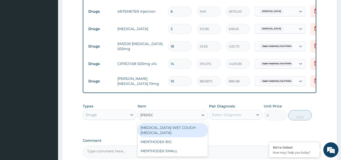
type input "mentho"
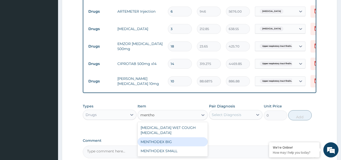
click at [168, 139] on div "MENTHODEX BIG" at bounding box center [173, 141] width 70 height 9
type input "4138.75"
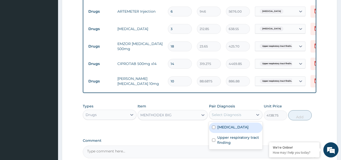
click at [247, 114] on div "Select Diagnosis" at bounding box center [231, 115] width 44 height 8
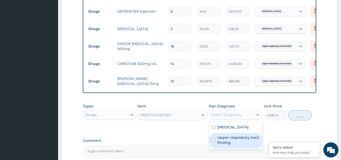
click at [228, 139] on label "Upper respiratory tract finding" at bounding box center [239, 140] width 42 height 10
checkbox input "true"
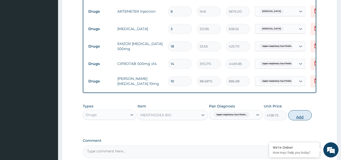
click at [296, 118] on button "Add" at bounding box center [300, 115] width 23 height 10
type input "0"
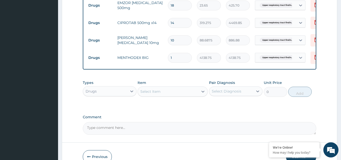
scroll to position [329, 0]
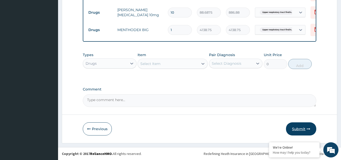
click at [301, 128] on button "Submit" at bounding box center [301, 128] width 30 height 13
click at [300, 129] on button "Submit" at bounding box center [301, 128] width 30 height 13
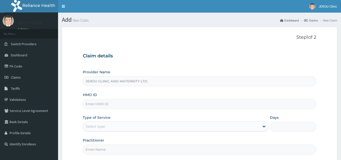
type input "JEROU CLINIC AND MATERNITY LTD."
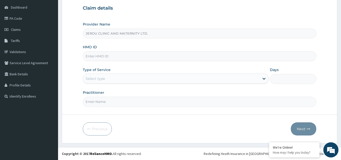
click at [100, 56] on input "HMO ID" at bounding box center [200, 56] width 234 height 10
paste input "DDA/10171/B"
type input "D"
type input "lfm/10166/b"
click at [156, 79] on div "Select type" at bounding box center [171, 79] width 177 height 8
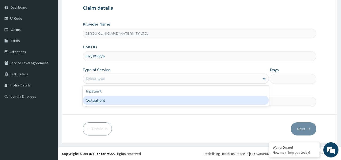
click at [154, 99] on div "Outpatient" at bounding box center [176, 100] width 186 height 9
type input "1"
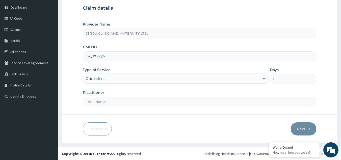
click at [146, 101] on input "Practitioner" at bounding box center [200, 102] width 234 height 10
type input "dr [PERSON_NAME]"
click at [299, 130] on button "Next" at bounding box center [304, 128] width 26 height 13
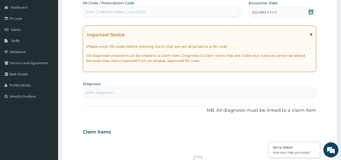
click at [264, 14] on span "DD-MM-YYYY" at bounding box center [264, 12] width 25 height 5
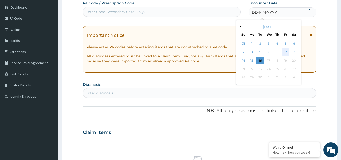
click at [284, 53] on div "12" at bounding box center [286, 53] width 8 height 8
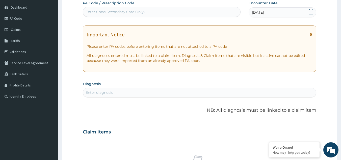
click at [124, 93] on div "Enter diagnosis" at bounding box center [199, 92] width 233 height 8
type input "falci"
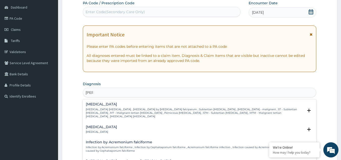
click at [113, 108] on p "Falciparum malaria , Malignant tertian malaria , Malaria by Plasmodium falcipar…" at bounding box center [195, 113] width 218 height 11
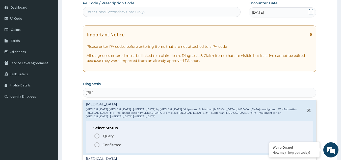
click at [102, 142] on span "Confirmed" at bounding box center [200, 145] width 212 height 6
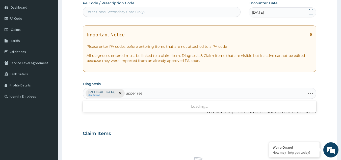
type input "upper resp"
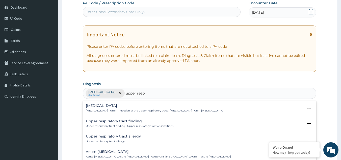
click at [151, 108] on div "Upper respiratory infection Upper respiratory infection , URTI - Infection of t…" at bounding box center [155, 108] width 138 height 9
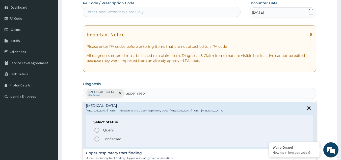
click at [112, 135] on div "Query Query covers suspected (?), Keep in view (kiv), Ruled out (r/o) Confirmed" at bounding box center [199, 134] width 213 height 15
click at [110, 141] on p "Confirmed" at bounding box center [112, 138] width 19 height 5
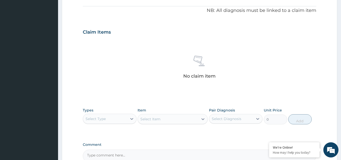
scroll to position [204, 0]
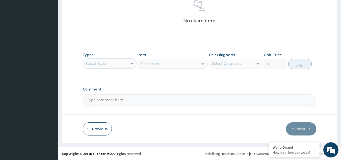
click at [115, 65] on div "Select Type" at bounding box center [105, 63] width 44 height 8
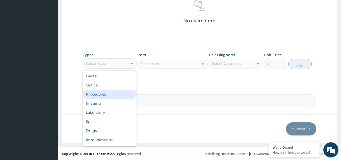
click at [103, 95] on div "Procedures" at bounding box center [110, 94] width 54 height 9
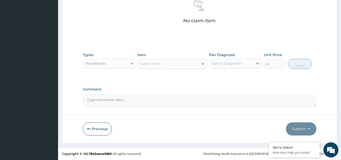
click at [179, 61] on div "Select Item" at bounding box center [168, 64] width 61 height 8
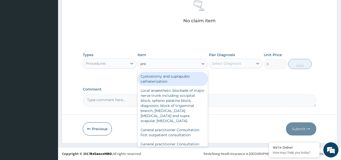
type input "prac"
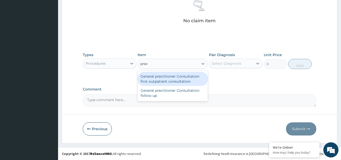
click at [180, 81] on div "General practitioner Consultation first outpatient consultation" at bounding box center [173, 79] width 70 height 14
type input "3547.5"
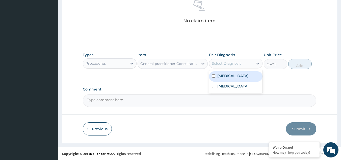
click at [231, 62] on div "Select Diagnosis" at bounding box center [227, 63] width 30 height 5
click at [228, 75] on label "[MEDICAL_DATA]" at bounding box center [233, 75] width 31 height 5
checkbox input "true"
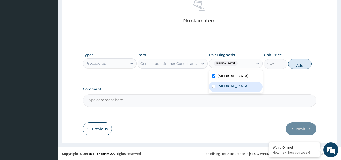
click at [231, 86] on label "[MEDICAL_DATA]" at bounding box center [233, 86] width 31 height 5
checkbox input "true"
click at [296, 64] on button "Add" at bounding box center [300, 64] width 23 height 10
type input "0"
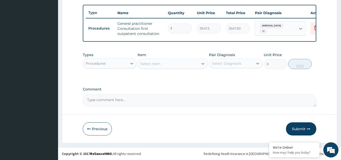
scroll to position [187, 0]
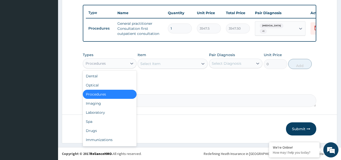
click at [126, 61] on div "Procedures" at bounding box center [105, 63] width 44 height 8
click at [108, 113] on div "Laboratory" at bounding box center [110, 112] width 54 height 9
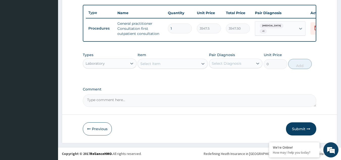
click at [187, 64] on div "Select Item" at bounding box center [168, 64] width 61 height 8
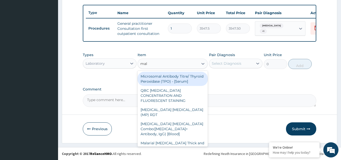
type input "mala"
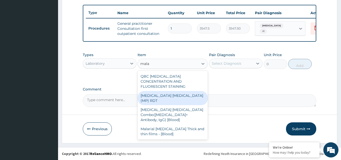
click at [161, 91] on div "[MEDICAL_DATA] [MEDICAL_DATA] (MP) RDT" at bounding box center [173, 98] width 70 height 14
type input "1612.5"
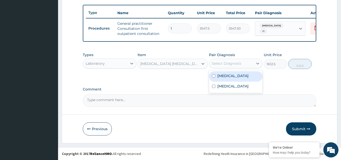
click at [242, 64] on div "Select Diagnosis" at bounding box center [231, 63] width 44 height 8
click at [232, 77] on label "[MEDICAL_DATA]" at bounding box center [233, 75] width 31 height 5
checkbox input "true"
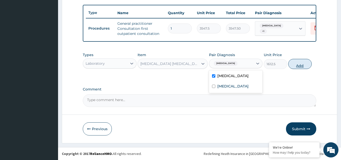
click at [299, 66] on button "Add" at bounding box center [300, 64] width 23 height 10
type input "0"
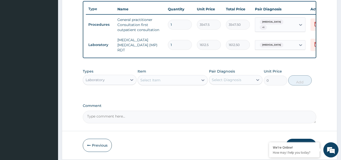
click at [162, 82] on div "Select Item" at bounding box center [168, 80] width 61 height 8
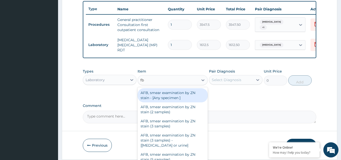
type input "fbc"
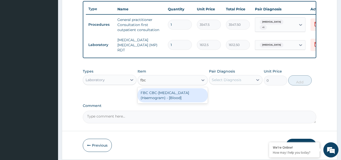
click at [165, 95] on div "FBC CBC-[MEDICAL_DATA] (Haemogram) - [Blood]" at bounding box center [173, 95] width 70 height 14
type input "4300"
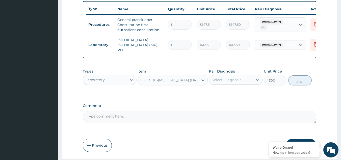
click at [241, 75] on div "Pair Diagnosis Select Diagnosis" at bounding box center [236, 77] width 54 height 17
click at [238, 84] on div "Select Diagnosis" at bounding box center [231, 80] width 44 height 8
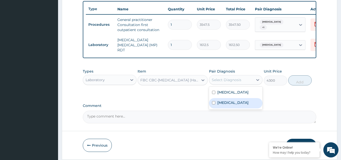
click at [235, 105] on label "[MEDICAL_DATA]" at bounding box center [233, 102] width 31 height 5
checkbox input "true"
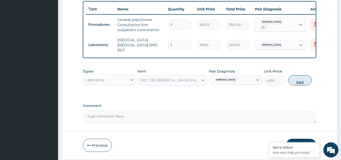
click at [301, 84] on button "Add" at bounding box center [300, 80] width 23 height 10
type input "0"
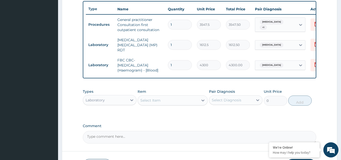
click at [116, 99] on div "Laboratory" at bounding box center [105, 100] width 44 height 8
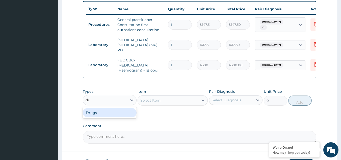
type input "dru"
click at [115, 116] on div "Drugs" at bounding box center [110, 112] width 54 height 9
click at [178, 101] on div "Select Item" at bounding box center [168, 100] width 61 height 8
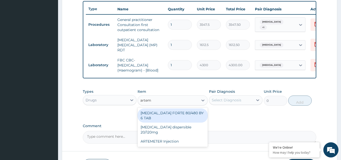
type input "arteme"
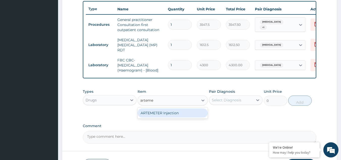
click at [175, 115] on div "ARTEMETER Injection" at bounding box center [173, 112] width 70 height 9
type input "946"
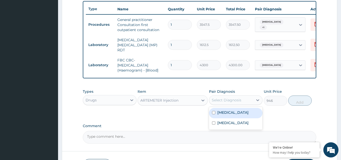
click at [241, 99] on div "Select Diagnosis" at bounding box center [231, 100] width 44 height 8
click at [233, 114] on label "[MEDICAL_DATA]" at bounding box center [233, 112] width 31 height 5
checkbox input "true"
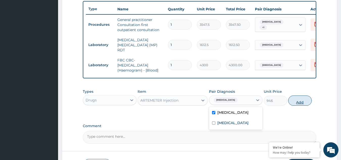
click at [296, 104] on button "Add" at bounding box center [300, 101] width 23 height 10
type input "0"
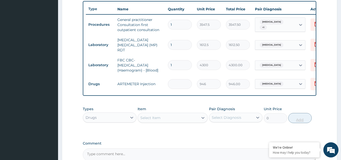
type input "0.00"
type input "6"
type input "5676.00"
type input "6"
click at [180, 118] on div "Select Item" at bounding box center [168, 118] width 61 height 8
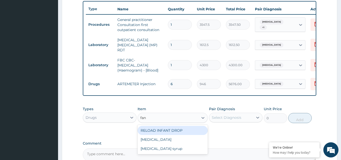
type input "fans"
click at [176, 129] on div "Fansidar" at bounding box center [173, 130] width 70 height 9
type input "212.85"
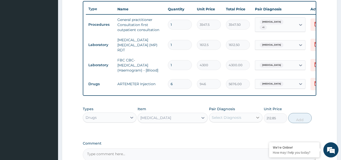
click at [256, 118] on icon at bounding box center [257, 117] width 5 height 5
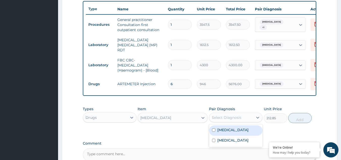
click at [235, 135] on div "Falciparum malaria" at bounding box center [236, 130] width 54 height 10
checkbox input "true"
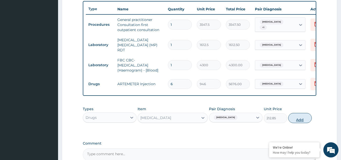
click at [298, 120] on button "Add" at bounding box center [300, 118] width 23 height 10
type input "0"
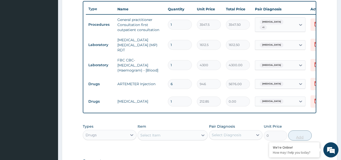
type input "0.00"
type input "3"
type input "638.55"
type input "3"
click at [153, 135] on div "Select Item" at bounding box center [150, 135] width 20 height 5
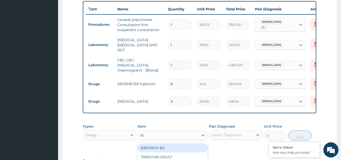
type input "ibu"
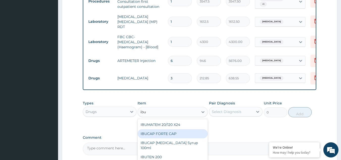
click at [163, 135] on div "IBUCAP FORTE CAP" at bounding box center [173, 133] width 70 height 9
type input "59.125"
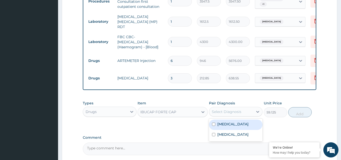
click at [248, 111] on div "Select Diagnosis" at bounding box center [231, 112] width 44 height 8
click at [237, 127] on label "[MEDICAL_DATA]" at bounding box center [233, 124] width 31 height 5
checkbox input "true"
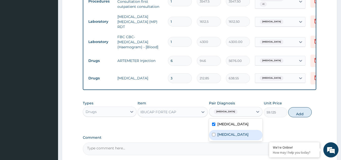
click at [244, 135] on label "[MEDICAL_DATA]" at bounding box center [233, 134] width 31 height 5
checkbox input "true"
click at [299, 116] on button "Add" at bounding box center [300, 112] width 23 height 10
type input "0"
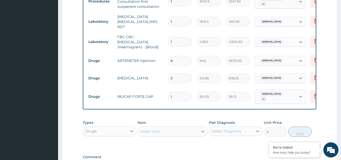
type input "15"
type input "886.88"
type input "15"
click at [162, 133] on div "Select Item" at bounding box center [168, 131] width 61 height 8
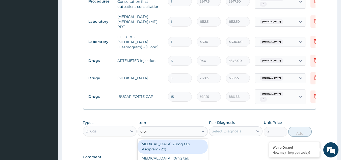
type input "cipro"
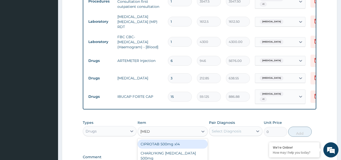
click at [162, 143] on div "CIPROTAB 500mg x14" at bounding box center [173, 143] width 70 height 9
type input "319.275"
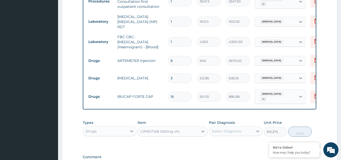
click at [244, 131] on div "Select Diagnosis" at bounding box center [231, 131] width 44 height 8
click at [234, 153] on label "[MEDICAL_DATA]" at bounding box center [233, 153] width 31 height 5
checkbox input "true"
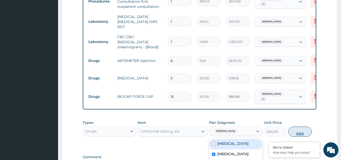
click at [302, 134] on button "Add" at bounding box center [300, 132] width 23 height 10
type input "0"
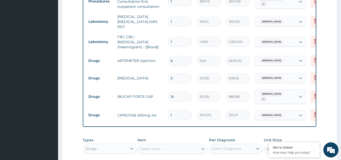
type input "14"
type input "4469.85"
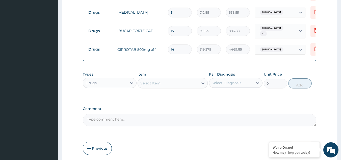
scroll to position [281, 0]
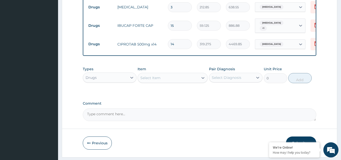
type input "14"
click at [154, 80] on div "Select Item" at bounding box center [150, 77] width 20 height 5
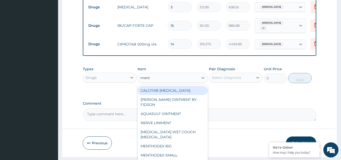
type input "menth"
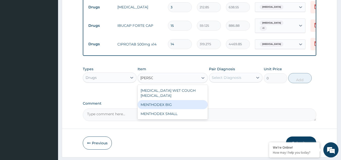
click at [154, 101] on div "MENTHODEX BIG" at bounding box center [173, 104] width 70 height 9
type input "4138.75"
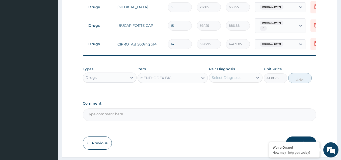
click at [233, 81] on div "Select Diagnosis" at bounding box center [231, 78] width 44 height 8
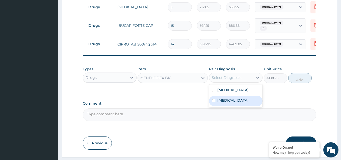
click at [220, 103] on label "Upper respiratory infection" at bounding box center [233, 100] width 31 height 5
checkbox input "true"
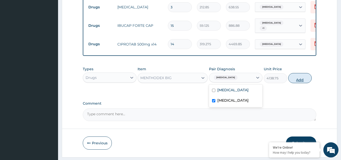
click at [302, 81] on button "Add" at bounding box center [300, 78] width 23 height 10
type input "0"
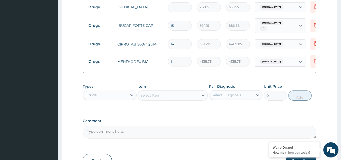
scroll to position [314, 0]
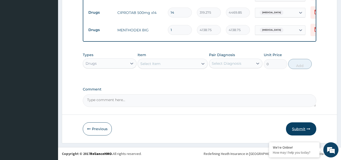
click at [301, 128] on button "Submit" at bounding box center [301, 128] width 30 height 13
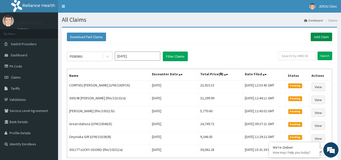
click at [320, 38] on link "Add Claim" at bounding box center [321, 37] width 21 height 9
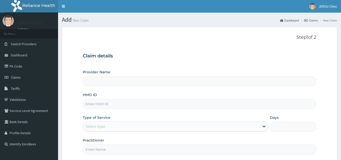
click at [139, 104] on input "HMO ID" at bounding box center [200, 104] width 234 height 10
paste input "LFM/10166/C"
type input "LFM/10166/C"
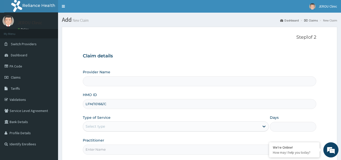
type input "JEROU CLINIC AND MATERNITY LTD."
type input "LFM/10166/C"
click at [199, 128] on div "Select type" at bounding box center [171, 126] width 177 height 8
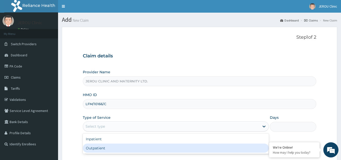
click at [173, 152] on div "Outpatient" at bounding box center [176, 148] width 186 height 9
type input "1"
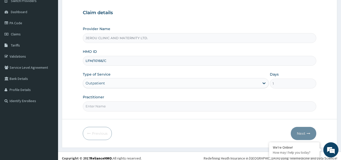
scroll to position [48, 0]
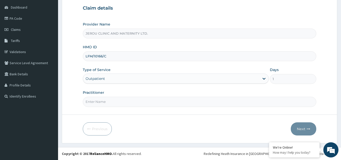
click at [203, 104] on input "Practitioner" at bounding box center [200, 102] width 234 height 10
type input "dr val"
click at [301, 128] on button "Next" at bounding box center [304, 128] width 26 height 13
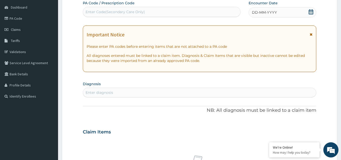
click at [277, 10] on div "DD-MM-YYYY" at bounding box center [283, 12] width 68 height 10
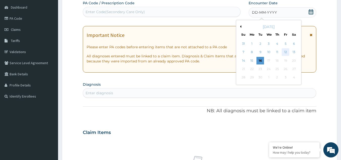
click at [287, 51] on div "12" at bounding box center [286, 53] width 8 height 8
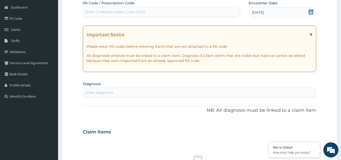
click at [123, 92] on div "Enter diagnosis" at bounding box center [199, 92] width 233 height 8
type input "falci"
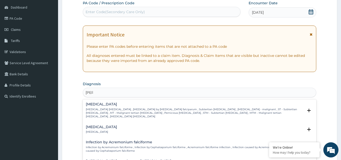
click at [121, 112] on p "Falciparum malaria , Malignant tertian malaria , Malaria by Plasmodium falcipar…" at bounding box center [195, 113] width 218 height 11
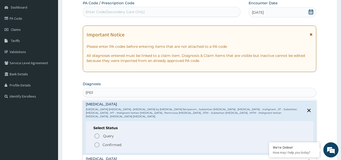
click at [105, 143] on p "Confirmed" at bounding box center [112, 144] width 19 height 5
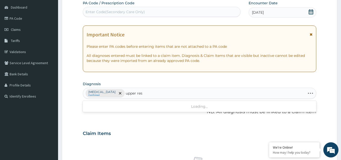
type input "upper resp"
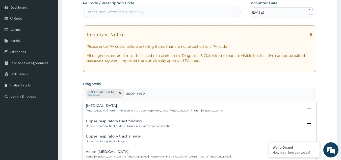
click at [133, 108] on h4 "Upper respiratory infection" at bounding box center [155, 106] width 138 height 4
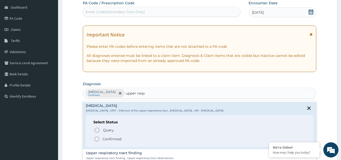
click at [99, 138] on icon "status option filled" at bounding box center [97, 139] width 6 height 6
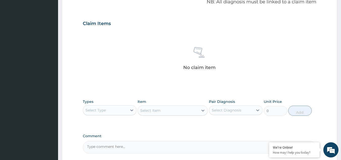
scroll to position [204, 0]
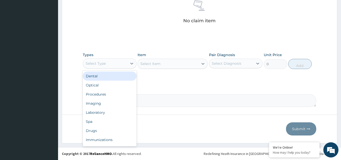
click at [104, 65] on div "Select Type" at bounding box center [96, 63] width 20 height 5
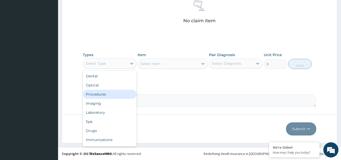
click at [100, 98] on div "Procedures" at bounding box center [110, 94] width 54 height 9
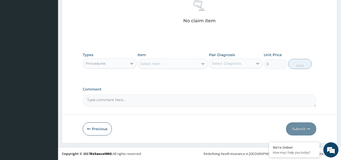
click at [169, 65] on div "Select Item" at bounding box center [168, 64] width 61 height 8
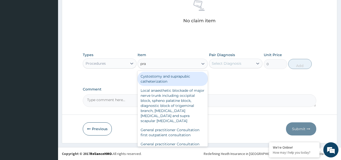
type input "prac"
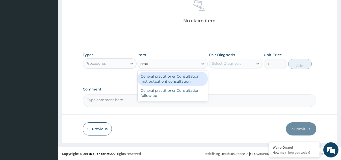
click at [168, 79] on div "General practitioner Consultation first outpatient consultation" at bounding box center [173, 79] width 70 height 14
type input "3547.5"
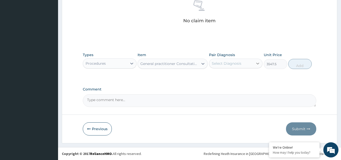
click at [254, 62] on div at bounding box center [257, 63] width 9 height 9
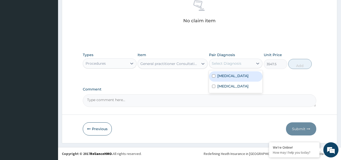
click at [242, 76] on label "Falciparum malaria" at bounding box center [233, 75] width 31 height 5
checkbox input "true"
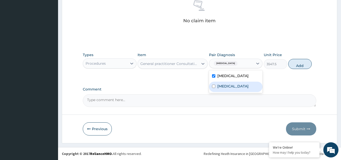
click at [237, 86] on label "Upper respiratory infection" at bounding box center [233, 86] width 31 height 5
checkbox input "true"
click at [301, 65] on button "Add" at bounding box center [300, 64] width 23 height 10
type input "0"
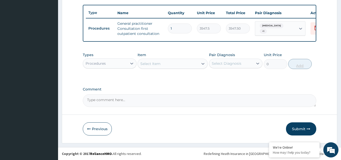
scroll to position [187, 0]
click at [114, 64] on div "Procedures" at bounding box center [105, 63] width 44 height 8
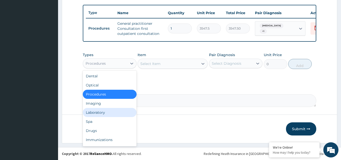
click at [104, 113] on div "Laboratory" at bounding box center [110, 112] width 54 height 9
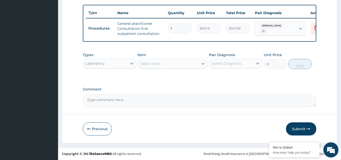
click at [187, 64] on div "Select Item" at bounding box center [168, 64] width 61 height 8
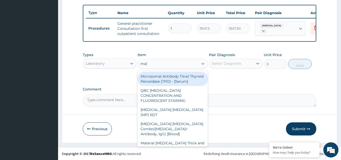
type input "mala"
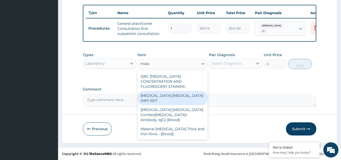
click at [180, 92] on div "MALARIA PARASITE (MP) RDT" at bounding box center [173, 98] width 70 height 14
type input "1612.5"
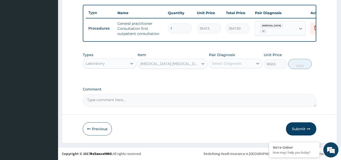
click at [240, 65] on div "Select Diagnosis" at bounding box center [227, 63] width 30 height 5
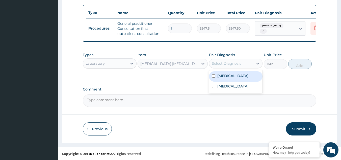
click at [236, 78] on label "Falciparum malaria" at bounding box center [233, 75] width 31 height 5
checkbox input "true"
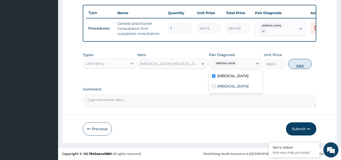
click at [296, 66] on button "Add" at bounding box center [300, 64] width 23 height 10
type input "0"
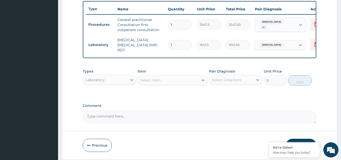
click at [167, 82] on div "Select Item" at bounding box center [168, 80] width 61 height 8
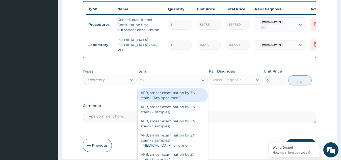
type input "fbc"
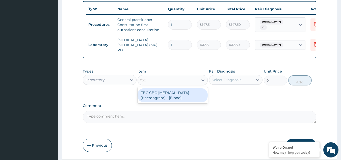
click at [170, 96] on div "FBC CBC-Complete Blood Count (Haemogram) - [Blood]" at bounding box center [173, 95] width 70 height 14
type input "4300"
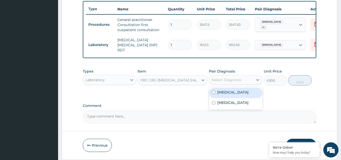
click at [238, 81] on div "Select Diagnosis" at bounding box center [227, 79] width 30 height 5
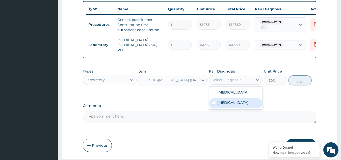
click at [237, 101] on div "Upper respiratory infection" at bounding box center [236, 103] width 54 height 10
checkbox input "true"
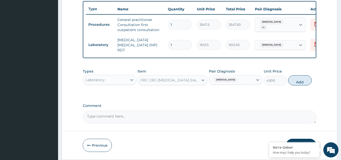
click at [302, 84] on button "Add" at bounding box center [300, 80] width 23 height 10
type input "0"
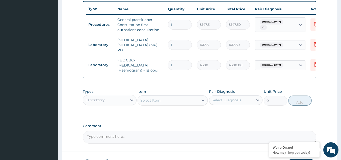
click at [116, 105] on div "Laboratory" at bounding box center [110, 100] width 54 height 10
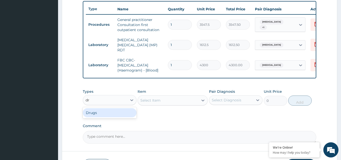
type input "dru"
click at [115, 116] on div "Drugs" at bounding box center [110, 112] width 54 height 9
click at [179, 103] on div "Select Item" at bounding box center [168, 100] width 61 height 8
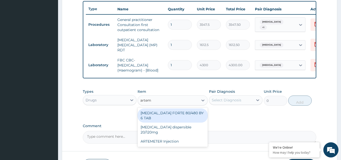
type input "arteme"
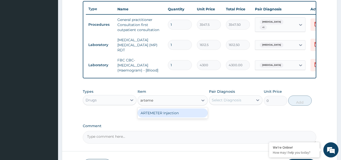
click at [178, 113] on div "ARTEMETER Injection" at bounding box center [173, 112] width 70 height 9
type input "946"
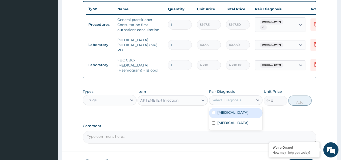
click at [240, 99] on div "Select Diagnosis" at bounding box center [227, 100] width 30 height 5
click at [229, 118] on div "Falciparum malaria" at bounding box center [236, 113] width 54 height 10
checkbox input "true"
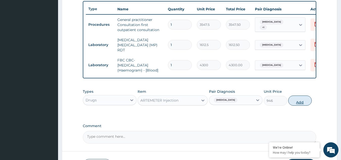
click at [302, 105] on button "Add" at bounding box center [300, 101] width 23 height 10
type input "0"
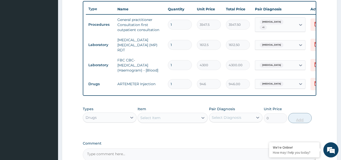
type input "0.00"
type input "6"
type input "5676.00"
type input "6"
click at [173, 120] on div "Select Item" at bounding box center [168, 118] width 61 height 8
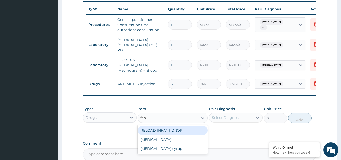
type input "fans"
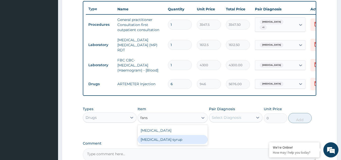
click at [168, 142] on div "Fansidar syrup" at bounding box center [173, 139] width 70 height 9
type input "1182.5"
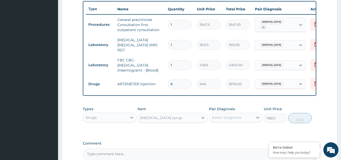
click at [233, 117] on div "Select Diagnosis" at bounding box center [227, 117] width 30 height 5
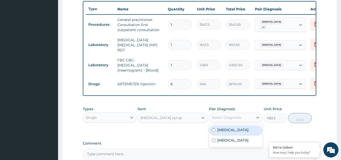
click at [224, 135] on div "Falciparum malaria" at bounding box center [236, 130] width 54 height 10
checkbox input "true"
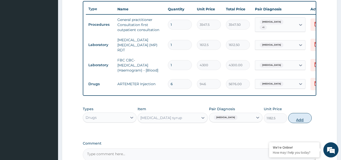
click at [301, 118] on button "Add" at bounding box center [300, 118] width 23 height 10
type input "0"
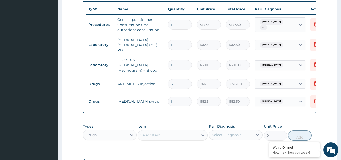
click at [146, 136] on div "Select Item" at bounding box center [150, 135] width 20 height 5
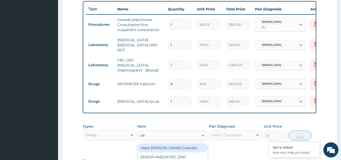
type input "p"
type input "ibu"
type input "parace"
click at [173, 149] on div "Paracetamol syrup 100mls" at bounding box center [173, 147] width 70 height 9
type input "709.5"
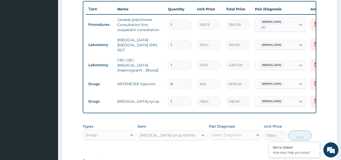
click at [252, 135] on div "Select Diagnosis" at bounding box center [231, 135] width 44 height 8
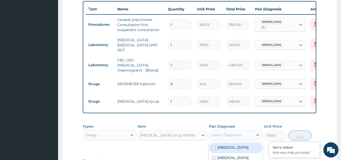
click at [231, 147] on label "Falciparum malaria" at bounding box center [233, 147] width 31 height 5
checkbox input "true"
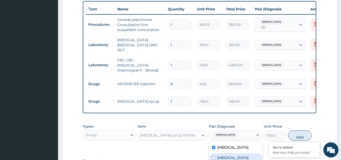
click at [232, 158] on label "Upper respiratory infection" at bounding box center [233, 157] width 31 height 5
checkbox input "true"
click at [300, 138] on button "Add" at bounding box center [300, 135] width 23 height 10
type input "0"
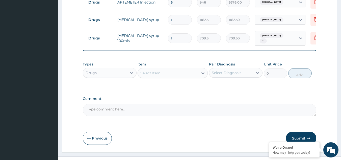
scroll to position [279, 0]
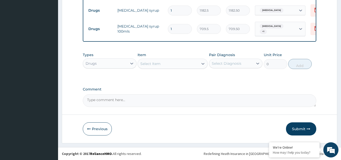
click at [158, 65] on div "Select Item" at bounding box center [150, 63] width 20 height 5
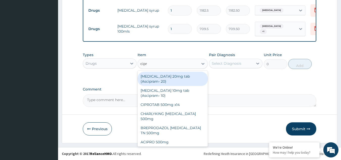
type input "cipro"
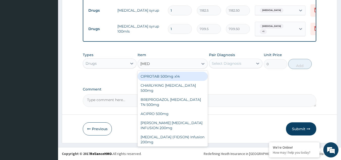
click at [158, 79] on div "CIPROTAB 500mg x14" at bounding box center [173, 76] width 70 height 9
type input "319.275"
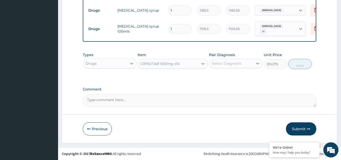
click at [248, 63] on div "Select Diagnosis" at bounding box center [231, 63] width 44 height 8
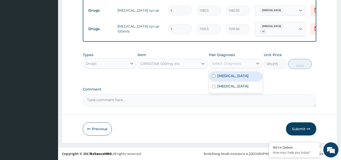
click at [175, 63] on div "CIPROTAB 500mg x14" at bounding box center [159, 63] width 39 height 5
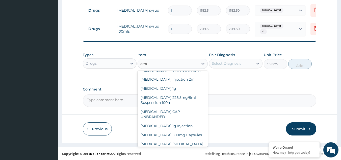
scroll to position [57, 0]
type input "amox"
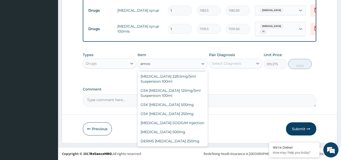
scroll to position [0, 0]
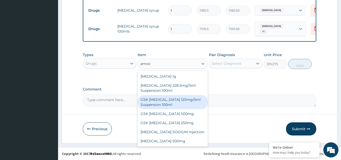
click at [164, 105] on div "GSK AMOXIL 125mg/5ml Suspension 100ml" at bounding box center [173, 102] width 70 height 14
type input "8868.75"
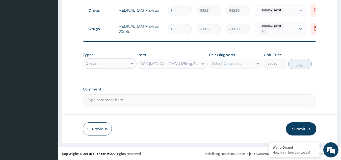
click at [246, 64] on div "Select Diagnosis" at bounding box center [231, 63] width 44 height 8
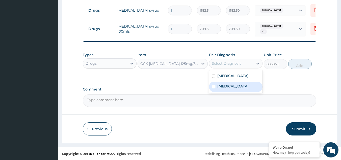
click at [235, 88] on label "Upper respiratory infection" at bounding box center [233, 86] width 31 height 5
checkbox input "true"
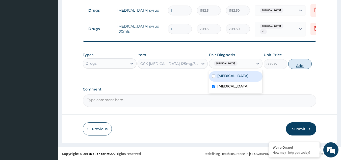
click at [299, 65] on button "Add" at bounding box center [300, 64] width 23 height 10
type input "0"
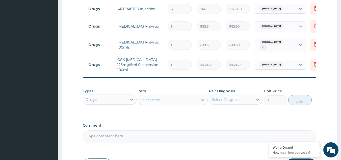
scroll to position [296, 0]
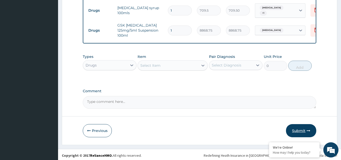
click at [297, 129] on button "Submit" at bounding box center [301, 130] width 30 height 13
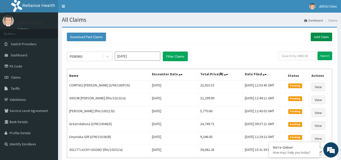
click at [320, 37] on link "Add Claim" at bounding box center [321, 37] width 21 height 9
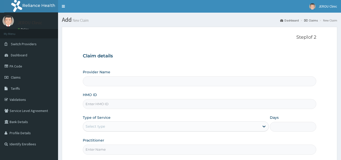
click at [116, 105] on input "HMO ID" at bounding box center [200, 104] width 234 height 10
type input "JEROU CLINIC AND MATERNITY LTD."
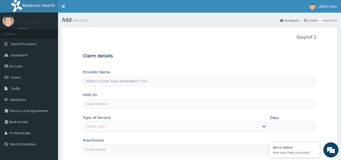
paste input "LFM/10166/D"
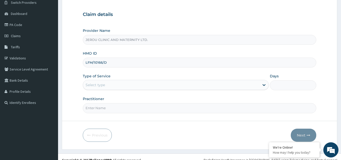
scroll to position [45, 0]
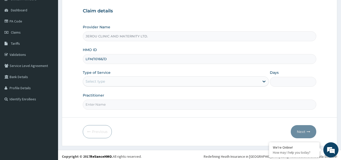
type input "LFM/10166/D"
click at [217, 79] on div "Select type" at bounding box center [171, 81] width 177 height 8
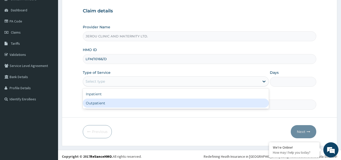
click at [175, 102] on div "Outpatient" at bounding box center [176, 103] width 186 height 9
type input "1"
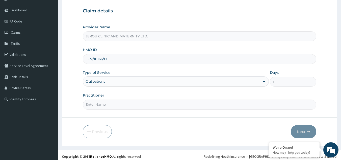
click at [109, 103] on input "Practitioner" at bounding box center [200, 105] width 234 height 10
type input "dr [PERSON_NAME]"
click at [303, 132] on button "Next" at bounding box center [304, 131] width 26 height 13
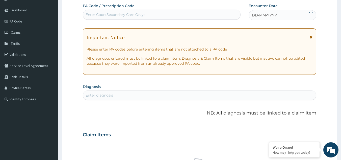
click at [286, 16] on div "DD-MM-YYYY" at bounding box center [283, 15] width 68 height 10
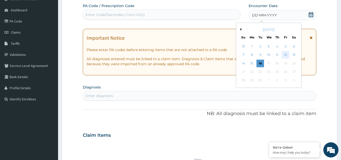
click at [284, 55] on div "12" at bounding box center [286, 55] width 8 height 8
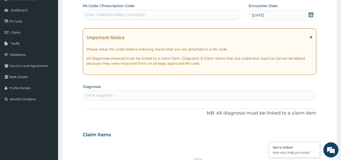
click at [120, 98] on div "Enter diagnosis" at bounding box center [199, 95] width 233 height 8
type input "falci"
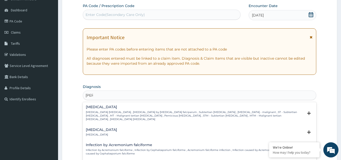
click at [112, 109] on h4 "Falciparum malaria" at bounding box center [195, 107] width 218 height 4
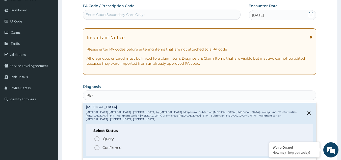
click at [104, 146] on p "Confirmed" at bounding box center [112, 147] width 19 height 5
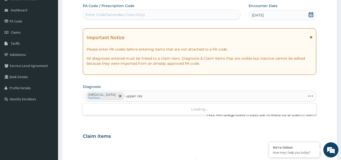
type input "upper resp"
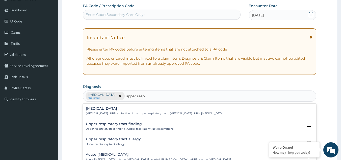
click at [110, 112] on p "Upper respiratory infection , URTI - Infection of the upper respiratory tract ,…" at bounding box center [155, 114] width 138 height 4
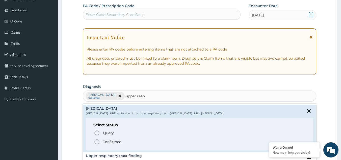
click at [103, 143] on p "Confirmed" at bounding box center [112, 141] width 19 height 5
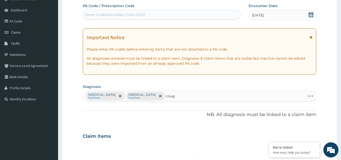
type input "cough"
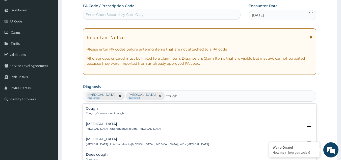
click at [94, 124] on h4 "Dry cough" at bounding box center [123, 124] width 75 height 4
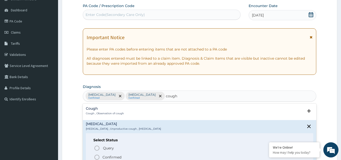
click at [99, 157] on icon "status option filled" at bounding box center [97, 157] width 6 height 6
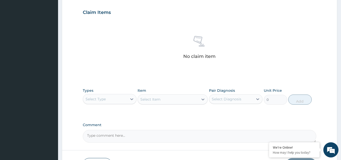
scroll to position [204, 0]
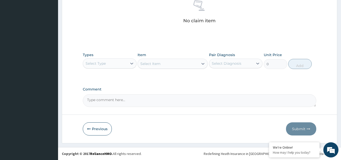
click at [111, 63] on div "Select Type" at bounding box center [105, 63] width 44 height 8
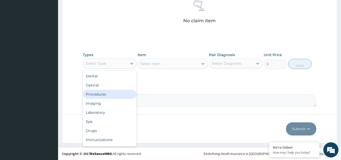
click at [105, 94] on div "Procedures" at bounding box center [110, 94] width 54 height 9
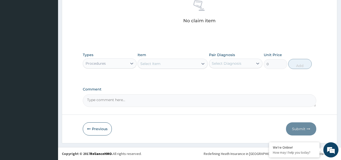
click at [182, 65] on div "Select Item" at bounding box center [168, 64] width 61 height 8
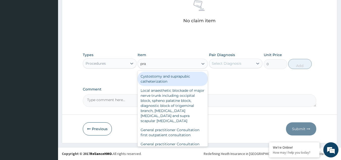
type input "prac"
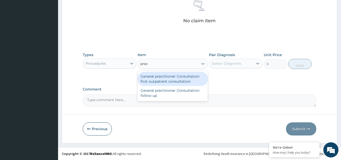
click at [179, 78] on div "General practitioner Consultation first outpatient consultation" at bounding box center [173, 79] width 70 height 14
type input "3547.5"
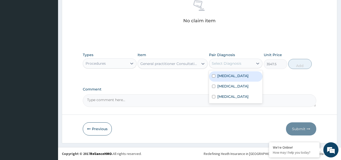
click at [242, 60] on div "Select Diagnosis" at bounding box center [231, 63] width 44 height 8
click at [233, 79] on div "[MEDICAL_DATA]" at bounding box center [236, 76] width 54 height 10
checkbox input "true"
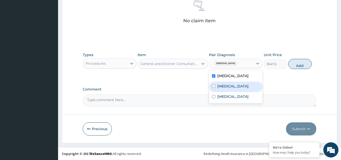
click at [233, 88] on label "Upper respiratory infection" at bounding box center [233, 86] width 31 height 5
checkbox input "true"
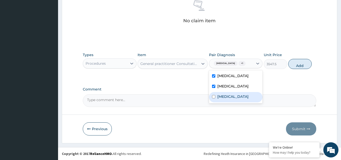
click at [231, 99] on label "Dry cough" at bounding box center [233, 96] width 31 height 5
checkbox input "true"
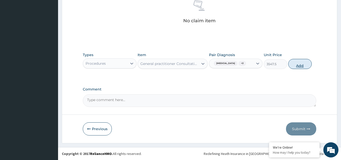
click at [295, 64] on button "Add" at bounding box center [300, 64] width 23 height 10
type input "0"
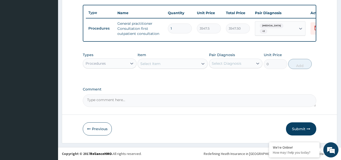
click at [116, 60] on div "Procedures" at bounding box center [105, 63] width 44 height 8
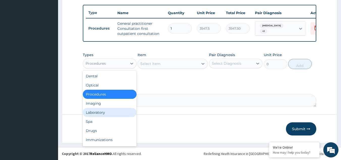
click at [100, 109] on div "Laboratory" at bounding box center [110, 112] width 54 height 9
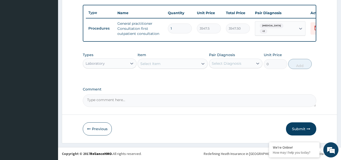
click at [172, 66] on div "Select Item" at bounding box center [168, 64] width 61 height 8
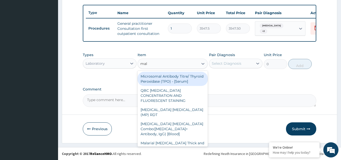
type input "mala"
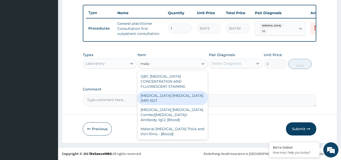
click at [167, 92] on div "MALARIA PARASITE (MP) RDT" at bounding box center [173, 98] width 70 height 14
type input "1612.5"
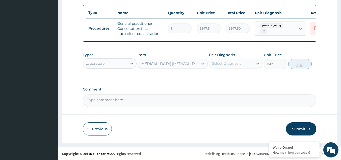
click at [248, 58] on div "Pair Diagnosis Select Diagnosis" at bounding box center [236, 60] width 54 height 17
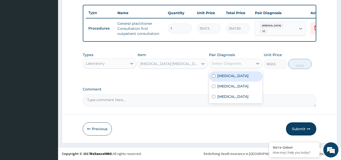
click at [248, 61] on div "Select Diagnosis" at bounding box center [231, 63] width 44 height 8
click at [241, 76] on label "[MEDICAL_DATA]" at bounding box center [233, 75] width 31 height 5
checkbox input "true"
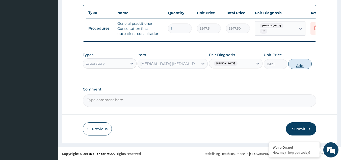
click at [299, 65] on button "Add" at bounding box center [300, 64] width 23 height 10
type input "0"
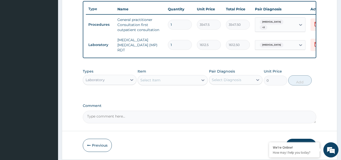
click at [191, 83] on div "Select Item" at bounding box center [168, 80] width 61 height 8
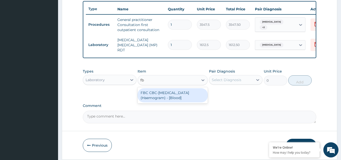
type input "fbc"
click at [187, 100] on div "FBC CBC-Complete Blood Count (Haemogram) - [Blood]" at bounding box center [173, 95] width 70 height 14
type input "4300"
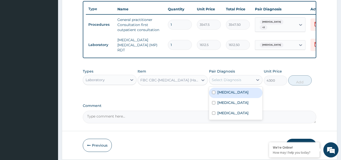
click at [246, 79] on div "Select Diagnosis" at bounding box center [231, 80] width 44 height 8
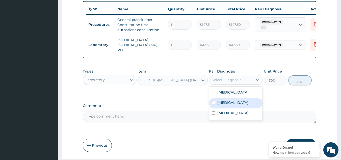
click at [230, 104] on label "Upper respiratory infection" at bounding box center [233, 102] width 31 height 5
checkbox input "true"
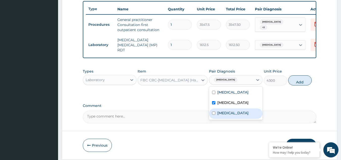
click at [216, 119] on div "Dry cough" at bounding box center [236, 113] width 54 height 10
checkbox input "true"
click at [297, 85] on button "Add" at bounding box center [300, 80] width 23 height 10
type input "0"
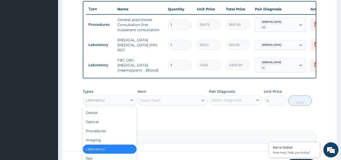
click at [122, 102] on div "Laboratory" at bounding box center [105, 100] width 44 height 8
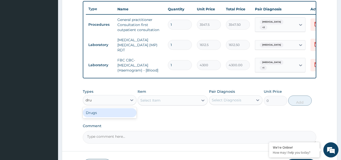
type input "drug"
click at [120, 111] on div "Drugs" at bounding box center [110, 112] width 54 height 9
click at [192, 102] on div "Select Item" at bounding box center [168, 100] width 61 height 8
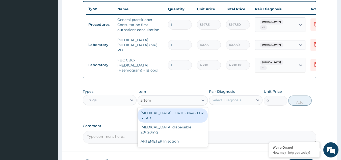
type input "arteme"
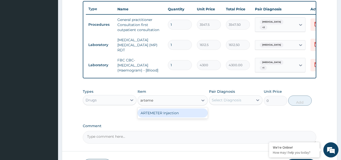
click at [187, 112] on div "ARTEMETER Injection" at bounding box center [173, 112] width 70 height 9
type input "946"
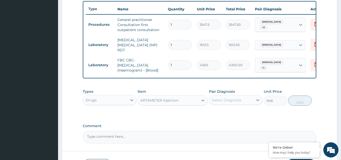
click at [240, 101] on div "Select Diagnosis" at bounding box center [227, 100] width 30 height 5
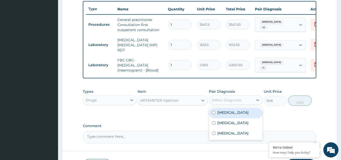
click at [227, 118] on div "[MEDICAL_DATA]" at bounding box center [236, 113] width 54 height 10
checkbox input "true"
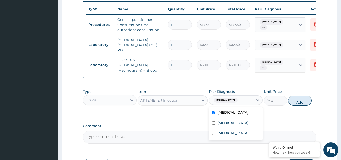
click at [297, 103] on button "Add" at bounding box center [300, 101] width 23 height 10
type input "0"
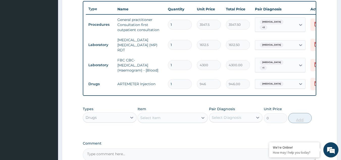
type input "0.00"
type input "6"
type input "5676.00"
type input "6"
click at [182, 119] on div "Select Item" at bounding box center [168, 118] width 61 height 8
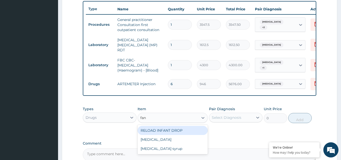
type input "fans"
click at [172, 133] on div "Fansidar" at bounding box center [173, 130] width 70 height 9
type input "212.85"
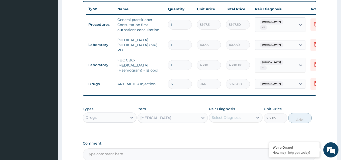
click at [233, 118] on div "Select Diagnosis" at bounding box center [227, 117] width 30 height 5
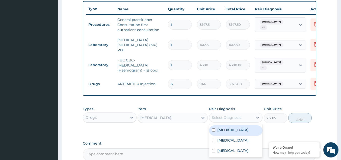
click at [230, 132] on label "Falciparum malaria" at bounding box center [233, 129] width 31 height 5
checkbox input "true"
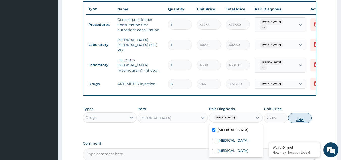
click at [302, 120] on button "Add" at bounding box center [300, 118] width 23 height 10
type input "0"
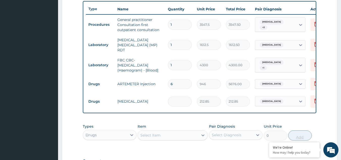
type input "0.00"
type input "3"
type input "638.55"
type input "3"
click at [314, 99] on icon at bounding box center [316, 101] width 6 height 6
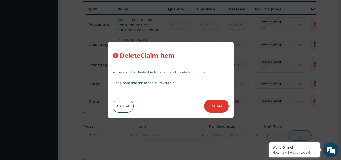
click at [214, 108] on button "Delete" at bounding box center [216, 106] width 25 height 13
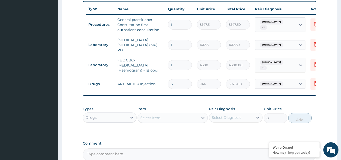
click at [169, 121] on div "Select Item" at bounding box center [168, 118] width 61 height 8
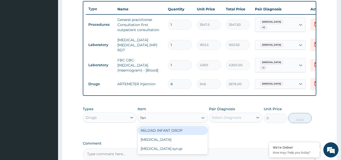
type input "fans"
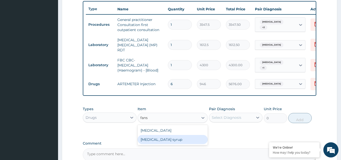
click at [168, 139] on div "Fansidar syrup" at bounding box center [173, 139] width 70 height 9
type input "1182.5"
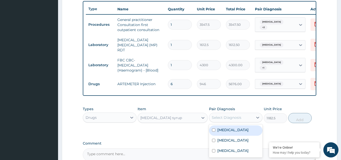
click at [246, 115] on div "Select Diagnosis" at bounding box center [231, 117] width 44 height 8
click at [230, 134] on div "Falciparum malaria" at bounding box center [236, 130] width 54 height 10
checkbox input "true"
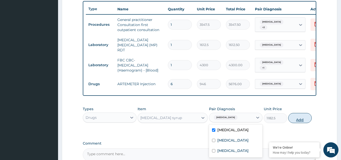
click at [301, 122] on button "Add" at bounding box center [300, 118] width 23 height 10
type input "0"
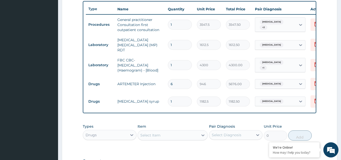
click at [171, 135] on div "Select Item" at bounding box center [168, 135] width 61 height 8
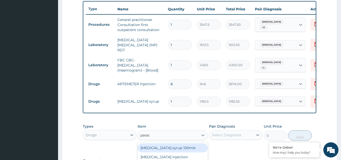
type input "parace"
click at [165, 148] on div "Paracetamol syrup 100mls" at bounding box center [173, 147] width 70 height 9
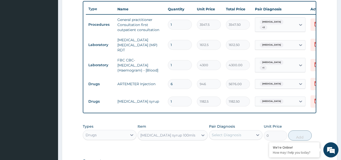
type input "709.5"
click at [250, 135] on div "Select Diagnosis" at bounding box center [231, 135] width 44 height 8
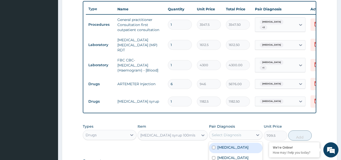
click at [238, 149] on label "Falciparum malaria" at bounding box center [233, 147] width 31 height 5
checkbox input "true"
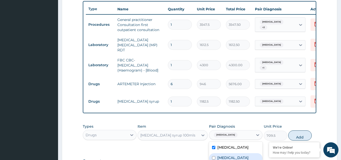
click at [242, 155] on div "Upper respiratory infection" at bounding box center [236, 158] width 54 height 10
checkbox input "true"
click at [300, 138] on button "Add" at bounding box center [300, 135] width 23 height 10
type input "0"
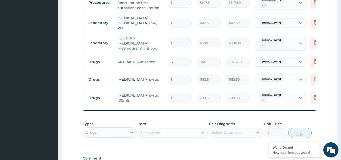
scroll to position [216, 0]
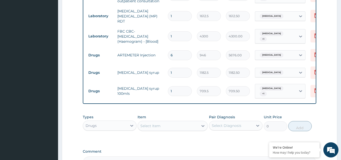
click at [181, 127] on div "Select Item" at bounding box center [168, 126] width 61 height 8
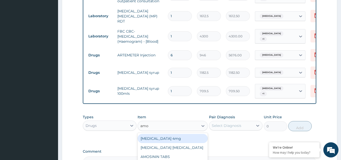
type input "amox"
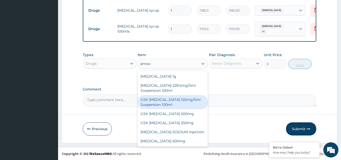
click at [154, 101] on div "GSK AMOXIL 125mg/5ml Suspension 100ml" at bounding box center [173, 102] width 70 height 14
type input "8868.75"
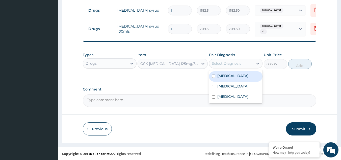
click at [244, 62] on div "Select Diagnosis" at bounding box center [231, 63] width 44 height 8
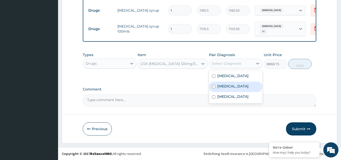
click at [236, 85] on label "Upper respiratory infection" at bounding box center [233, 86] width 31 height 5
checkbox input "true"
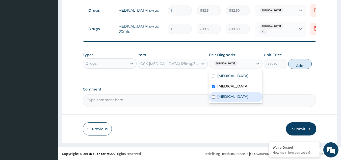
click at [234, 99] on label "Dry cough" at bounding box center [233, 96] width 31 height 5
checkbox input "true"
click at [304, 66] on button "Add" at bounding box center [300, 64] width 23 height 10
type input "0"
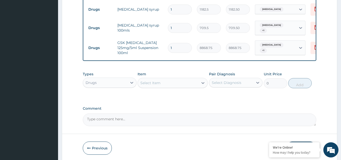
click at [158, 83] on div "Select Item" at bounding box center [150, 82] width 20 height 5
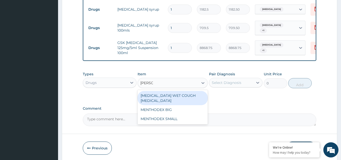
type input "mentho"
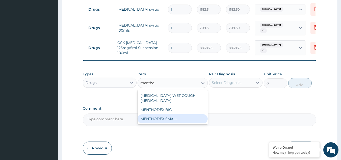
click at [161, 114] on div "MENTHODEX SMALL" at bounding box center [173, 118] width 70 height 9
type input "2956.25"
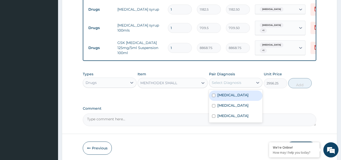
click at [222, 85] on div "Select Diagnosis" at bounding box center [227, 82] width 30 height 5
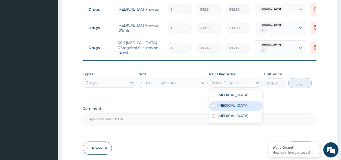
click at [218, 105] on label "Upper respiratory infection" at bounding box center [233, 105] width 31 height 5
checkbox input "true"
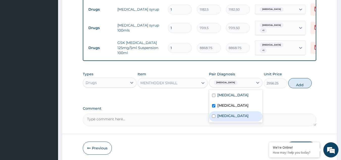
click at [223, 118] on label "Dry cough" at bounding box center [233, 115] width 31 height 5
checkbox input "true"
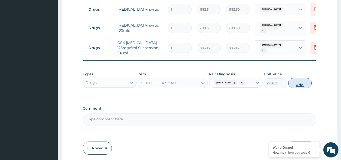
click at [300, 86] on button "Add" at bounding box center [300, 83] width 23 height 10
type input "0"
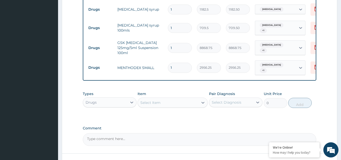
click at [175, 107] on div "Select Item" at bounding box center [168, 103] width 61 height 8
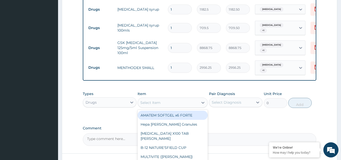
type input ";"
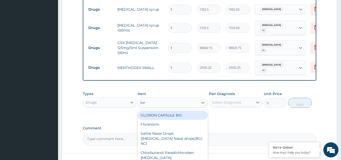
type input "lora"
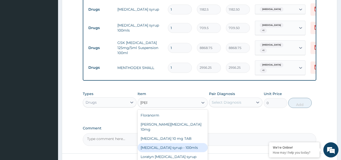
click at [168, 143] on div "Loratadine syrup - 100mls" at bounding box center [173, 147] width 70 height 9
type input "1182.5"
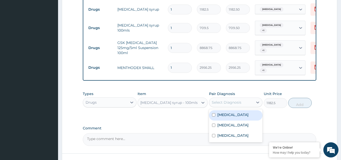
click at [239, 103] on div "Select Diagnosis" at bounding box center [227, 102] width 30 height 5
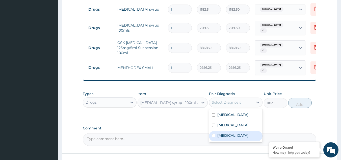
click at [220, 137] on div "Dry cough" at bounding box center [236, 136] width 54 height 10
checkbox input "true"
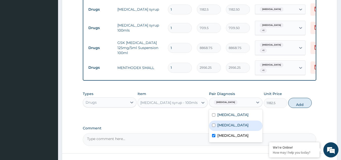
click at [228, 124] on label "Upper respiratory infection" at bounding box center [233, 125] width 31 height 5
checkbox input "true"
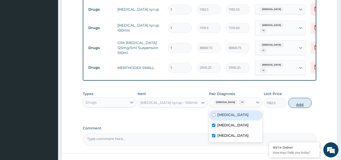
click at [299, 104] on button "Add" at bounding box center [300, 103] width 23 height 10
type input "0"
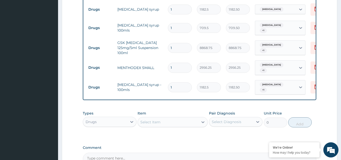
scroll to position [336, 0]
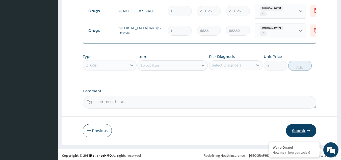
click at [296, 130] on button "Submit" at bounding box center [301, 130] width 30 height 13
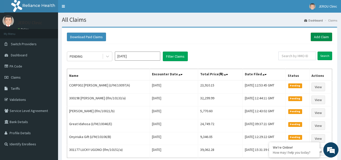
click at [322, 38] on link "Add Claim" at bounding box center [321, 37] width 21 height 9
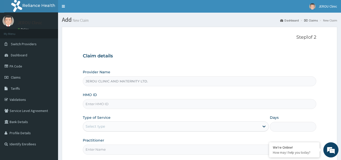
click at [134, 106] on input "HMO ID" at bounding box center [200, 104] width 234 height 10
paste input "svs/10046/c"
type input "svs/10046/c"
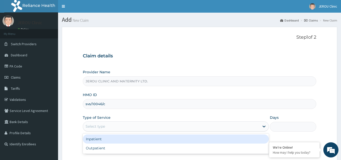
click at [205, 126] on div "Select type" at bounding box center [171, 126] width 177 height 8
click at [172, 140] on div "Inpatient" at bounding box center [176, 138] width 186 height 9
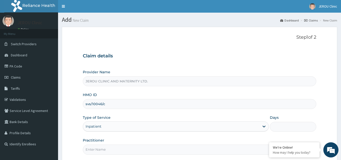
click at [280, 123] on input "Days" at bounding box center [293, 127] width 46 height 10
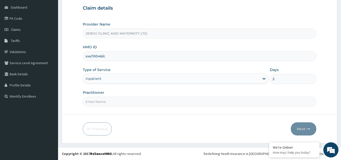
type input "2"
click at [120, 101] on input "Practitioner" at bounding box center [200, 102] width 234 height 10
type input "dr val"
click at [300, 127] on button "Next" at bounding box center [304, 128] width 26 height 13
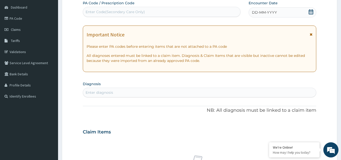
click at [136, 10] on div "Enter Code(Secondary Care Only)" at bounding box center [115, 11] width 59 height 5
paste input "PA/4EC48D"
type input "PA/4EC48D"
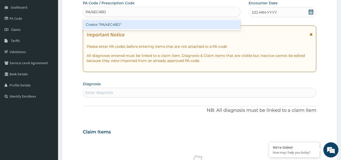
click at [136, 23] on div "Create "PA/4EC48D"" at bounding box center [162, 24] width 158 height 9
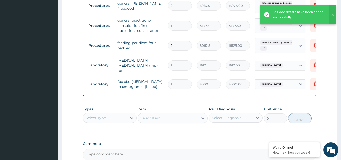
scroll to position [524, 0]
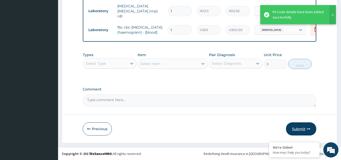
click at [299, 129] on button "Submit" at bounding box center [301, 128] width 30 height 13
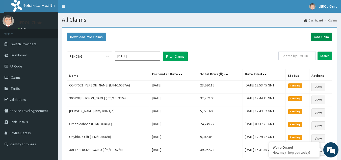
click at [318, 37] on link "Add Claim" at bounding box center [321, 37] width 21 height 9
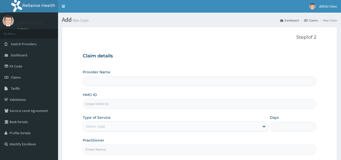
click at [138, 103] on input "HMO ID" at bounding box center [200, 104] width 234 height 10
paste input "LFM/10123/B"
type input "LFM/10123/B"
type input "JEROU CLINIC AND MATERNITY LTD."
type input "LFM/10123/B"
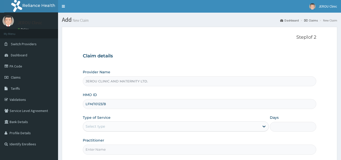
click at [171, 125] on div "Select type" at bounding box center [171, 126] width 177 height 8
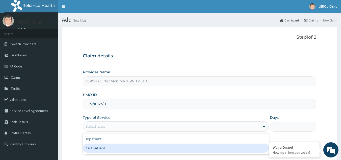
click at [164, 148] on div "Outpatient" at bounding box center [176, 148] width 186 height 9
type input "1"
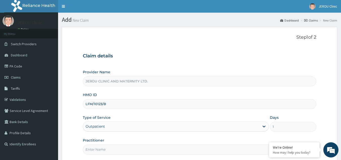
click at [135, 148] on input "Practitioner" at bounding box center [200, 150] width 234 height 10
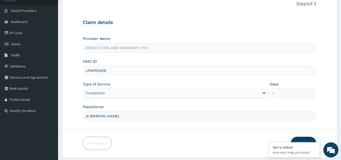
scroll to position [48, 0]
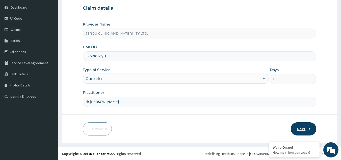
type input "dr val"
click at [301, 128] on button "Next" at bounding box center [304, 128] width 26 height 13
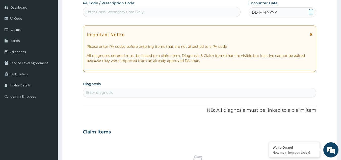
scroll to position [0, 0]
click at [262, 11] on span "DD-MM-YYYY" at bounding box center [264, 12] width 25 height 5
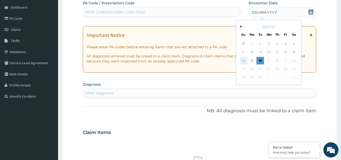
click at [243, 60] on div "14" at bounding box center [244, 61] width 8 height 8
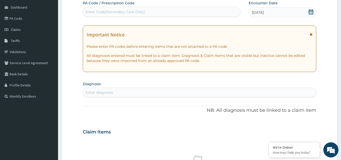
click at [100, 93] on div "Enter diagnosis" at bounding box center [100, 92] width 28 height 5
type input "inso"
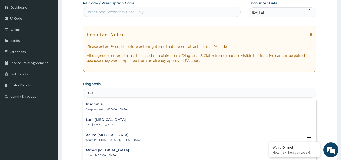
click at [94, 106] on h4 "Insomnia" at bounding box center [107, 104] width 42 height 4
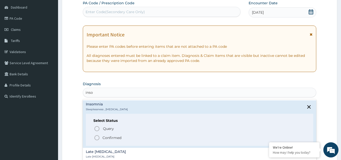
click at [97, 137] on icon "status option filled" at bounding box center [97, 138] width 6 height 6
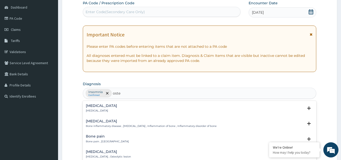
type input "osteo"
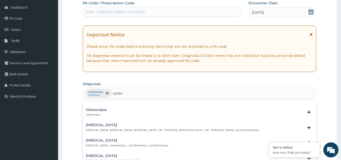
scroll to position [63, 0]
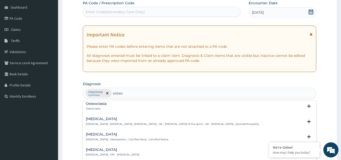
click at [133, 125] on p "Spondylosis , Spondylarthrosis , Osteoarthritis of spine , OA - Osteoarthritis …" at bounding box center [172, 124] width 173 height 4
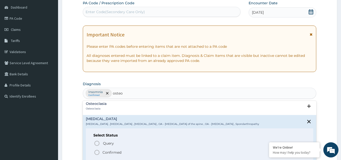
click at [96, 150] on icon "status option filled" at bounding box center [97, 152] width 6 height 6
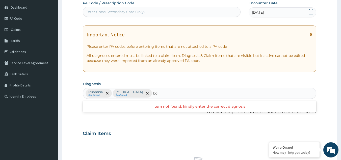
type input "b"
type input "rash"
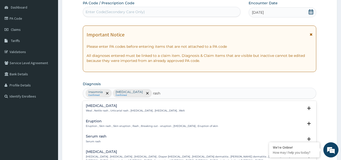
click at [151, 122] on h4 "Eruption" at bounding box center [152, 121] width 132 height 4
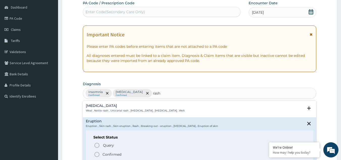
click at [99, 155] on icon "status option filled" at bounding box center [97, 154] width 6 height 6
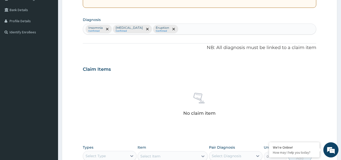
scroll to position [204, 0]
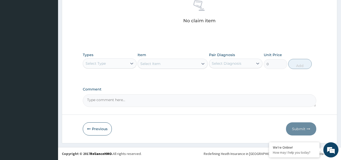
click at [120, 62] on div "Select Type" at bounding box center [105, 63] width 44 height 8
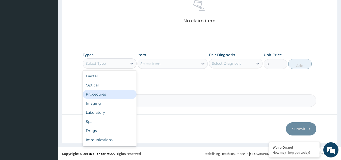
click at [108, 96] on div "Procedures" at bounding box center [110, 94] width 54 height 9
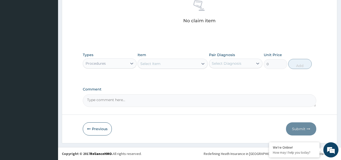
click at [187, 65] on div "Select Item" at bounding box center [168, 64] width 61 height 8
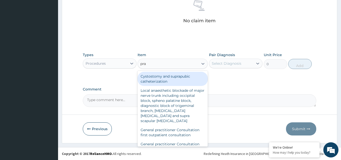
type input "prac"
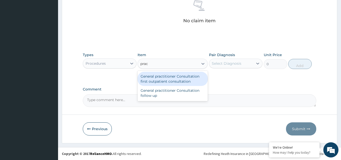
click at [180, 79] on div "General practitioner Consultation first outpatient consultation" at bounding box center [173, 79] width 70 height 14
type input "3547.5"
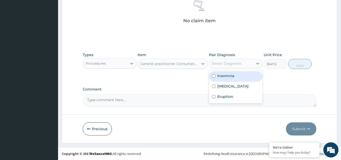
click at [233, 63] on div "Select Diagnosis" at bounding box center [227, 63] width 30 height 5
click at [227, 74] on label "Insomnia" at bounding box center [226, 75] width 17 height 5
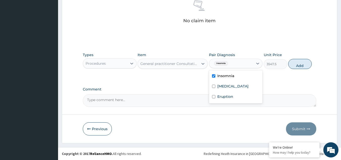
click at [227, 81] on div "Insomnia" at bounding box center [236, 76] width 54 height 10
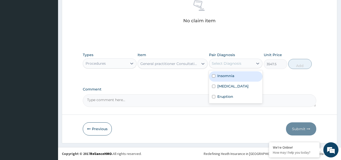
click at [224, 74] on label "Insomnia" at bounding box center [226, 75] width 17 height 5
checkbox input "true"
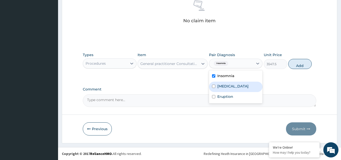
click at [225, 86] on label "Spondylosis" at bounding box center [233, 86] width 31 height 5
checkbox input "true"
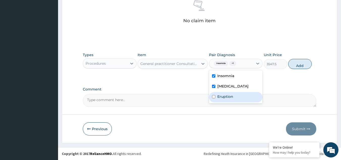
click at [225, 94] on label "Eruption" at bounding box center [226, 96] width 16 height 5
checkbox input "true"
click at [299, 64] on button "Add" at bounding box center [300, 64] width 23 height 10
type input "0"
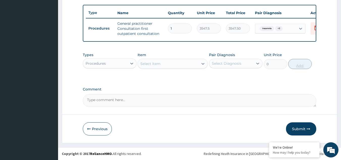
scroll to position [187, 0]
click at [108, 62] on div "Procedures" at bounding box center [105, 63] width 44 height 8
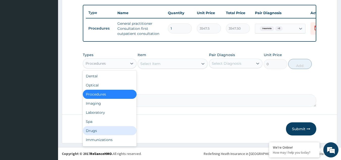
click at [95, 130] on div "Drugs" at bounding box center [110, 130] width 54 height 9
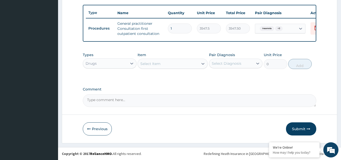
click at [184, 66] on div "Select Item" at bounding box center [168, 64] width 61 height 8
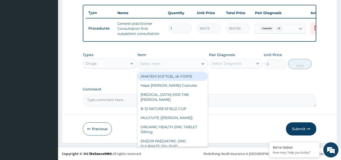
type input "p"
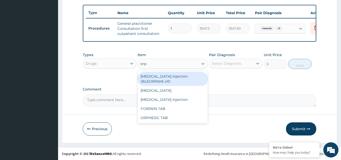
type input "orph"
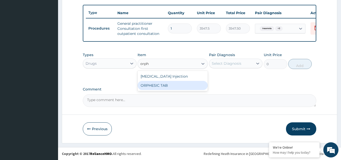
click at [174, 83] on div "ORPHESIC TAB" at bounding box center [173, 85] width 70 height 9
type input "106.425"
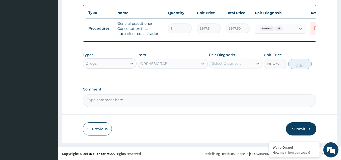
click at [244, 63] on div "Select Diagnosis" at bounding box center [231, 63] width 44 height 8
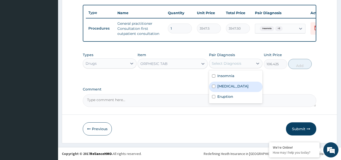
click at [228, 86] on label "Spondylosis" at bounding box center [233, 86] width 31 height 5
checkbox input "true"
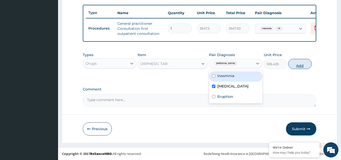
click at [302, 65] on button "Add" at bounding box center [300, 64] width 23 height 10
type input "0"
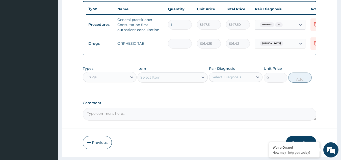
type input "0.00"
type input "2"
type input "212.85"
type input "21"
type input "2234.92"
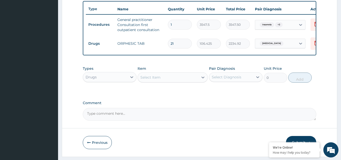
type input "21"
click at [176, 81] on div "Select Item" at bounding box center [168, 77] width 61 height 8
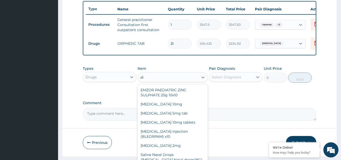
type input "d"
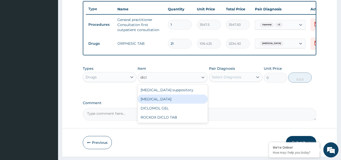
type input "diclo"
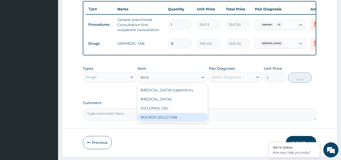
click at [160, 121] on div "ROCKOX DICLO TAB" at bounding box center [173, 117] width 70 height 9
type input "82.775"
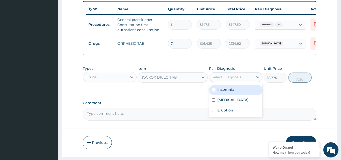
click at [244, 80] on div "Select Diagnosis" at bounding box center [231, 77] width 44 height 8
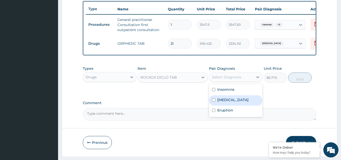
click at [228, 102] on label "Spondylosis" at bounding box center [233, 99] width 31 height 5
checkbox input "true"
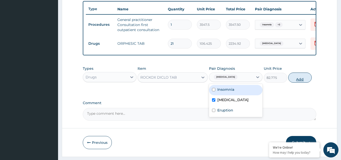
click at [303, 82] on button "Add" at bounding box center [300, 78] width 23 height 10
type input "0"
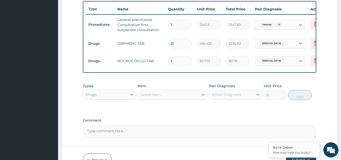
type input "18"
type input "1489.95"
type input "18"
click at [165, 98] on div "Select Item" at bounding box center [168, 95] width 61 height 8
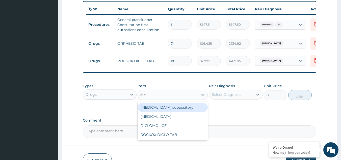
type input "diclo"
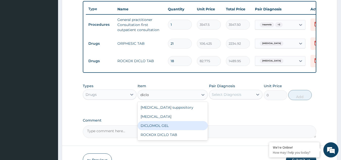
click at [153, 128] on div "DICLOMOL GEL" at bounding box center [173, 125] width 70 height 9
type input "827.75"
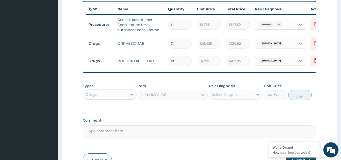
click at [240, 97] on div "Select Diagnosis" at bounding box center [227, 94] width 30 height 5
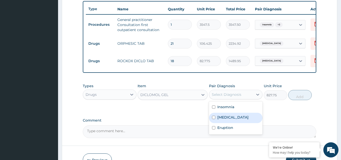
click at [226, 120] on label "Spondylosis" at bounding box center [233, 117] width 31 height 5
checkbox input "true"
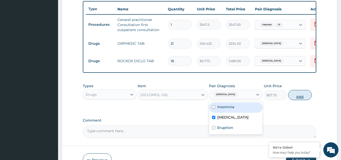
click at [303, 100] on button "Add" at bounding box center [300, 95] width 23 height 10
type input "0"
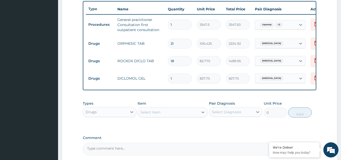
click at [157, 115] on div "Select Item" at bounding box center [150, 112] width 20 height 5
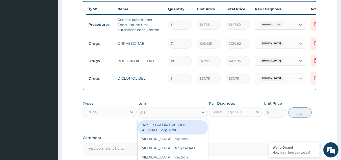
type input "diaz"
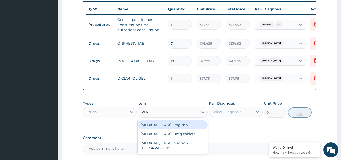
click at [158, 129] on div "Diazepam 5mg tab" at bounding box center [173, 124] width 70 height 9
type input "23.65"
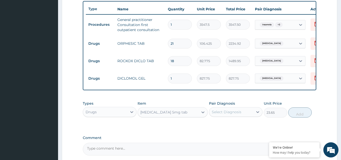
click at [162, 116] on div "Diazepam 5mg tab" at bounding box center [168, 112] width 61 height 8
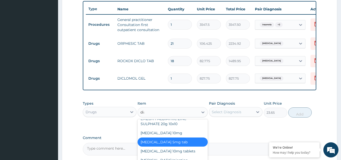
scroll to position [0, 0]
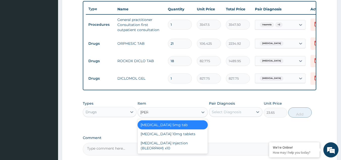
type input "diaze"
click at [163, 137] on div "Diazepam 10mg tablets" at bounding box center [173, 133] width 70 height 9
type input "35.475"
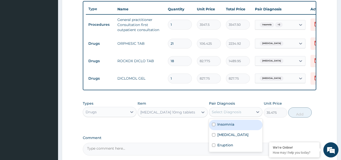
click at [240, 114] on div "Select Diagnosis" at bounding box center [227, 111] width 30 height 5
click at [224, 127] on label "Insomnia" at bounding box center [226, 124] width 17 height 5
checkbox input "true"
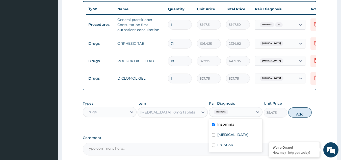
click at [296, 117] on button "Add" at bounding box center [300, 112] width 23 height 10
type input "0"
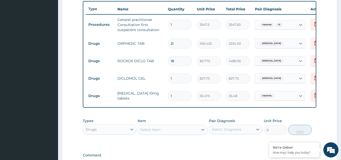
type input "10"
type input "354.75"
type input "10"
click at [164, 134] on div "Select Item" at bounding box center [168, 130] width 61 height 8
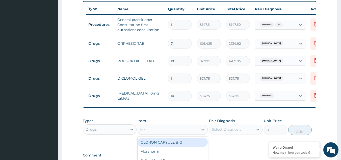
type input "lora"
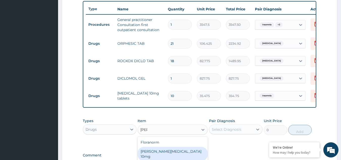
click at [165, 153] on div "Loratyn Loratadine 10mg" at bounding box center [173, 154] width 70 height 14
type input "88.6875"
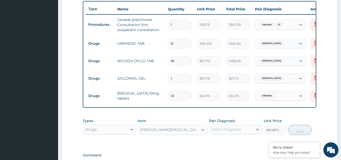
click at [230, 130] on div "Select Diagnosis" at bounding box center [227, 129] width 30 height 5
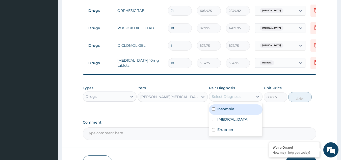
scroll to position [250, 0]
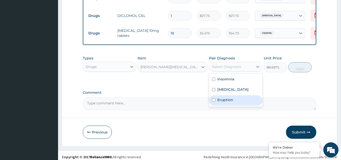
click at [212, 102] on input "checkbox" at bounding box center [213, 99] width 3 height 3
checkbox input "true"
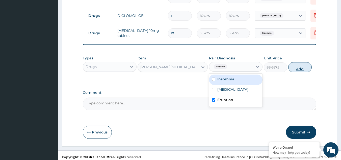
click at [300, 72] on button "Add" at bounding box center [300, 67] width 23 height 10
type input "0"
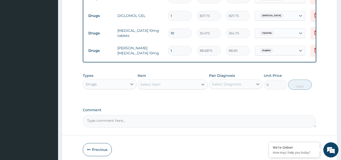
type input "10"
type input "886.88"
type input "10"
click at [161, 88] on div "Select Item" at bounding box center [168, 84] width 61 height 8
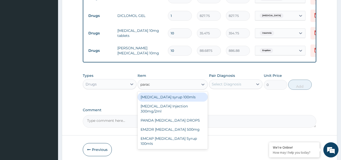
type input "parace"
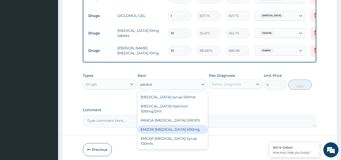
click at [171, 131] on div "EMZOR PARACETAMOL 500mg" at bounding box center [173, 129] width 70 height 9
type input "23.65"
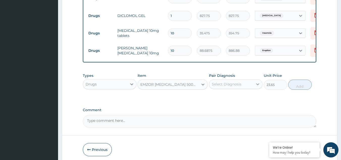
click at [257, 87] on icon at bounding box center [257, 84] width 5 height 5
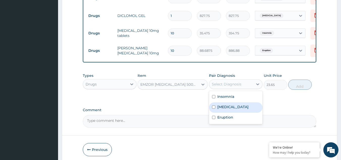
click at [218, 109] on label "Spondylosis" at bounding box center [233, 106] width 31 height 5
checkbox input "true"
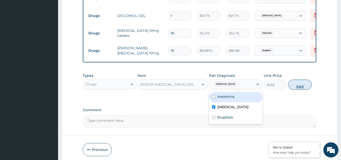
click at [299, 89] on button "Add" at bounding box center [300, 85] width 23 height 10
type input "0"
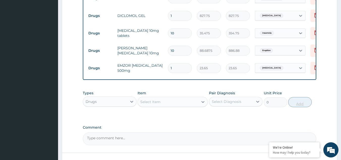
type input "18"
type input "425.70"
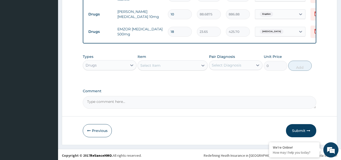
scroll to position [292, 0]
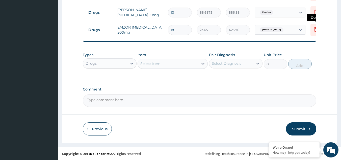
type input "18"
click at [314, 27] on icon at bounding box center [316, 29] width 6 height 6
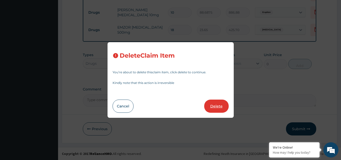
click at [222, 106] on button "Delete" at bounding box center [216, 106] width 25 height 13
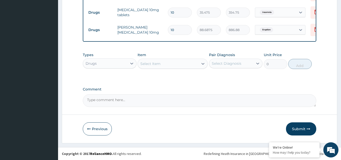
scroll to position [274, 0]
click at [299, 130] on button "Submit" at bounding box center [301, 128] width 30 height 13
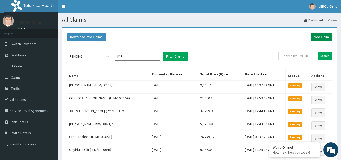
click at [318, 36] on link "Add Claim" at bounding box center [321, 37] width 21 height 9
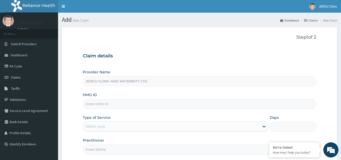
click at [101, 105] on input "HMO ID" at bounding box center [200, 104] width 234 height 10
paste input "lfm/10102/b"
type input "lfm/10102/b"
click at [140, 126] on div "Select type" at bounding box center [171, 126] width 177 height 8
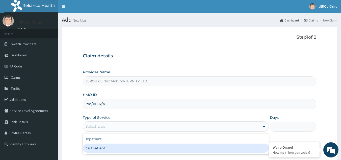
click at [134, 148] on div "Outpatient" at bounding box center [176, 148] width 186 height 9
type input "1"
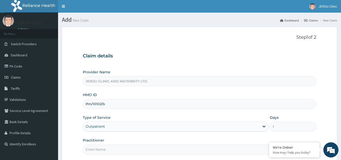
click at [126, 154] on input "Practitioner" at bounding box center [200, 150] width 234 height 10
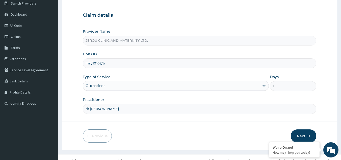
scroll to position [44, 0]
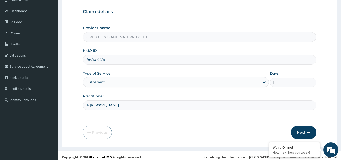
type input "dr [PERSON_NAME]"
click at [304, 132] on button "Next" at bounding box center [304, 132] width 26 height 13
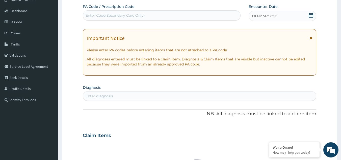
click at [122, 16] on div "Enter Code(Secondary Care Only)" at bounding box center [115, 15] width 59 height 5
paste input "PA/61D2C6"
type input "PA/61D2C6"
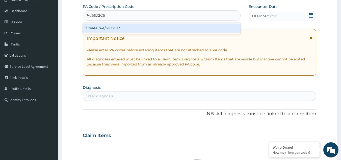
click at [124, 28] on div "Create "PA/61D2C6"" at bounding box center [162, 27] width 158 height 9
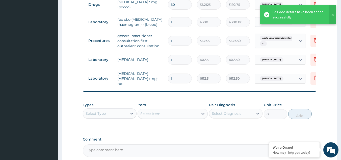
scroll to position [364, 0]
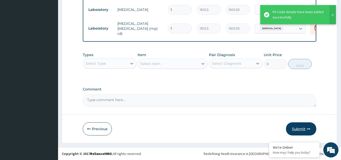
click at [304, 128] on button "Submit" at bounding box center [301, 128] width 30 height 13
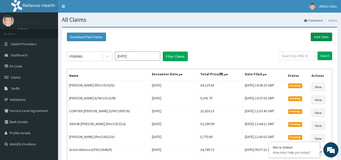
click at [318, 36] on link "Add Claim" at bounding box center [321, 37] width 21 height 9
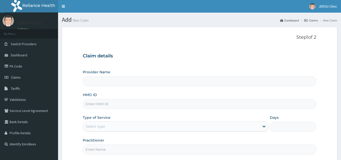
click at [126, 107] on input "HMO ID" at bounding box center [200, 104] width 234 height 10
paste input "LFM/10026/C"
type input "LFM/10026/C"
type input "JEROU CLINIC AND MATERNITY LTD."
type input "LFM/10026/C"
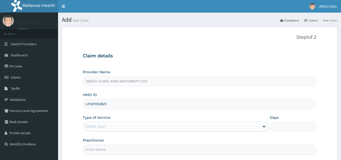
click at [131, 129] on div "Select type" at bounding box center [171, 126] width 177 height 8
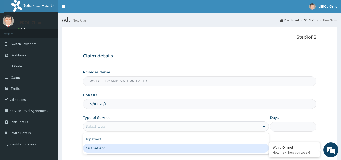
click at [120, 148] on div "Outpatient" at bounding box center [176, 148] width 186 height 9
type input "1"
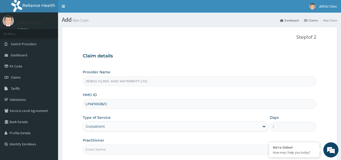
click at [110, 154] on input "Practitioner" at bounding box center [200, 150] width 234 height 10
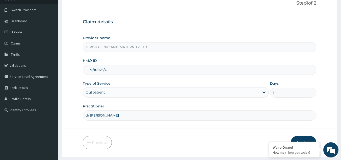
scroll to position [48, 0]
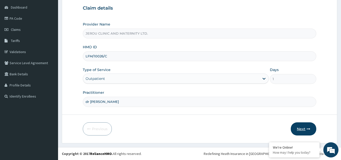
type input "dr val"
click at [300, 127] on button "Next" at bounding box center [304, 128] width 26 height 13
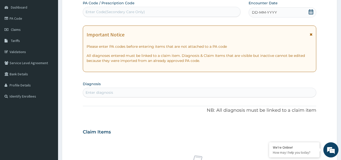
click at [258, 12] on span "DD-MM-YYYY" at bounding box center [264, 12] width 25 height 5
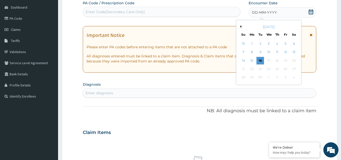
scroll to position [0, 0]
click at [252, 61] on div "15" at bounding box center [252, 61] width 8 height 8
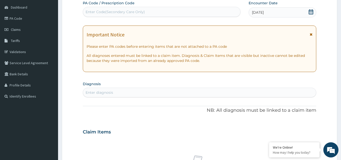
click at [102, 93] on div "Enter diagnosis" at bounding box center [100, 92] width 28 height 5
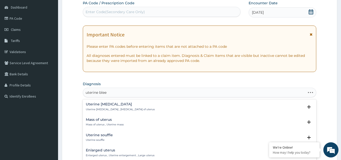
type input "uterine bleed"
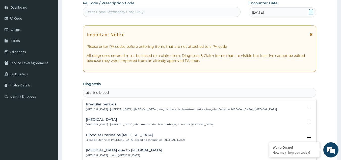
click at [110, 122] on h4 "Abnormal uterine bleeding" at bounding box center [150, 120] width 128 height 4
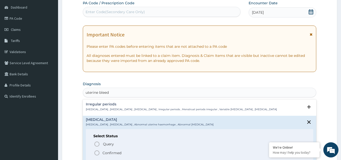
click at [97, 156] on icon "status option filled" at bounding box center [97, 153] width 6 height 6
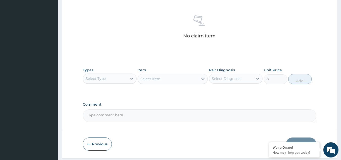
scroll to position [204, 0]
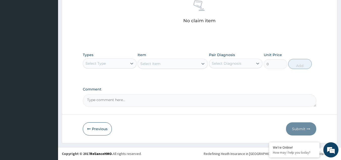
click at [123, 67] on div "Select Type" at bounding box center [110, 63] width 54 height 10
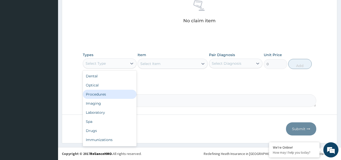
click at [106, 96] on div "Procedures" at bounding box center [110, 94] width 54 height 9
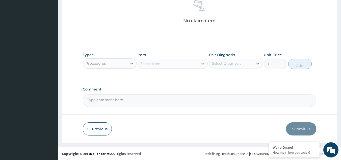
click at [189, 64] on div "Select Item" at bounding box center [168, 64] width 61 height 8
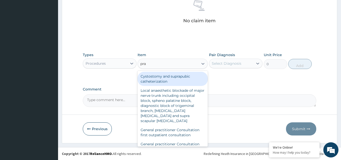
type input "prac"
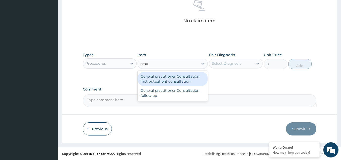
click at [185, 78] on div "General practitioner Consultation first outpatient consultation" at bounding box center [173, 79] width 70 height 14
type input "3547.5"
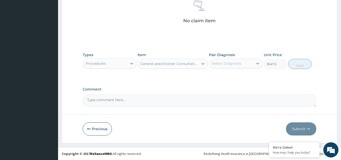
click at [239, 66] on div "Select Diagnosis" at bounding box center [231, 63] width 44 height 8
click at [233, 78] on label "Abnormal uterine bleeding" at bounding box center [233, 75] width 31 height 5
checkbox input "true"
click at [300, 66] on button "Add" at bounding box center [300, 64] width 23 height 10
type input "0"
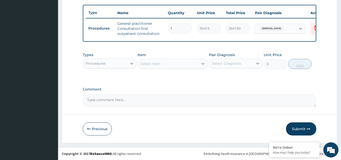
scroll to position [187, 0]
click at [114, 68] on div "Procedures" at bounding box center [110, 63] width 54 height 10
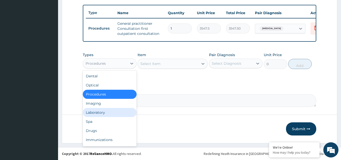
click at [97, 113] on div "Laboratory" at bounding box center [110, 112] width 54 height 9
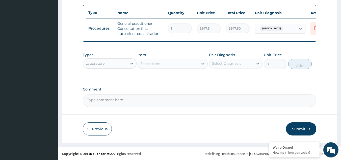
click at [182, 65] on div "Select Item" at bounding box center [168, 64] width 61 height 8
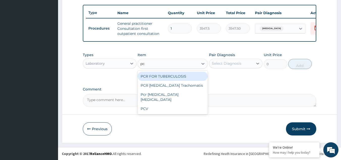
type input "pcv"
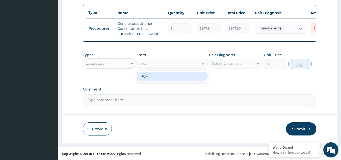
click at [176, 77] on div "PCV" at bounding box center [173, 76] width 70 height 9
type input "2150"
click at [224, 64] on div "Select Diagnosis" at bounding box center [227, 63] width 30 height 5
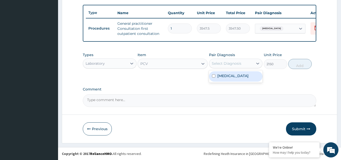
click at [224, 78] on label "Abnormal uterine bleeding" at bounding box center [233, 75] width 31 height 5
checkbox input "true"
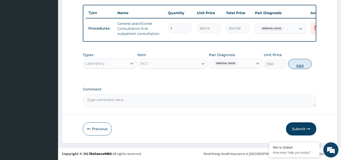
click at [303, 66] on button "Add" at bounding box center [300, 64] width 23 height 10
type input "0"
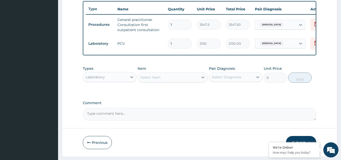
click at [180, 81] on div "Select Item" at bounding box center [168, 77] width 61 height 8
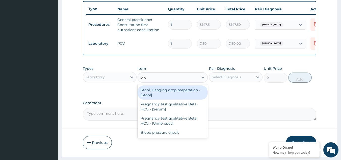
type input "preg"
click at [173, 100] on div "Pregnancy test qualitative Beta HCG - [Serum]" at bounding box center [173, 92] width 70 height 14
type input "1290"
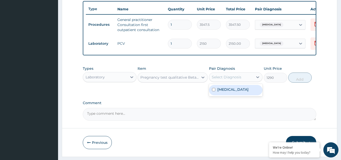
click at [229, 81] on div "Select Diagnosis" at bounding box center [231, 77] width 44 height 8
click at [228, 92] on label "Abnormal uterine bleeding" at bounding box center [233, 89] width 31 height 5
checkbox input "true"
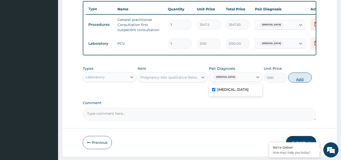
click at [300, 83] on button "Add" at bounding box center [300, 78] width 23 height 10
type input "0"
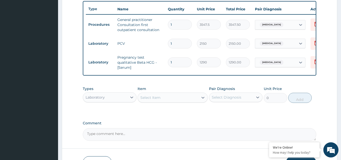
click at [117, 101] on div "Laboratory" at bounding box center [105, 97] width 44 height 8
type input "drug"
click at [111, 114] on div "Drugs" at bounding box center [110, 109] width 54 height 9
click at [172, 97] on div "Select Item" at bounding box center [168, 97] width 61 height 8
click at [172, 98] on div "Select Item" at bounding box center [168, 97] width 61 height 8
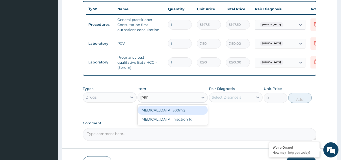
type input "trane"
click at [164, 115] on div "Tranexamic acid 500mg" at bounding box center [173, 110] width 70 height 9
type input "177.375"
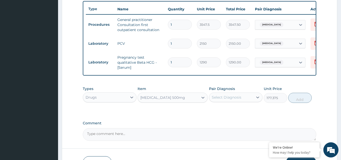
click at [227, 100] on div "Select Diagnosis" at bounding box center [227, 97] width 30 height 5
click at [225, 112] on label "Abnormal uterine bleeding" at bounding box center [233, 109] width 31 height 5
checkbox input "true"
click at [301, 102] on button "Add" at bounding box center [300, 98] width 23 height 10
type input "0"
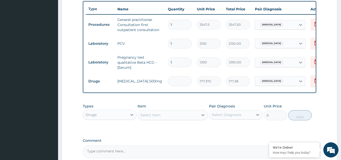
type input "0.00"
type input "2"
type input "354.75"
type input "20"
type input "3547.50"
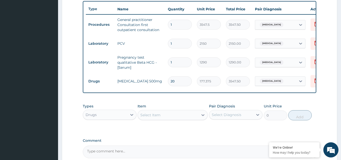
type input "20"
click at [169, 119] on div "Select Item" at bounding box center [168, 115] width 61 height 8
type input "fes"
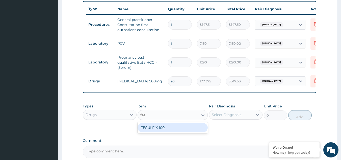
click at [167, 131] on div "FESULF X 100" at bounding box center [173, 127] width 70 height 9
type input "23.65"
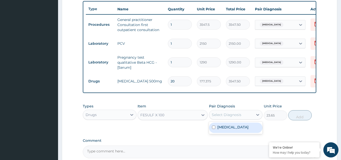
click at [237, 114] on div "Select Diagnosis" at bounding box center [231, 115] width 44 height 8
click at [232, 130] on label "Abnormal uterine bleeding" at bounding box center [233, 127] width 31 height 5
checkbox input "true"
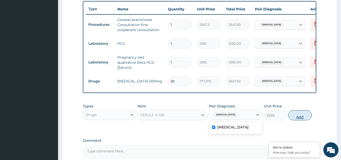
click at [301, 120] on button "Add" at bounding box center [300, 115] width 23 height 10
type input "0"
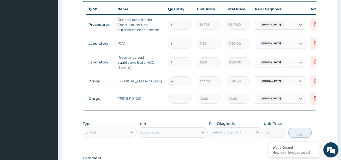
type input "0.00"
type input "3"
type input "70.95"
type input "30"
type input "709.50"
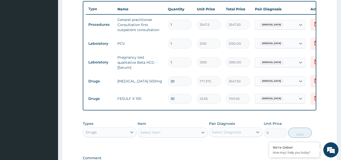
type input "30"
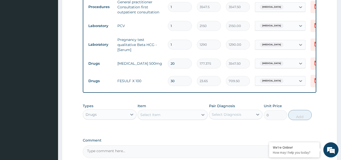
scroll to position [259, 0]
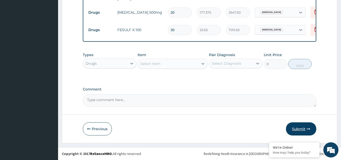
click at [297, 130] on button "Submit" at bounding box center [301, 128] width 30 height 13
